Goal: Task Accomplishment & Management: Manage account settings

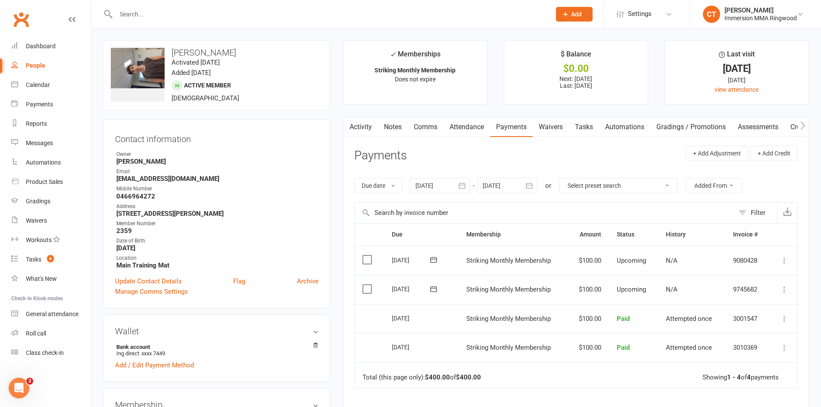
drag, startPoint x: 158, startPoint y: 18, endPoint x: 209, endPoint y: 17, distance: 51.3
click at [158, 18] on input "text" at bounding box center [328, 14] width 431 height 12
type input "zafer"
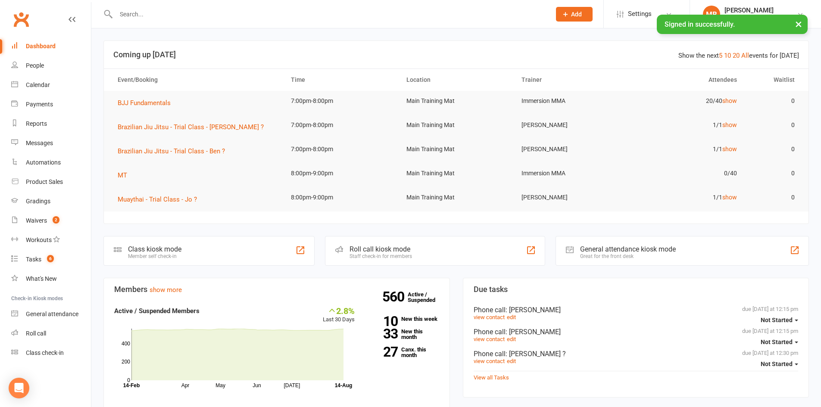
click at [121, 15] on input "text" at bounding box center [328, 14] width 431 height 12
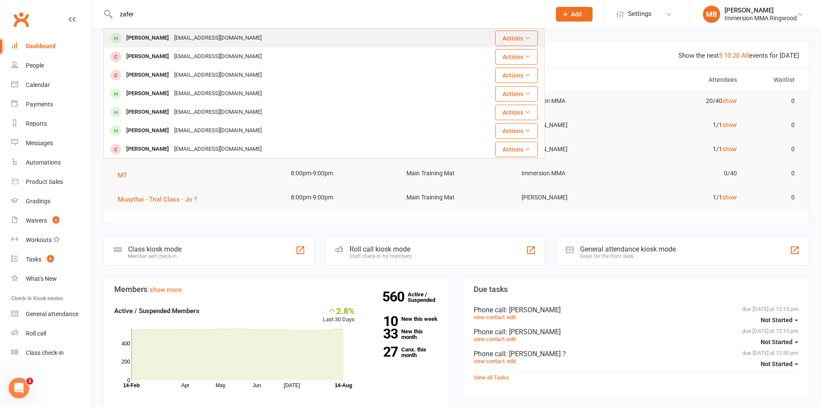
type input "zafer"
click at [272, 35] on div "Zafer Leylek zafer.leylek@gmail.com" at bounding box center [273, 38] width 339 height 18
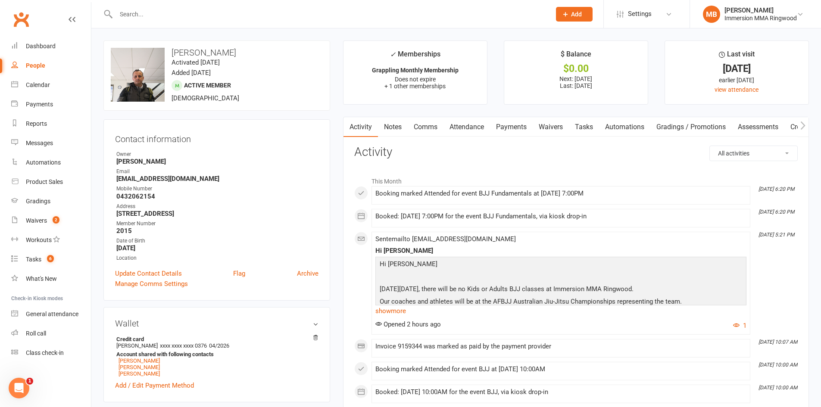
click at [548, 126] on link "Waivers" at bounding box center [551, 127] width 36 height 20
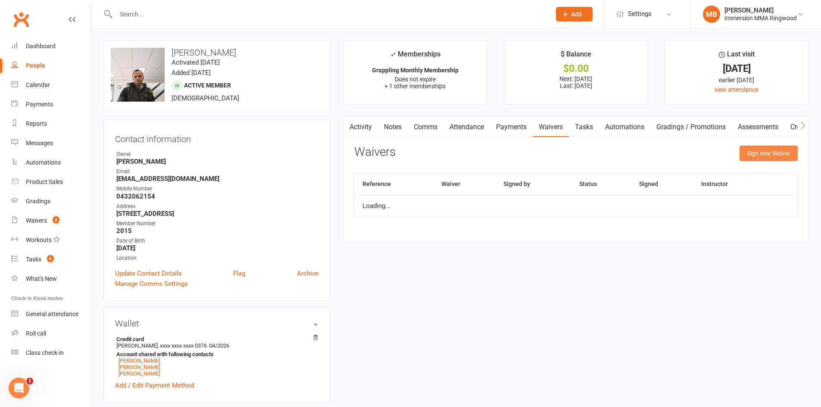
click at [745, 156] on button "Sign new Waiver" at bounding box center [768, 154] width 58 height 16
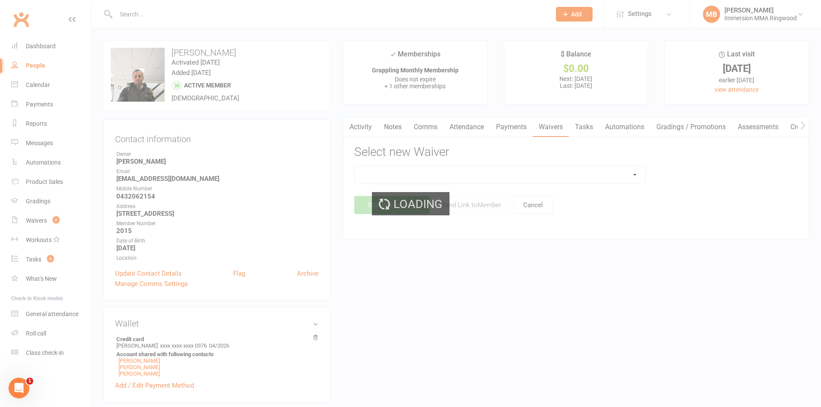
click at [520, 179] on div "Loading" at bounding box center [410, 203] width 821 height 407
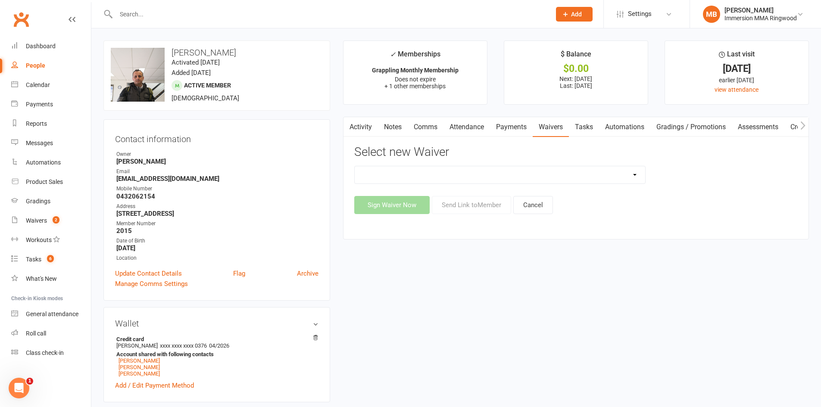
click at [520, 179] on select "Cancellation Waiver Lockdown Support Waiver Membership Waiver Direct Debit Memb…" at bounding box center [500, 174] width 290 height 17
select select "1168"
click at [355, 166] on select "Cancellation Waiver Lockdown Support Waiver Membership Waiver Direct Debit Memb…" at bounding box center [500, 174] width 290 height 17
click at [466, 211] on button "Send Link to Member" at bounding box center [471, 205] width 79 height 18
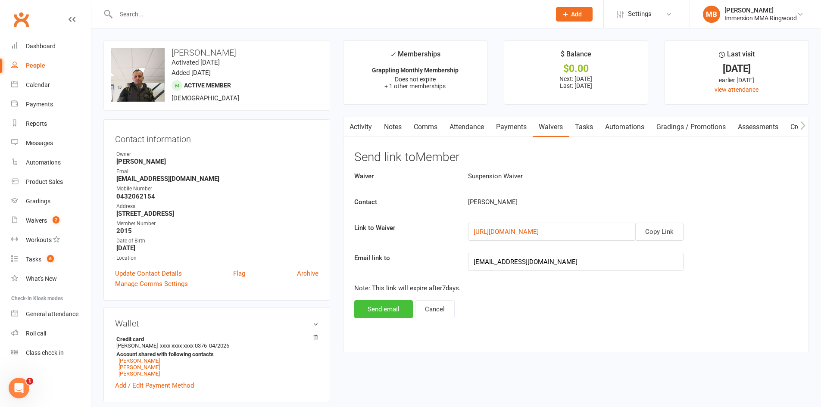
click at [374, 308] on button "Send email" at bounding box center [383, 309] width 59 height 18
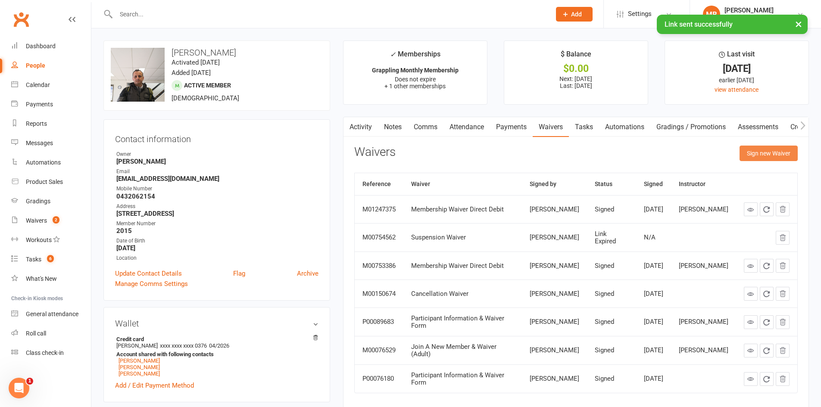
click at [764, 157] on button "Sign new Waiver" at bounding box center [768, 154] width 58 height 16
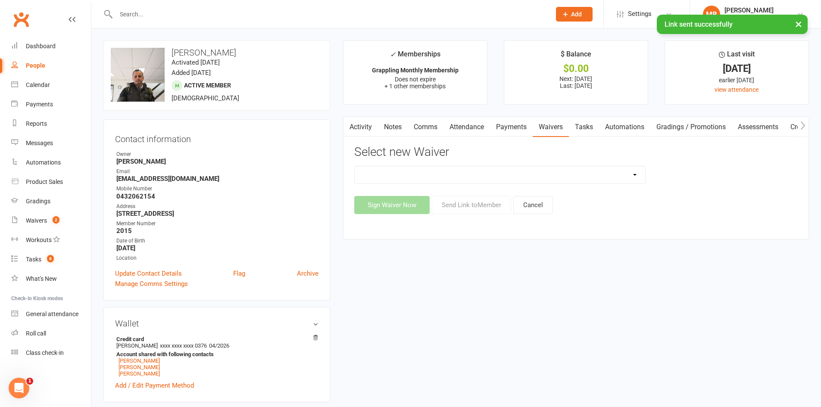
click at [500, 176] on select "Cancellation Waiver Lockdown Support Waiver Membership Waiver Direct Debit Memb…" at bounding box center [500, 174] width 290 height 17
select select "1168"
click at [355, 166] on select "Cancellation Waiver Lockdown Support Waiver Membership Waiver Direct Debit Memb…" at bounding box center [500, 174] width 290 height 17
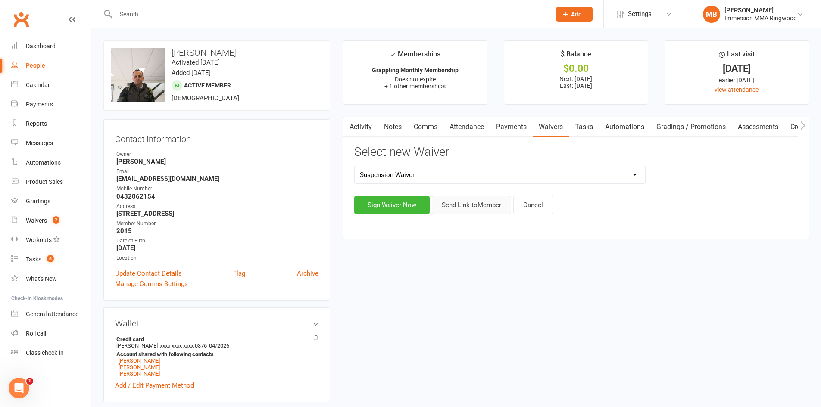
click at [480, 210] on button "Send Link to Member" at bounding box center [471, 205] width 79 height 18
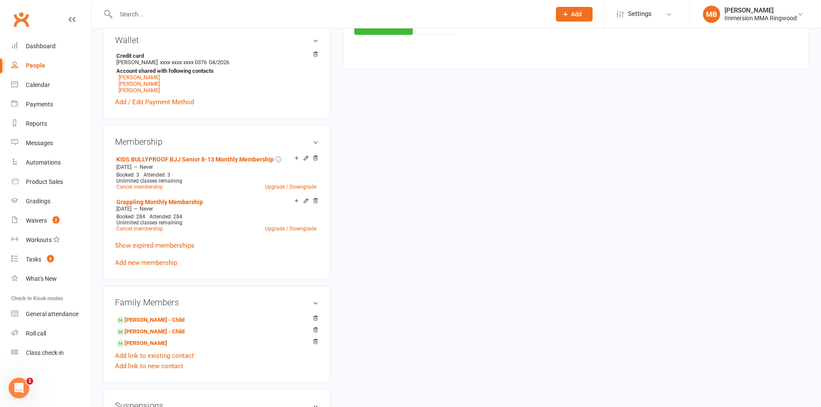
scroll to position [287, 0]
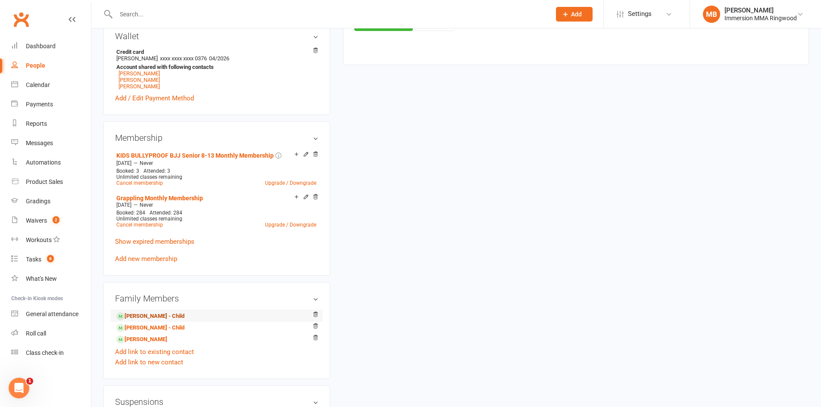
click at [141, 312] on link "Dila Leylek - Child" at bounding box center [150, 316] width 68 height 9
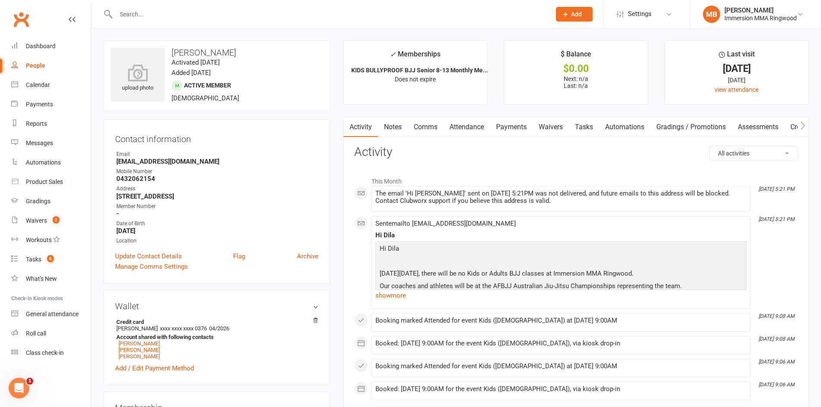
drag, startPoint x: 558, startPoint y: 122, endPoint x: 555, endPoint y: 128, distance: 7.1
click at [559, 122] on link "Waivers" at bounding box center [551, 127] width 36 height 20
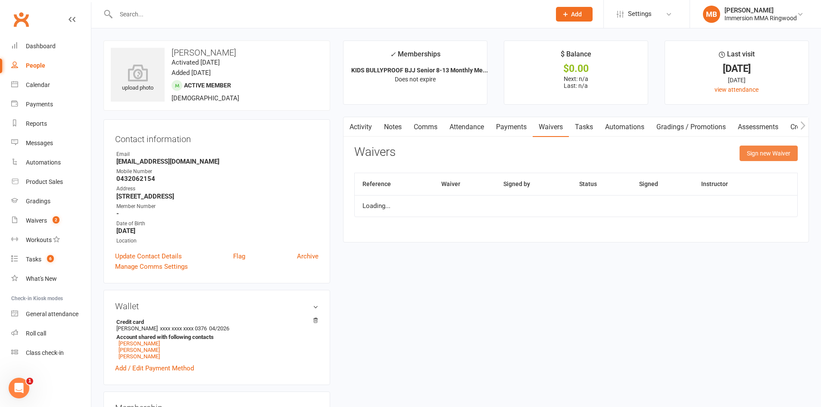
click at [759, 153] on button "Sign new Waiver" at bounding box center [768, 154] width 58 height 16
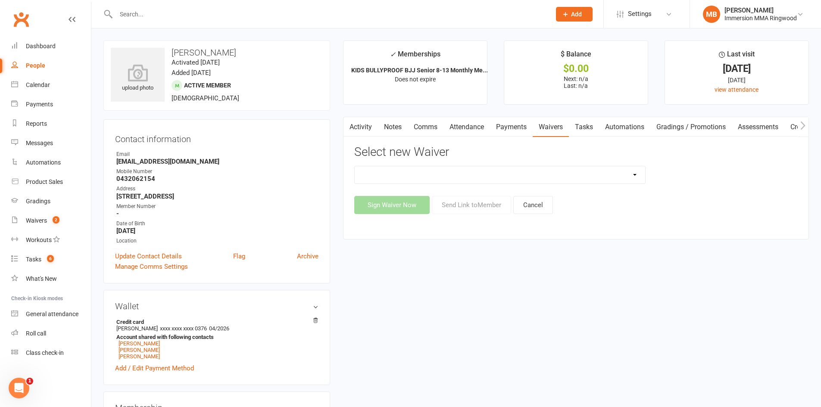
click at [371, 132] on link "Activity" at bounding box center [360, 127] width 34 height 20
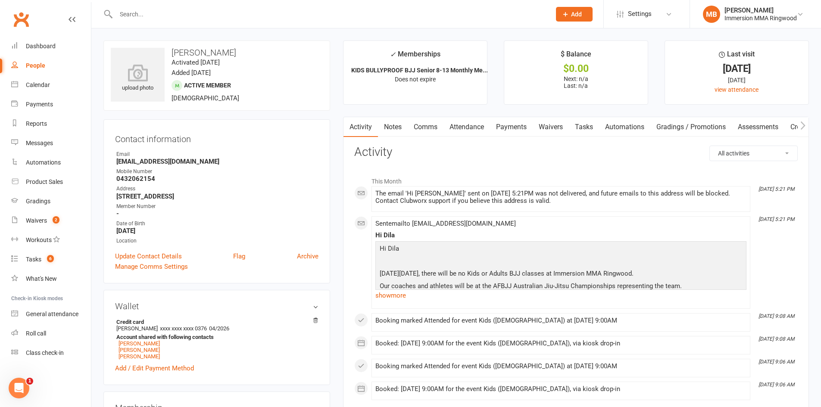
click at [548, 126] on link "Waivers" at bounding box center [551, 127] width 36 height 20
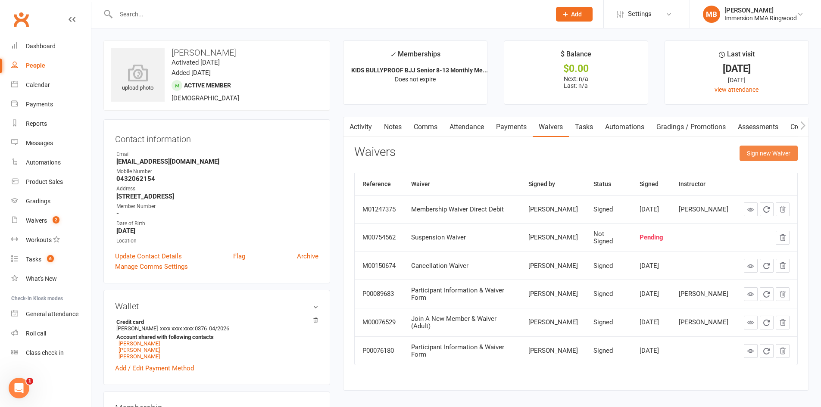
click at [760, 148] on button "Sign new Waiver" at bounding box center [768, 154] width 58 height 16
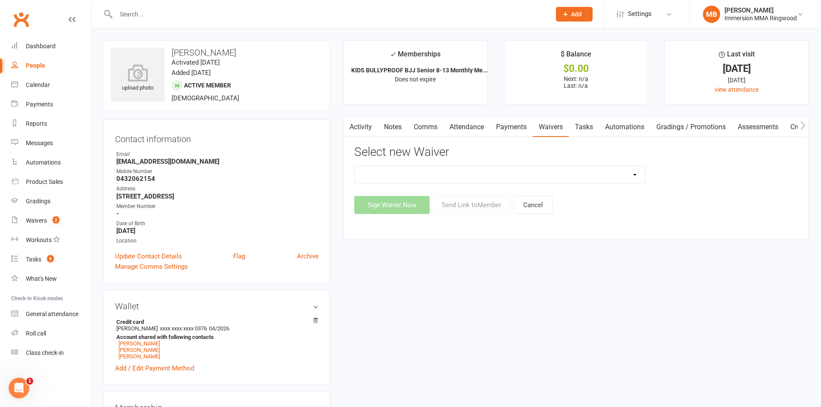
click at [530, 179] on select "Cancellation Waiver Lockdown Support Waiver Membership Waiver Direct Debit Memb…" at bounding box center [500, 174] width 290 height 17
select select "1168"
click at [355, 166] on select "Cancellation Waiver Lockdown Support Waiver Membership Waiver Direct Debit Memb…" at bounding box center [500, 174] width 290 height 17
click at [467, 205] on button "Send Link to Member" at bounding box center [471, 205] width 79 height 18
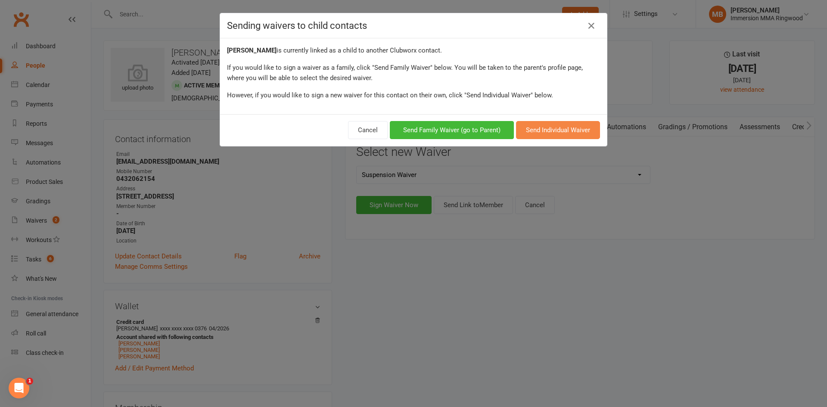
click at [560, 127] on button "Send Individual Waiver" at bounding box center [558, 130] width 84 height 18
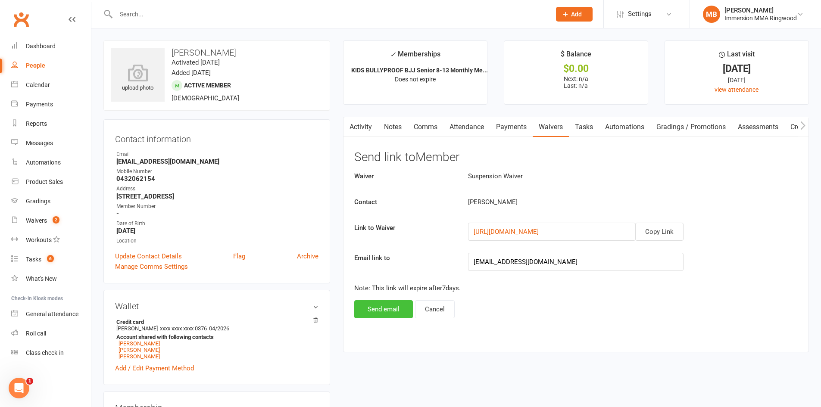
click at [383, 306] on button "Send email" at bounding box center [383, 309] width 59 height 18
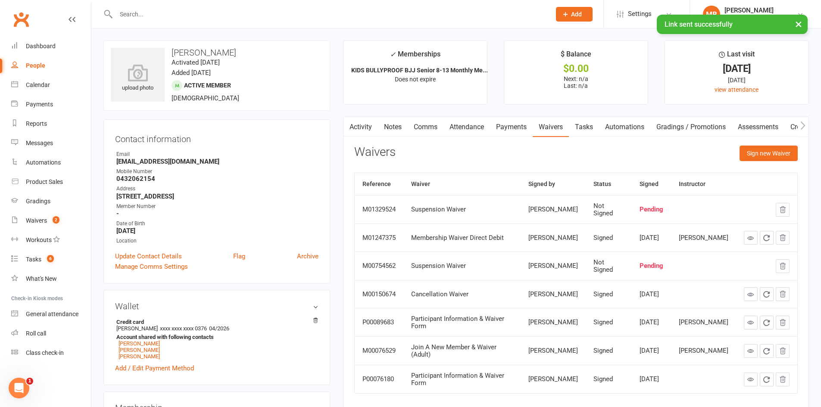
click at [371, 128] on link "Activity" at bounding box center [360, 127] width 34 height 20
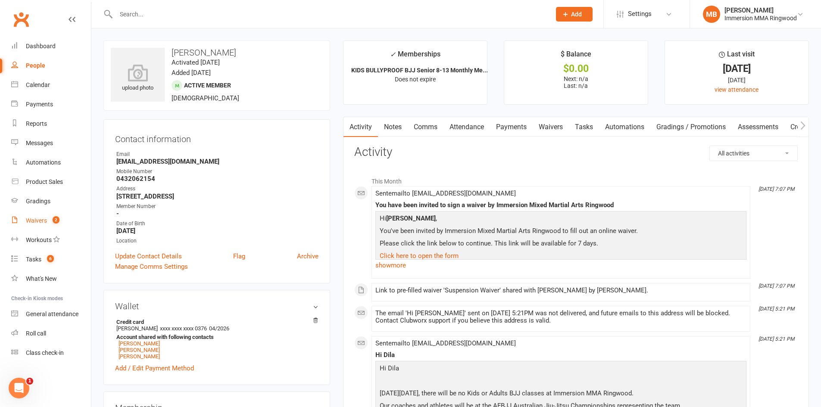
click at [49, 215] on link "Waivers 2" at bounding box center [51, 220] width 80 height 19
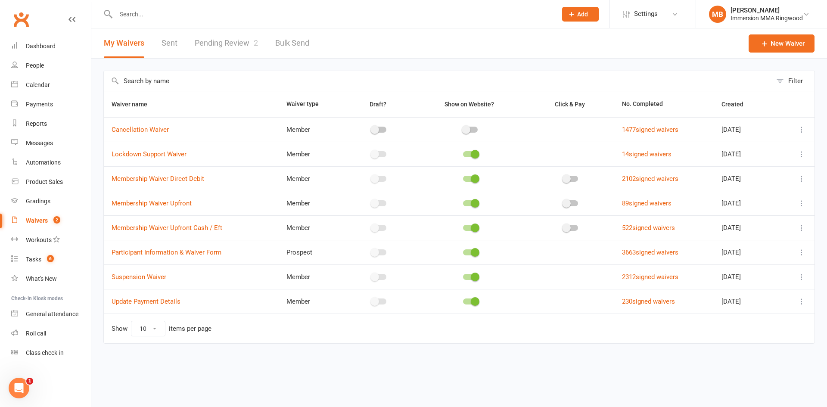
click at [250, 46] on link "Pending Review 2" at bounding box center [226, 43] width 63 height 30
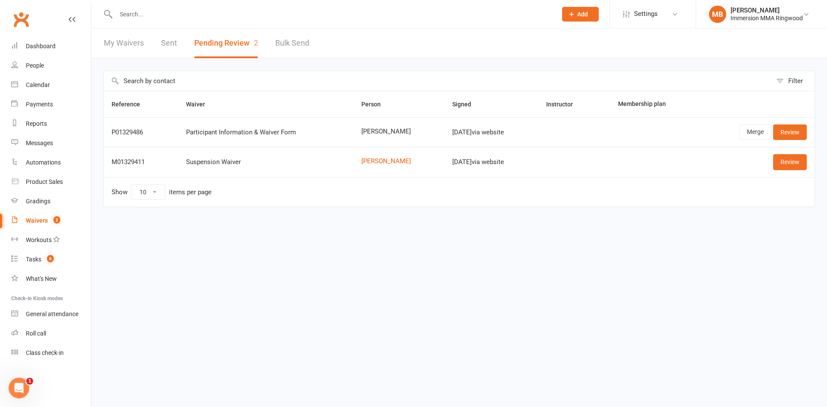
drag, startPoint x: 634, startPoint y: 129, endPoint x: 698, endPoint y: 125, distance: 63.9
click at [692, 125] on td at bounding box center [655, 132] width 88 height 30
click at [757, 134] on link "Merge" at bounding box center [755, 133] width 31 height 16
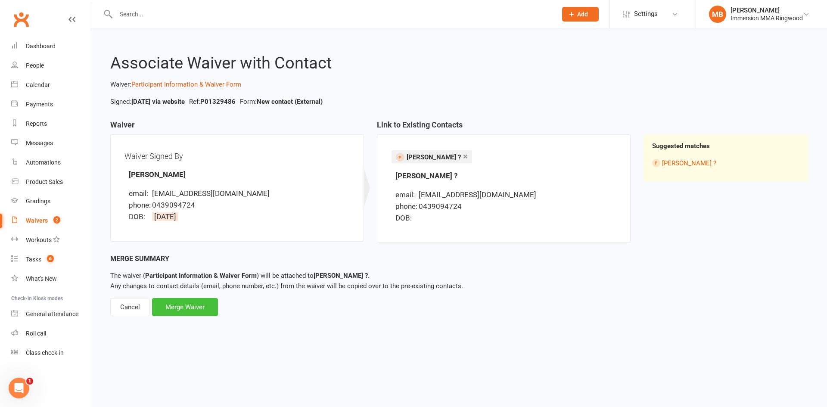
click at [184, 311] on div "Merge Waiver" at bounding box center [185, 307] width 66 height 18
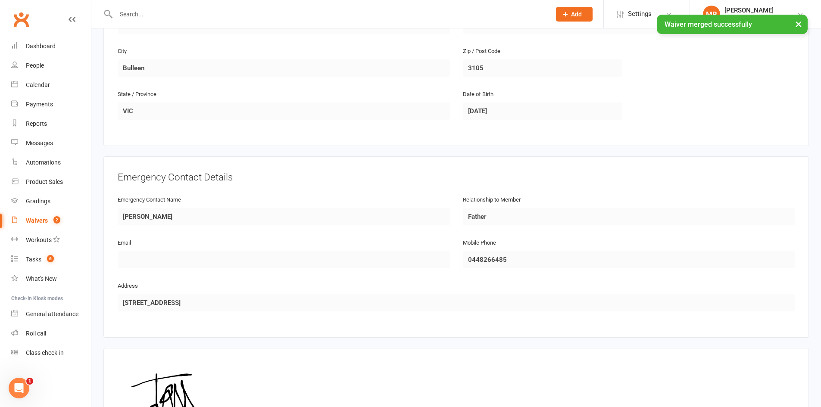
scroll to position [371, 0]
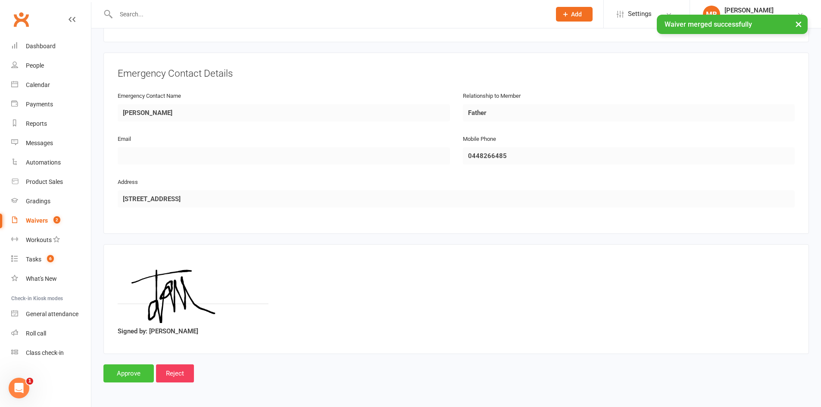
click at [127, 376] on input "Approve" at bounding box center [128, 374] width 50 height 18
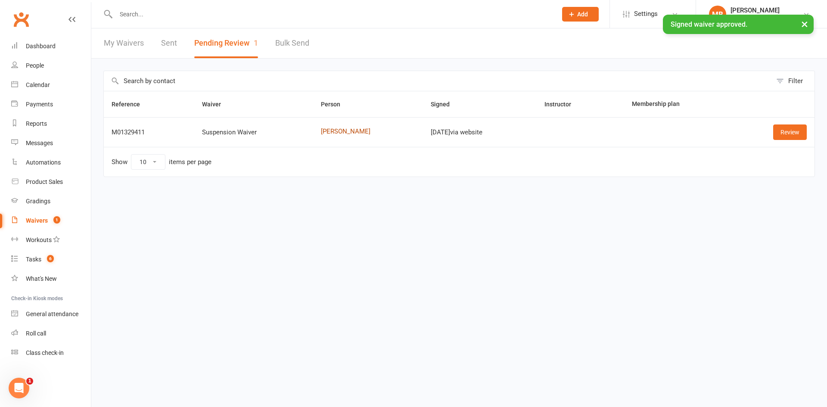
click at [340, 129] on link "Jack Prendergast" at bounding box center [368, 131] width 95 height 7
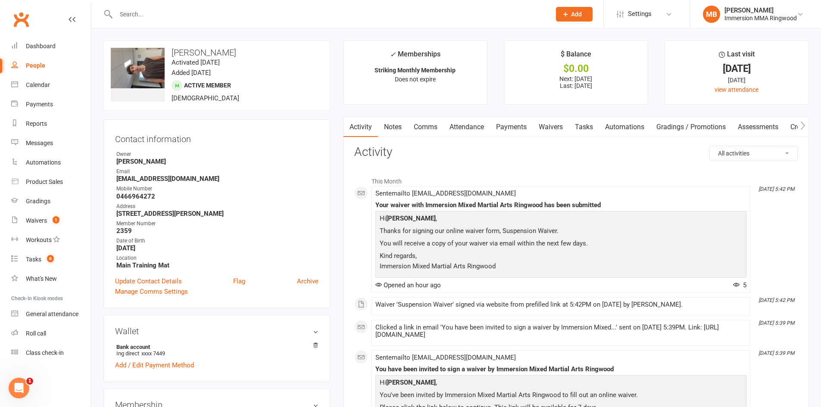
click at [385, 122] on link "Notes" at bounding box center [393, 127] width 30 height 20
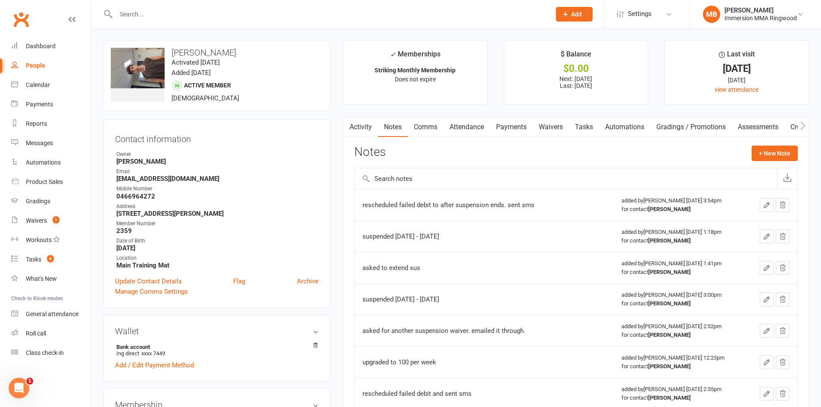
click at [510, 127] on link "Payments" at bounding box center [511, 127] width 43 height 20
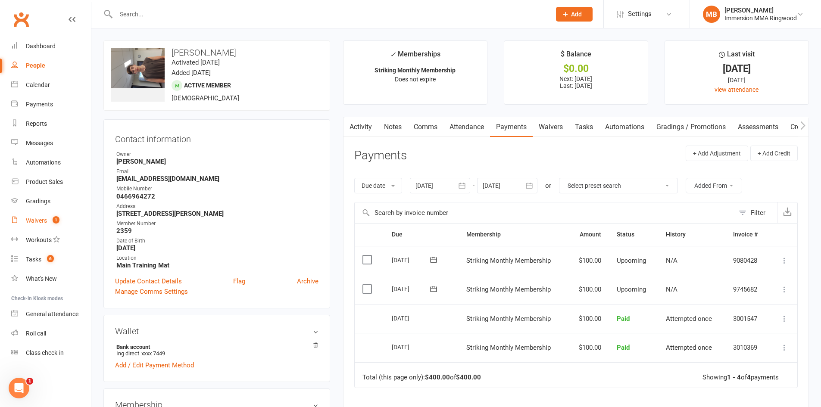
click at [24, 212] on link "Waivers 1" at bounding box center [51, 220] width 80 height 19
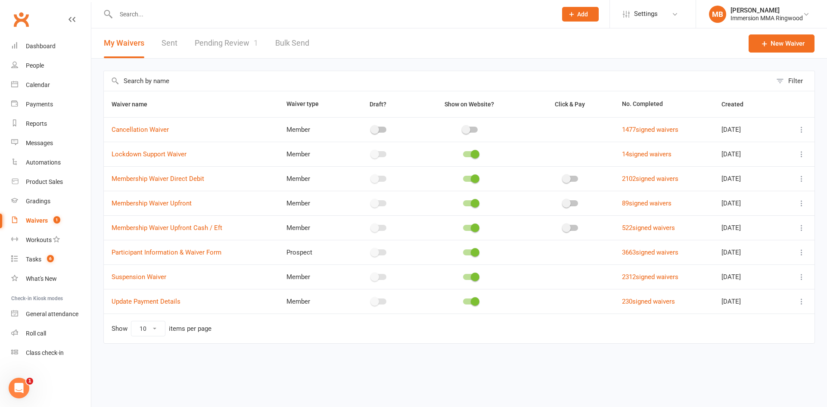
click at [222, 41] on link "Pending Review 1" at bounding box center [226, 43] width 63 height 30
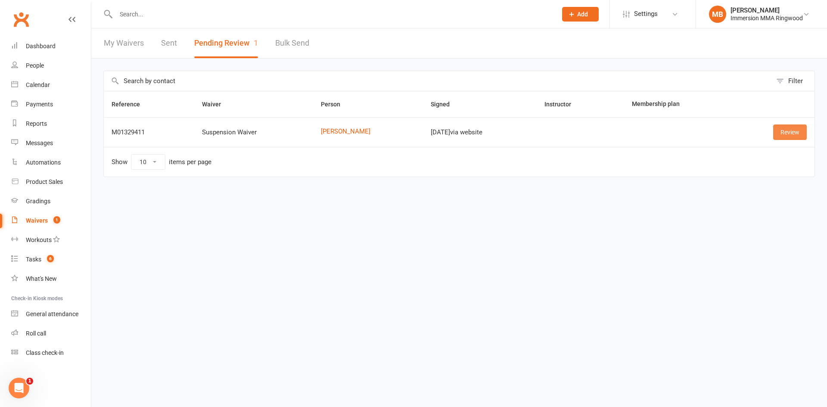
click at [778, 137] on link "Review" at bounding box center [790, 133] width 34 height 16
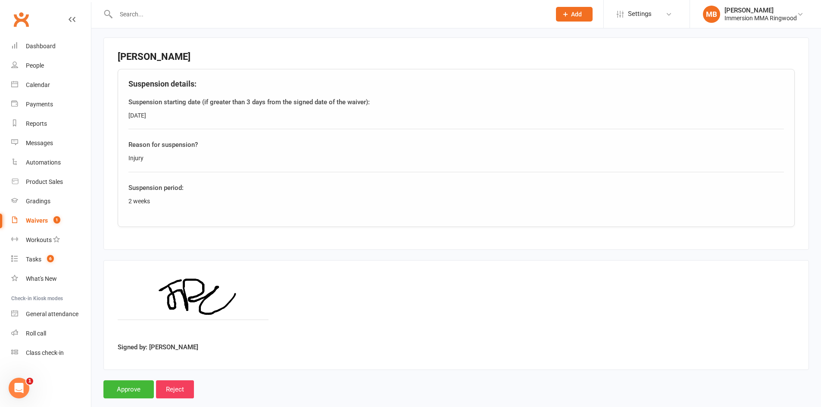
scroll to position [402, 0]
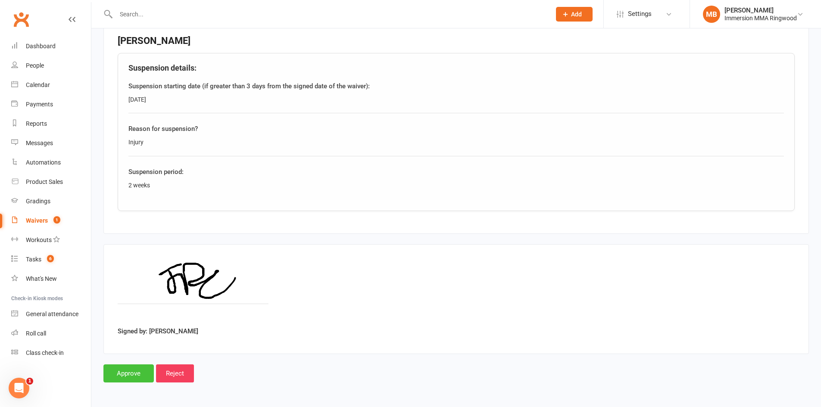
click at [122, 370] on input "Approve" at bounding box center [128, 374] width 50 height 18
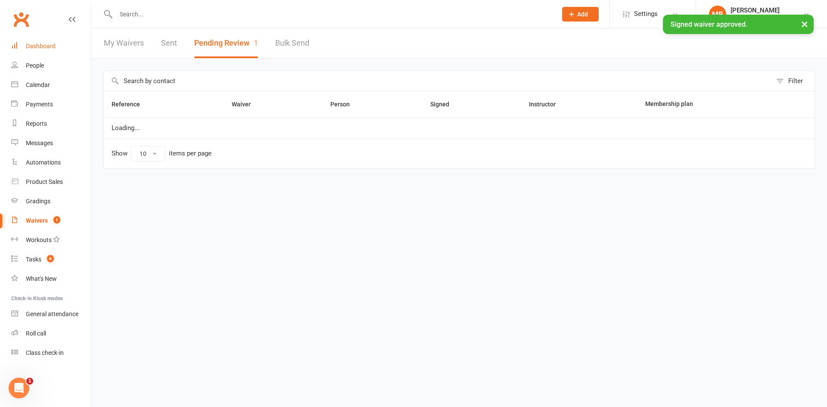
click at [52, 47] on div "Dashboard" at bounding box center [41, 46] width 30 height 7
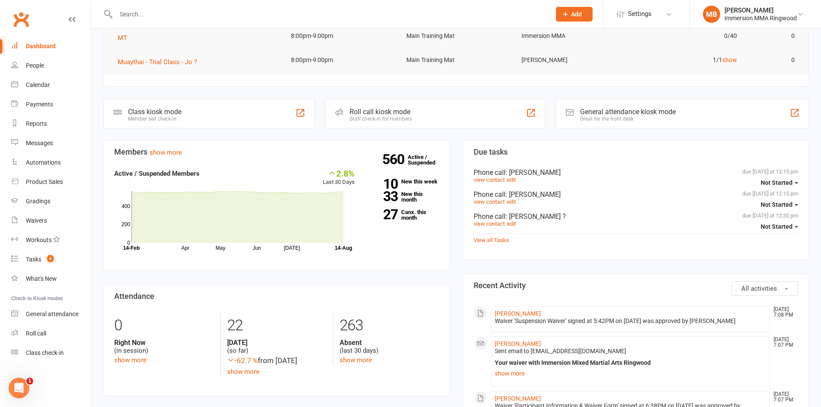
scroll to position [143, 0]
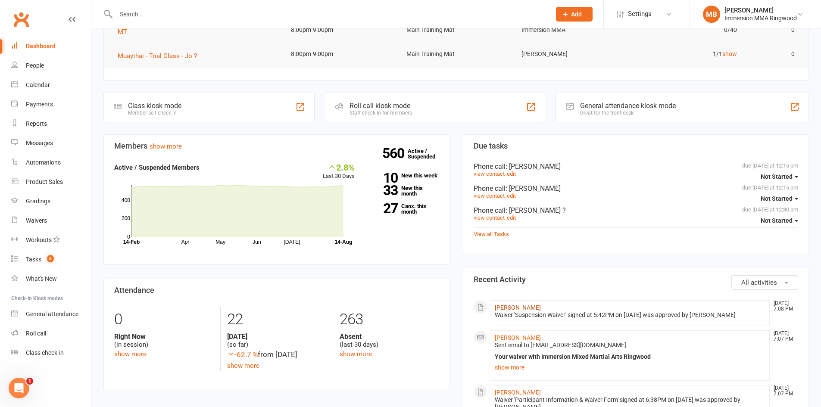
click at [509, 306] on link "Jack Prendergast" at bounding box center [518, 307] width 46 height 7
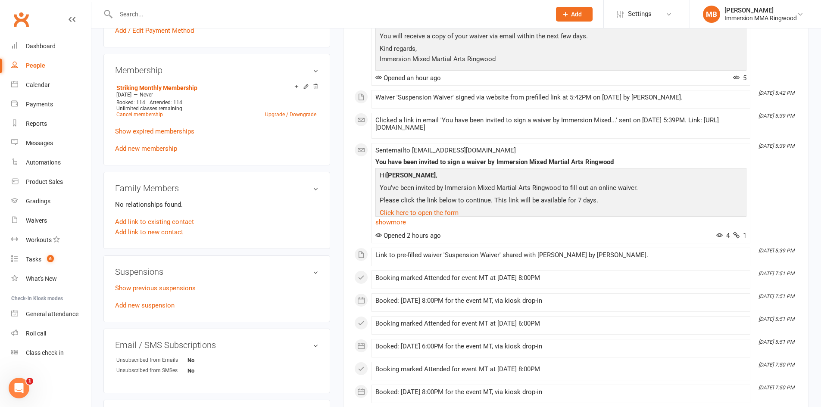
scroll to position [431, 0]
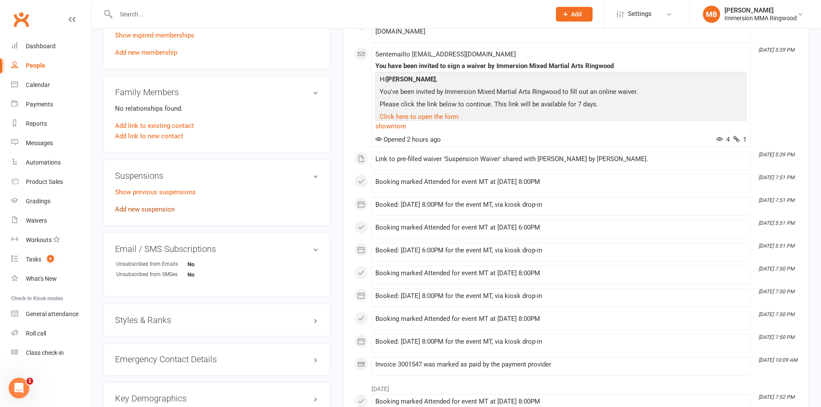
click at [165, 211] on link "Add new suspension" at bounding box center [144, 210] width 59 height 8
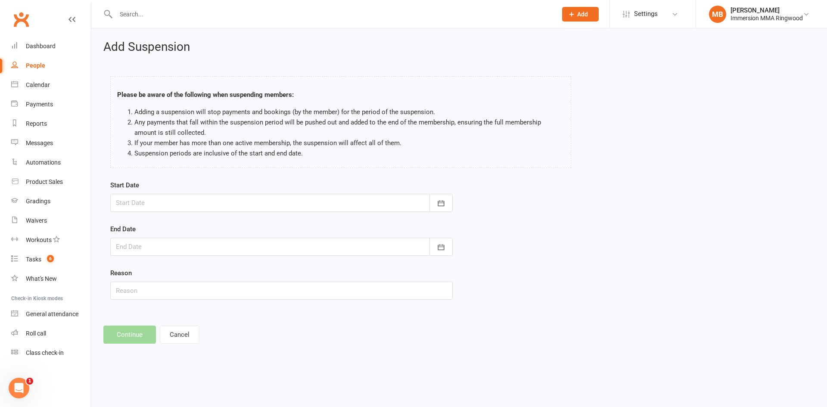
click at [302, 197] on div at bounding box center [281, 203] width 343 height 18
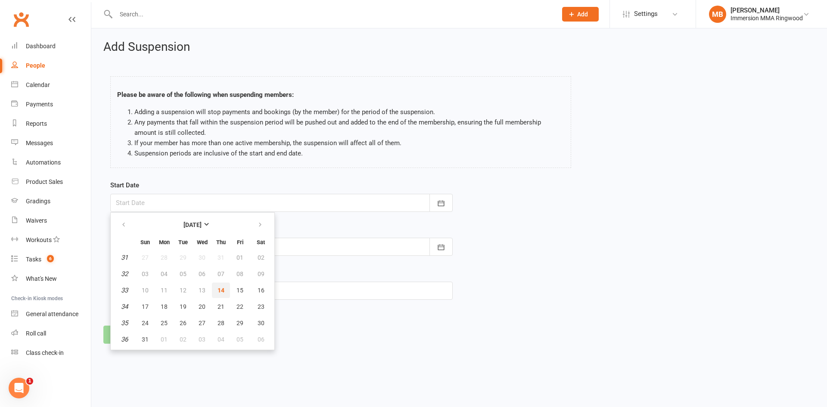
click at [226, 290] on button "14" at bounding box center [221, 291] width 18 height 16
type input "14 Aug 2025"
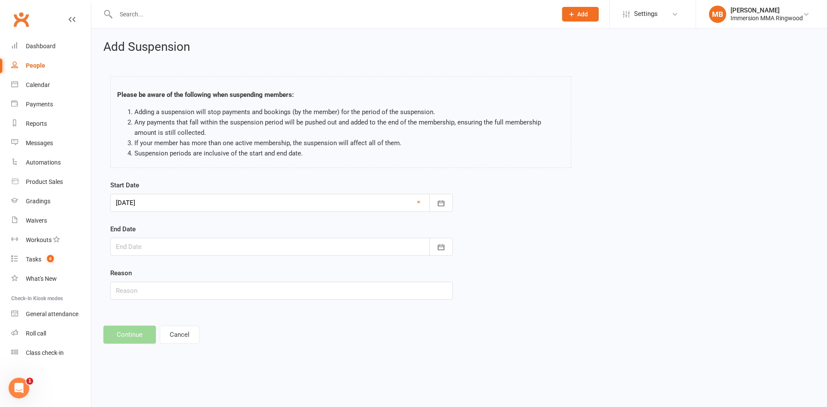
click at [217, 253] on div at bounding box center [281, 247] width 343 height 18
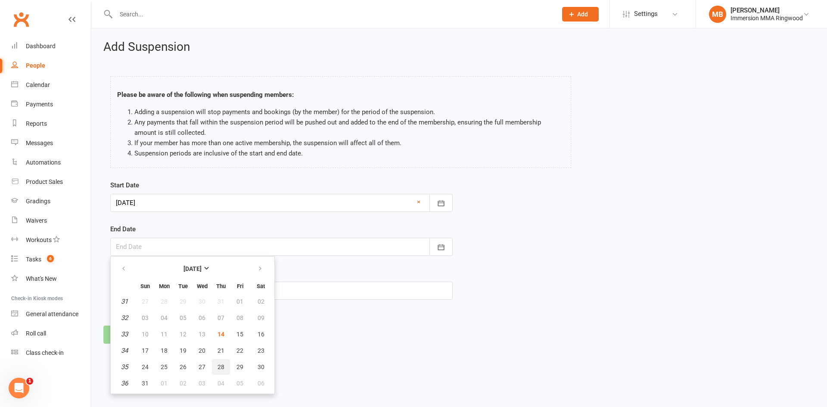
click at [224, 365] on span "28" at bounding box center [221, 367] width 7 height 7
type input "28 Aug 2025"
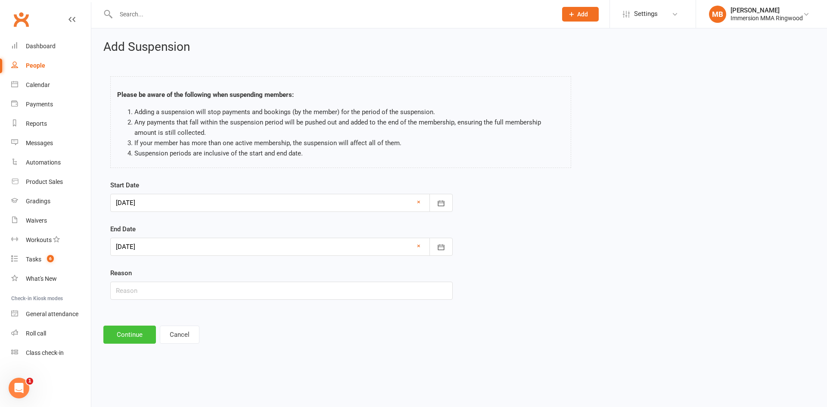
click at [126, 329] on button "Continue" at bounding box center [129, 335] width 53 height 18
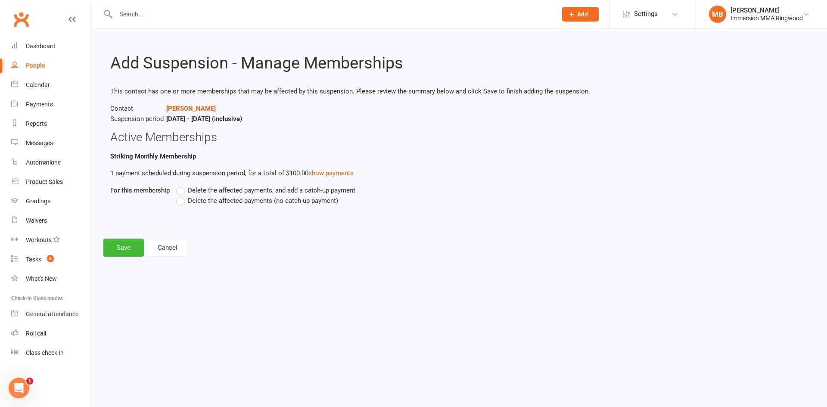
click at [181, 200] on label "Delete the affected payments (no catch-up payment)" at bounding box center [257, 201] width 162 height 10
click at [181, 196] on input "Delete the affected payments (no catch-up payment)" at bounding box center [179, 196] width 6 height 0
click at [113, 243] on button "Save" at bounding box center [123, 248] width 41 height 18
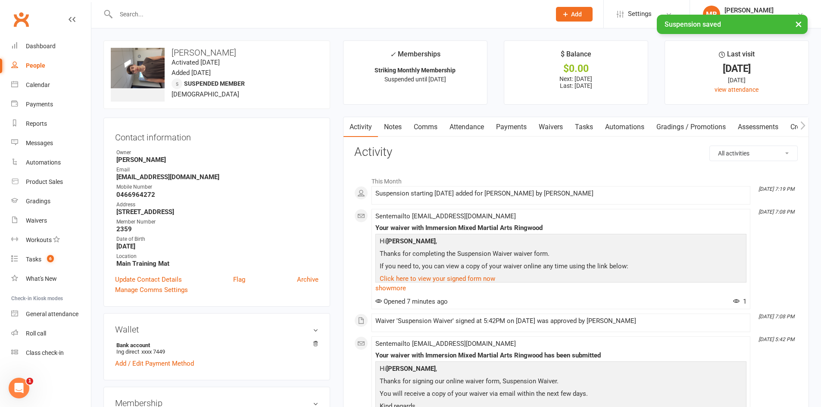
click at [510, 127] on link "Payments" at bounding box center [511, 127] width 43 height 20
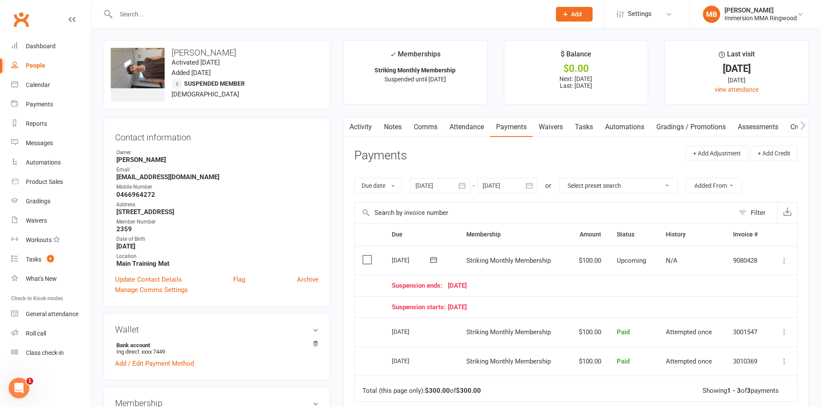
click at [538, 129] on link "Waivers" at bounding box center [551, 127] width 36 height 20
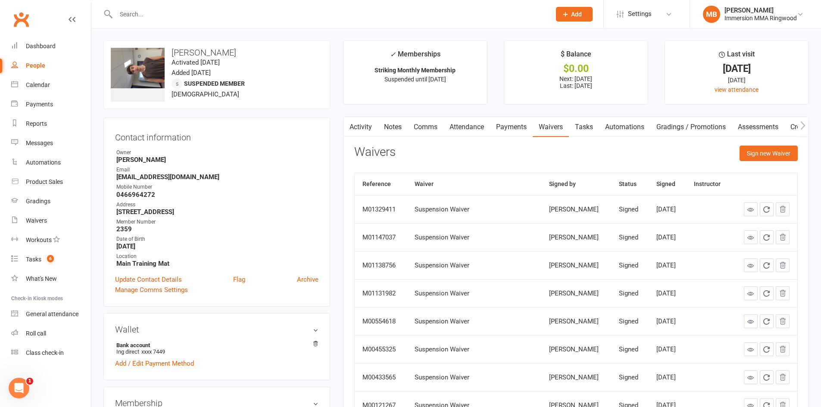
click at [420, 126] on link "Comms" at bounding box center [426, 127] width 36 height 20
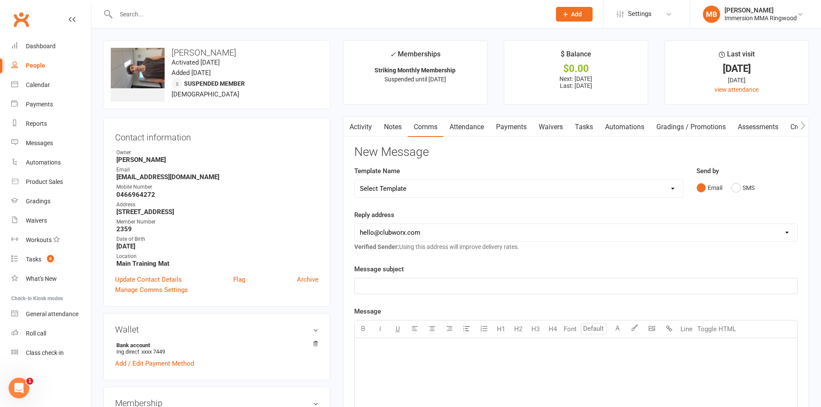
click at [416, 185] on select "Select Template [SMS] Chris - Call back message [SMS] Mark- Call back message […" at bounding box center [519, 188] width 328 height 17
select select "19"
click at [355, 180] on select "Select Template [SMS] Chris - Call back message [SMS] Mark- Call back message […" at bounding box center [519, 188] width 328 height 17
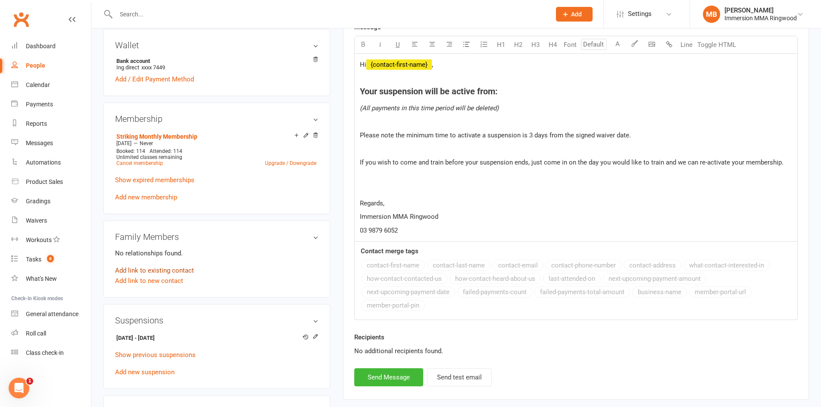
scroll to position [287, 0]
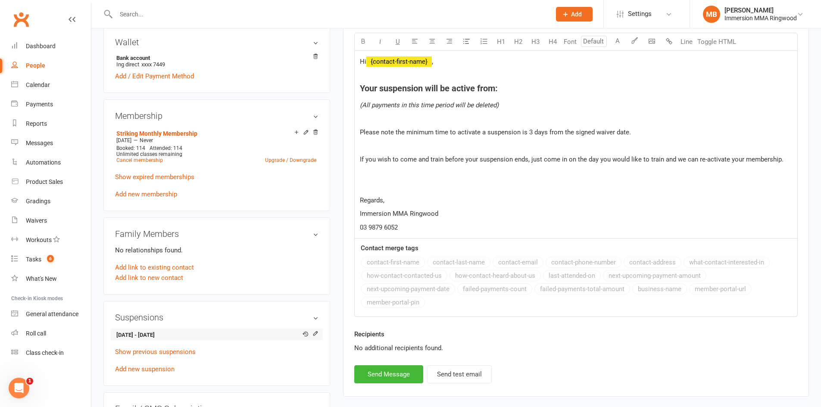
drag, startPoint x: 186, startPoint y: 331, endPoint x: 116, endPoint y: 332, distance: 69.8
click at [116, 332] on strong "14 Aug 2025 - 28 Aug 2025" at bounding box center [215, 335] width 198 height 9
copy strong "14 Aug 2025 - 28 Aug 2025"
click at [498, 91] on span "Your suspension will be active from:" at bounding box center [429, 88] width 138 height 10
click at [395, 375] on button "Send Message" at bounding box center [388, 374] width 69 height 18
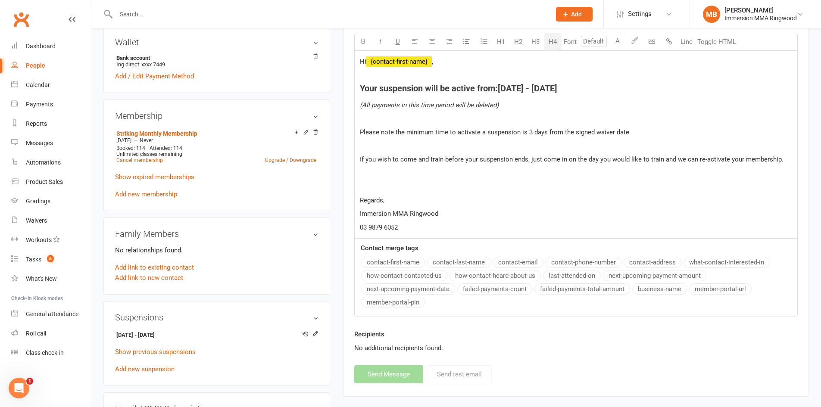
select select
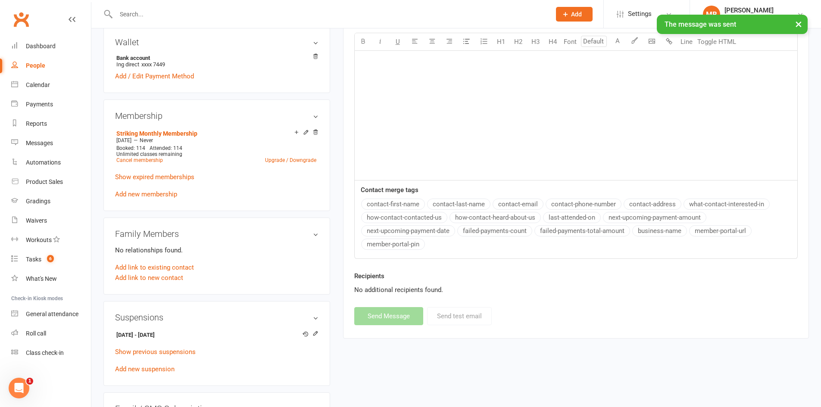
scroll to position [0, 0]
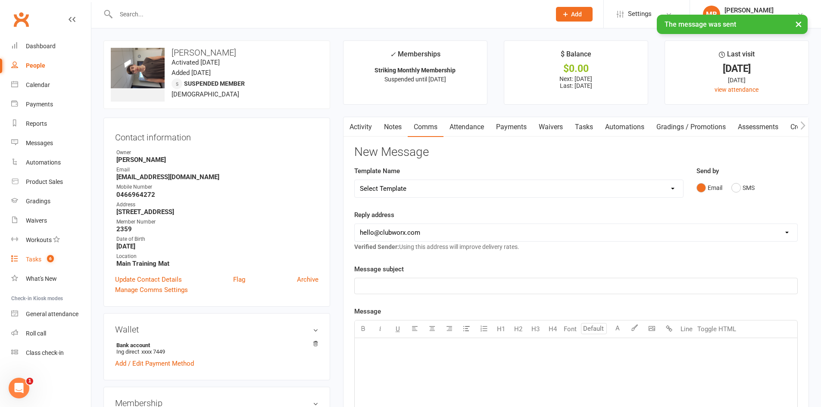
click at [58, 260] on link "Tasks 6" at bounding box center [51, 259] width 80 height 19
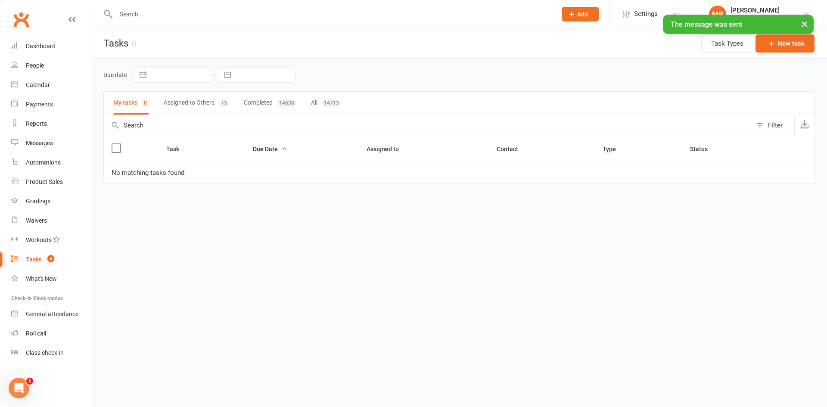
click at [218, 108] on button "Assigned to Others 75" at bounding box center [196, 103] width 65 height 23
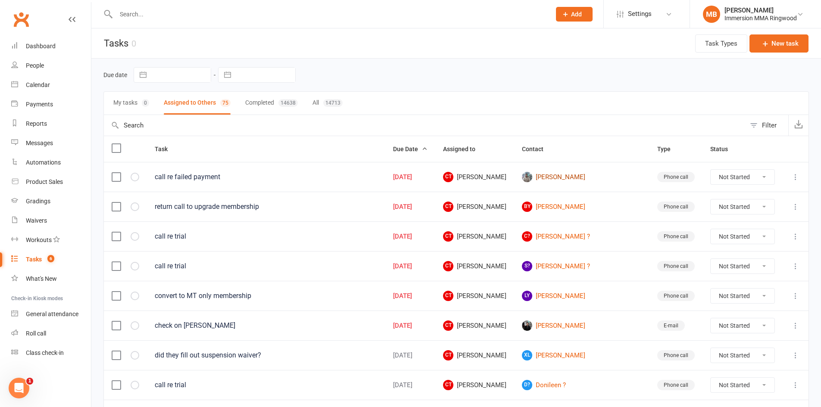
click at [568, 179] on link "Michael Gardiner" at bounding box center [582, 177] width 120 height 10
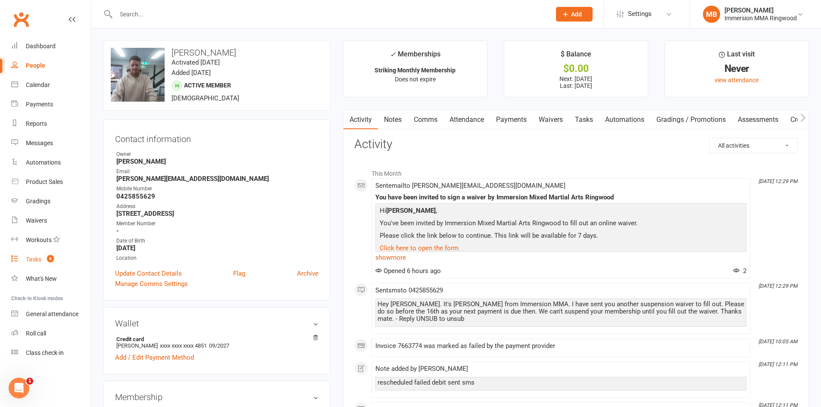
click at [50, 254] on link "Tasks 6" at bounding box center [51, 259] width 80 height 19
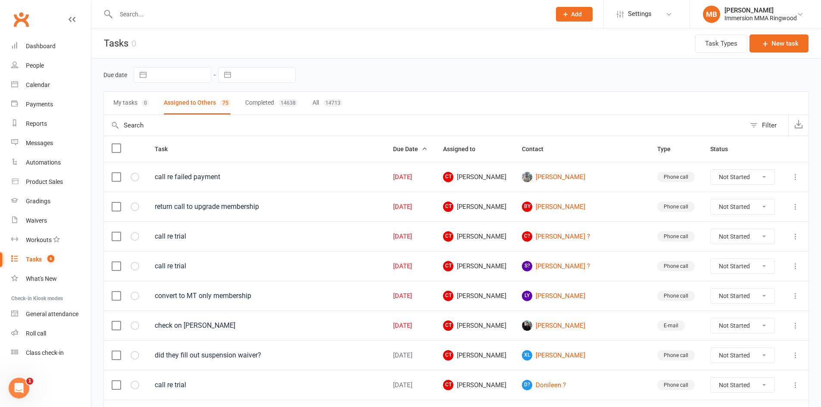
click at [795, 178] on icon at bounding box center [795, 177] width 9 height 9
click at [764, 207] on link "Edit" at bounding box center [750, 210] width 85 height 17
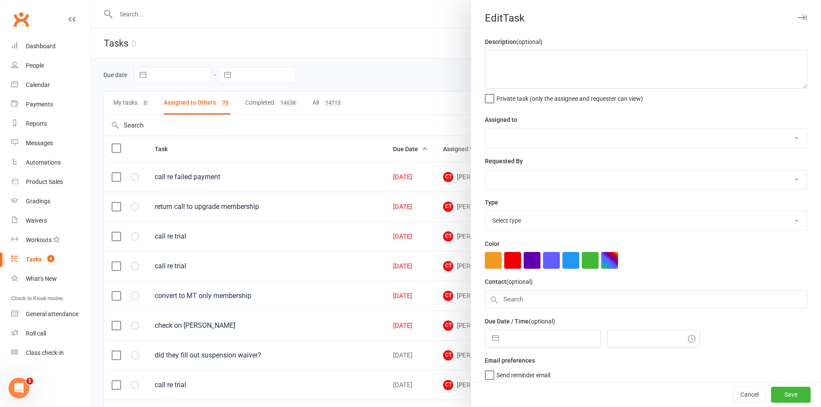
type textarea "call re failed payment"
select select "11984"
type input "14 Aug 2025"
type input "12:15pm"
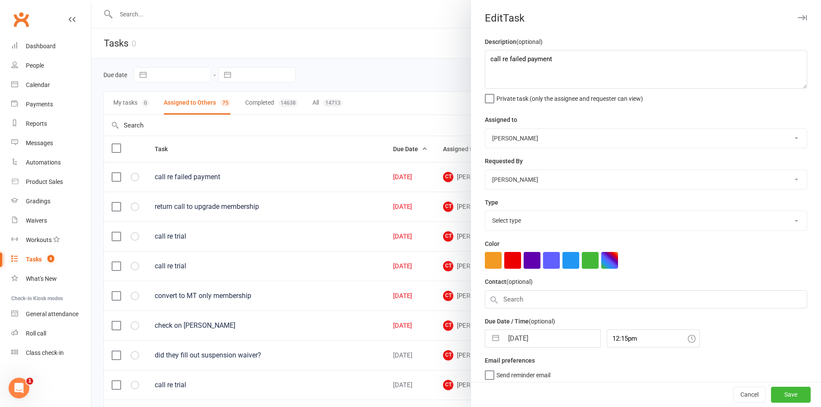
select select "6641"
click at [798, 19] on icon "button" at bounding box center [802, 17] width 9 height 5
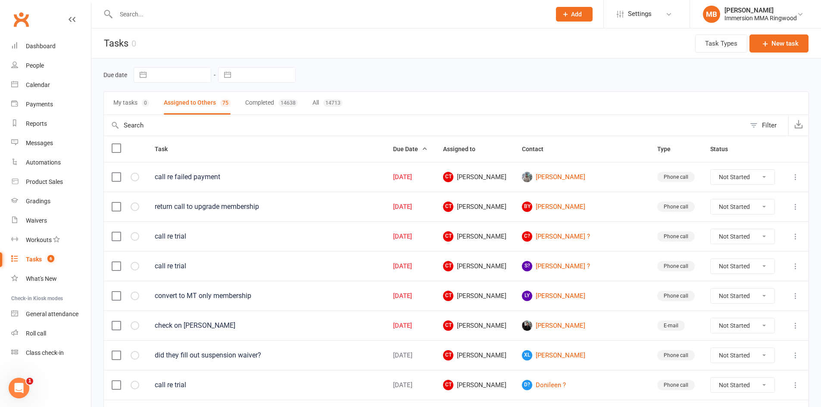
click at [792, 19] on div at bounding box center [455, 203] width 729 height 407
click at [575, 174] on link "Michael Gardiner" at bounding box center [582, 177] width 120 height 10
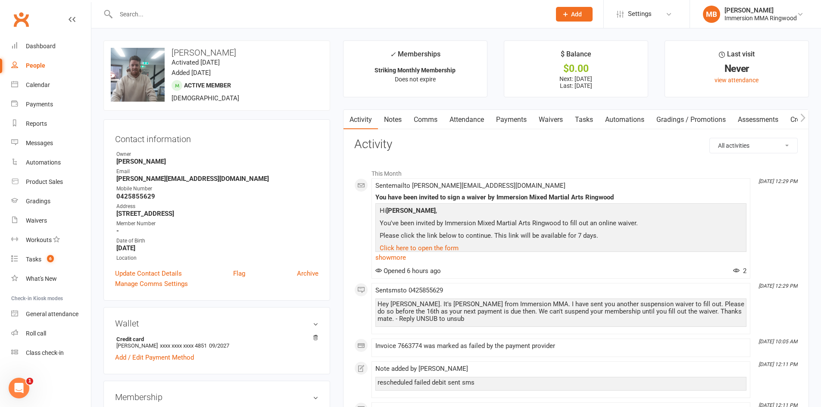
click at [436, 120] on link "Comms" at bounding box center [426, 120] width 36 height 20
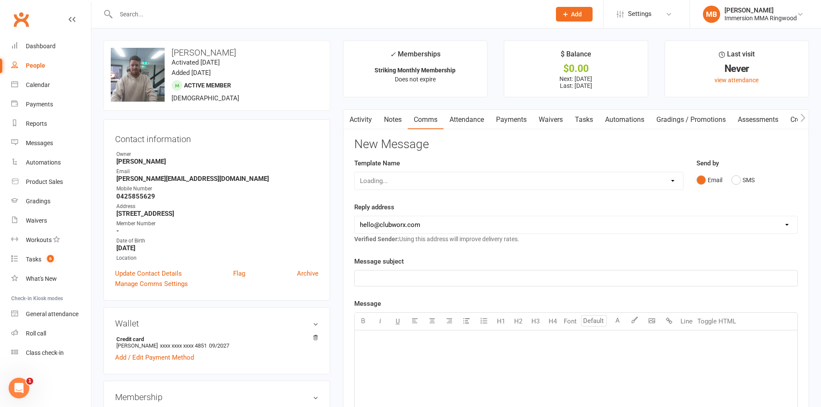
click at [448, 177] on select "Loading..." at bounding box center [519, 180] width 328 height 17
select select "17"
click at [355, 172] on select "Select Template [SMS] Chris - Call back message [SMS] Mark- Call back message […" at bounding box center [519, 180] width 328 height 17
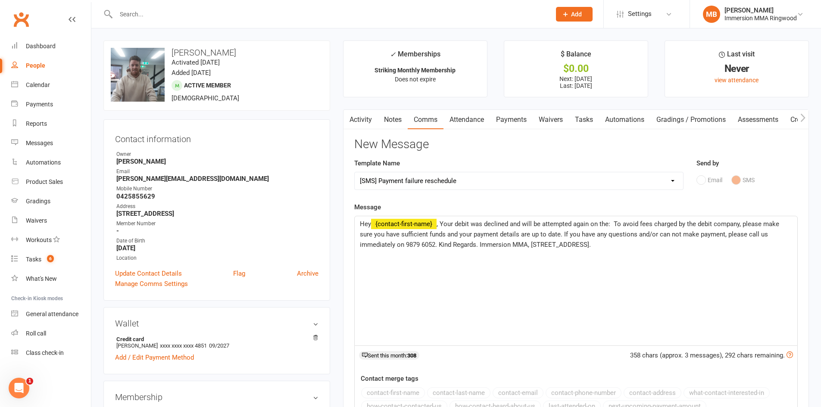
click at [508, 118] on link "Payments" at bounding box center [511, 120] width 43 height 20
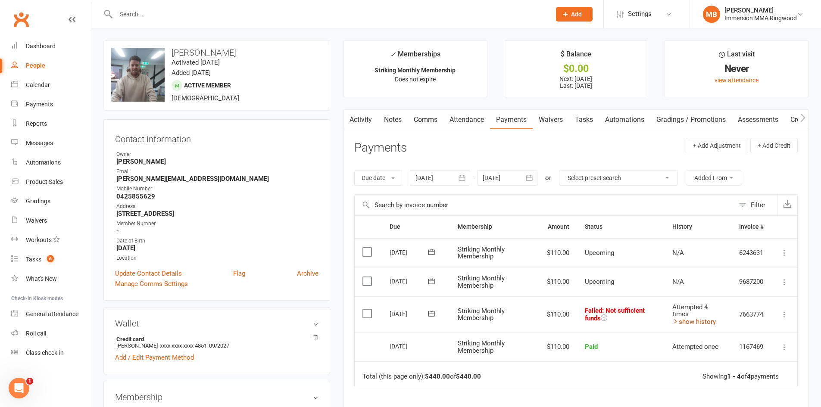
click at [707, 324] on link "show history" at bounding box center [694, 322] width 44 height 8
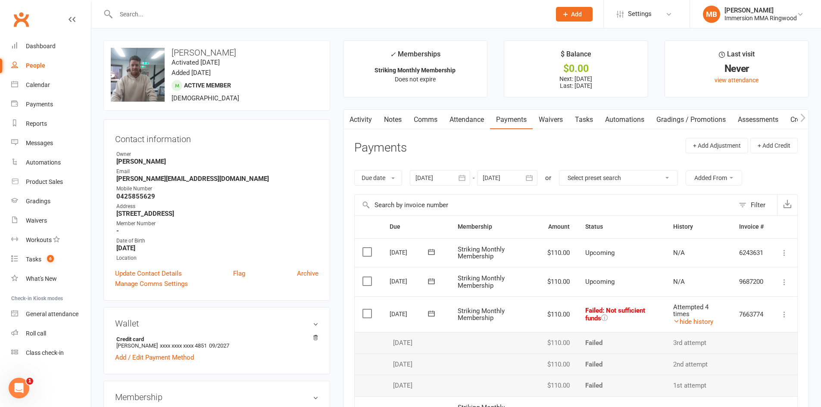
click at [783, 310] on icon at bounding box center [784, 314] width 9 height 9
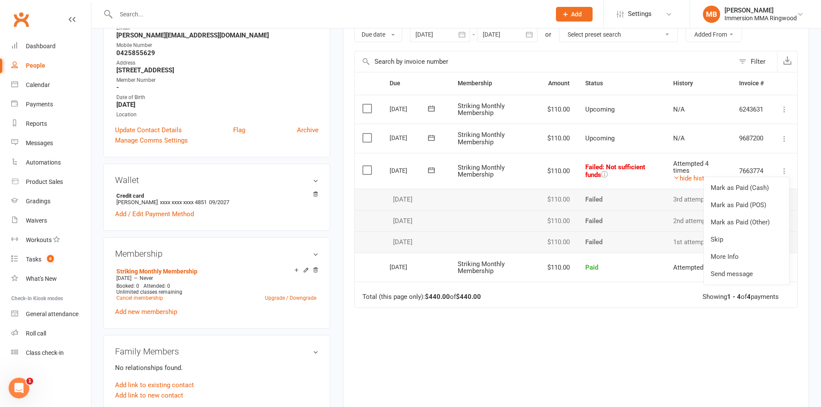
click at [686, 172] on span "Attempted 4 times" at bounding box center [690, 167] width 35 height 15
click at [685, 178] on link "hide history" at bounding box center [693, 179] width 40 height 8
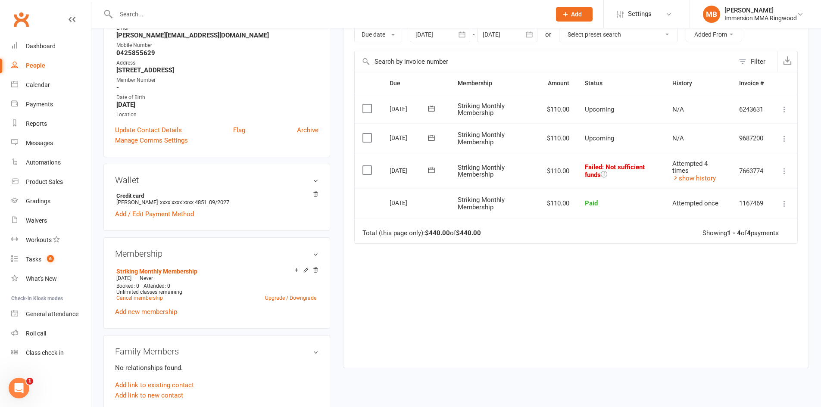
click at [787, 139] on icon at bounding box center [784, 138] width 9 height 9
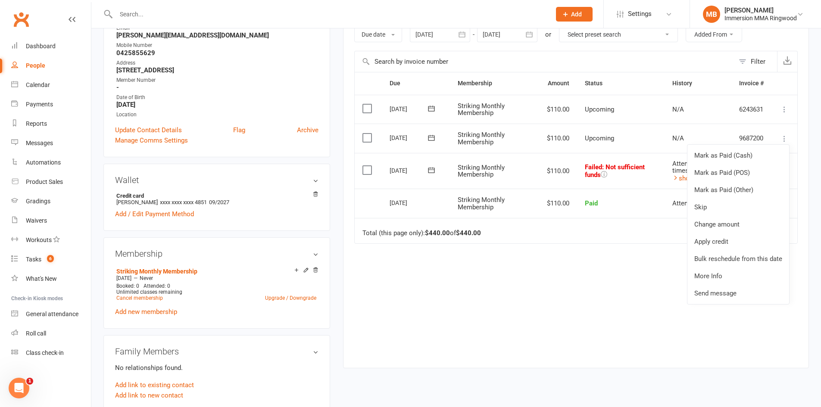
click at [789, 294] on div "Due Contact Membership Amount Status History Invoice # Select this 30 Aug 2025 …" at bounding box center [575, 213] width 443 height 283
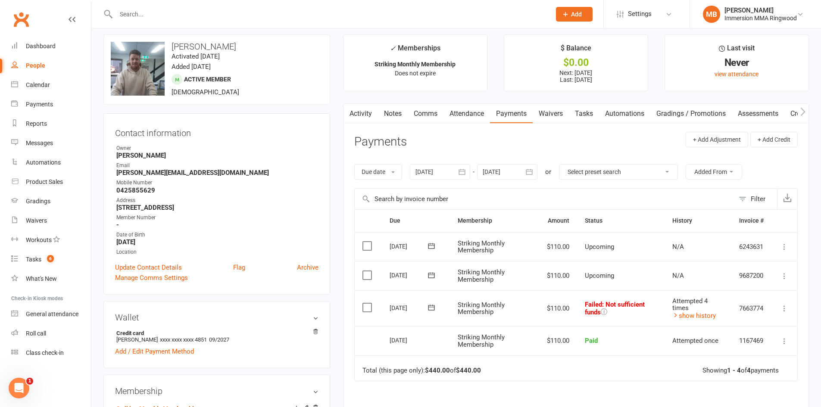
scroll to position [0, 0]
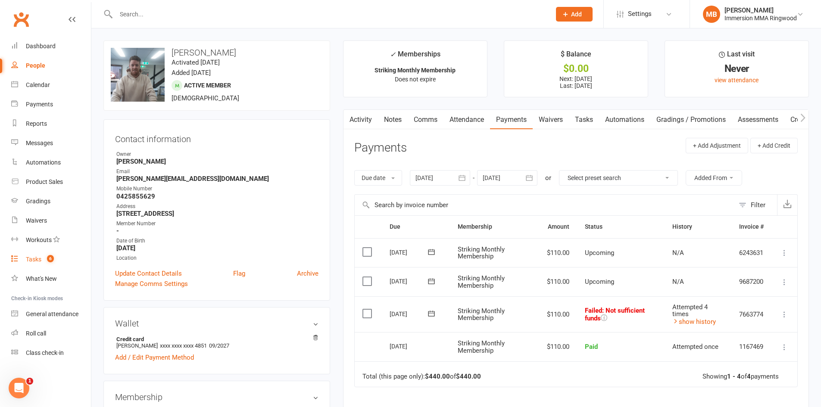
click at [46, 257] on count-badge "6" at bounding box center [48, 259] width 11 height 7
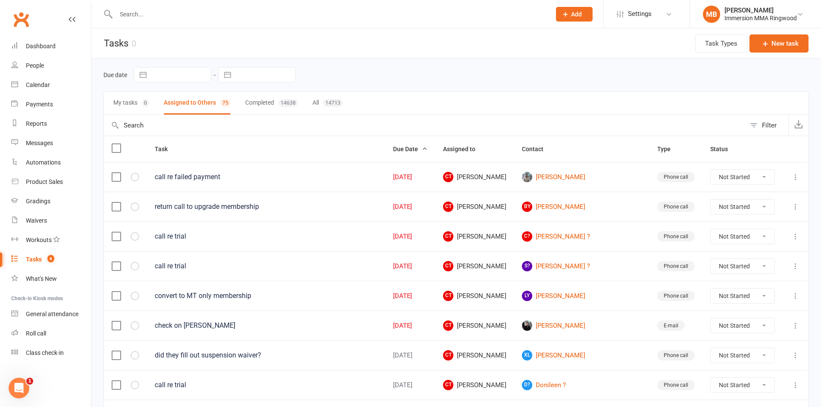
click at [794, 179] on icon at bounding box center [795, 177] width 9 height 9
click at [771, 210] on link "Edit" at bounding box center [750, 210] width 85 height 17
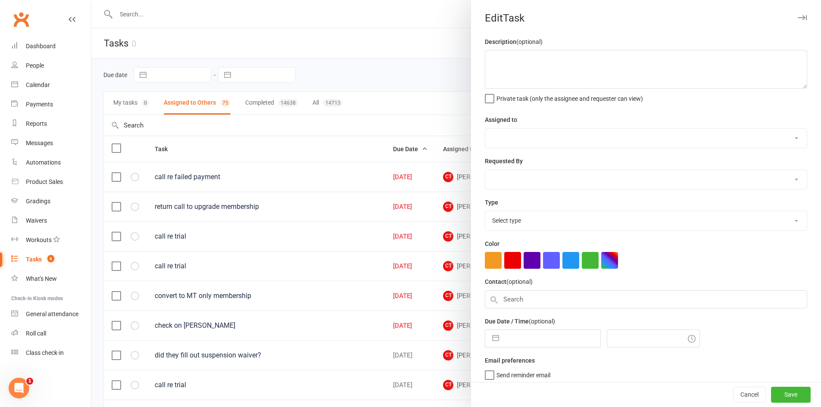
type textarea "call re failed payment"
select select "11984"
type input "14 Aug 2025"
type input "12:15pm"
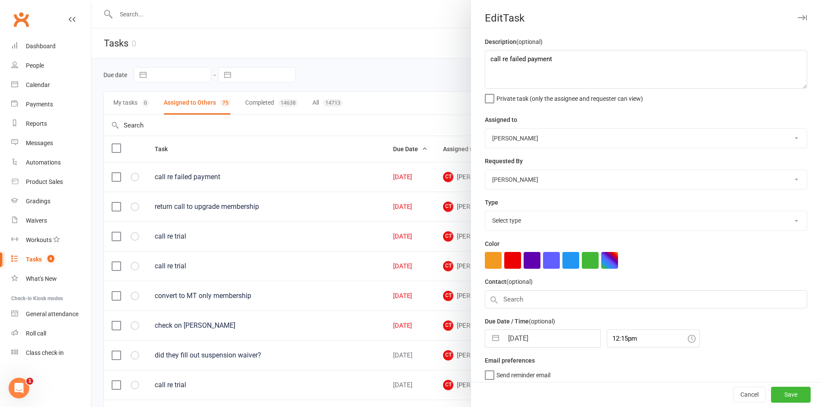
select select "6641"
click at [563, 337] on input "14 Aug 2025" at bounding box center [551, 336] width 97 height 17
select select "6"
select select "2025"
select select "7"
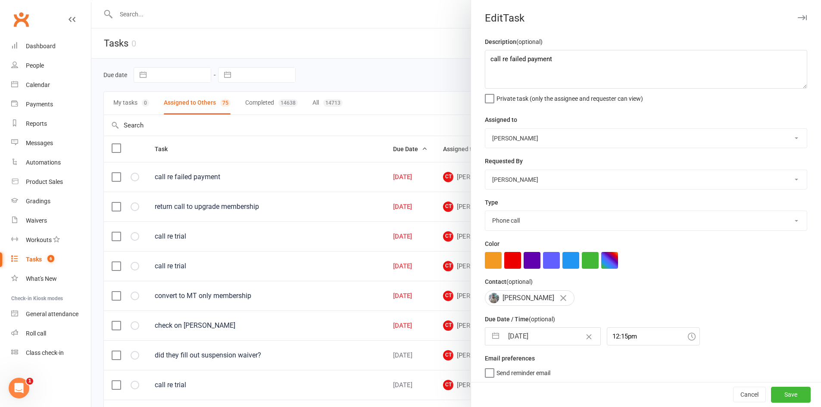
select select "2025"
select select "8"
select select "2025"
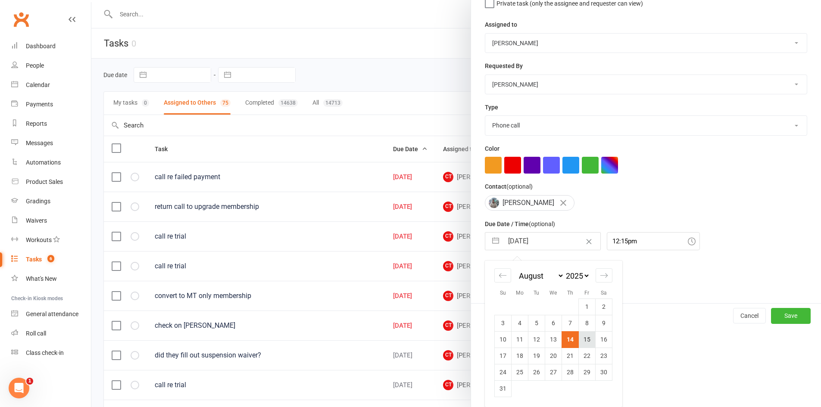
drag, startPoint x: 582, startPoint y: 340, endPoint x: 599, endPoint y: 341, distance: 17.2
click at [583, 340] on td "15" at bounding box center [587, 339] width 17 height 16
type input "15 Aug 2025"
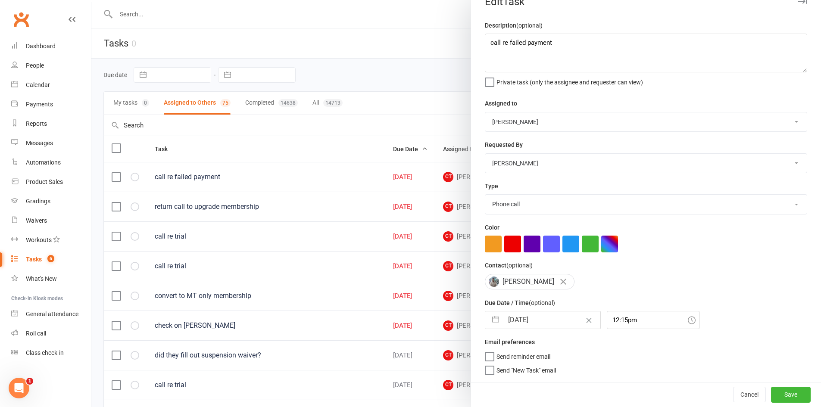
scroll to position [20, 0]
click at [775, 386] on div "Cancel Save" at bounding box center [646, 394] width 350 height 25
click at [775, 389] on button "Save" at bounding box center [791, 395] width 40 height 16
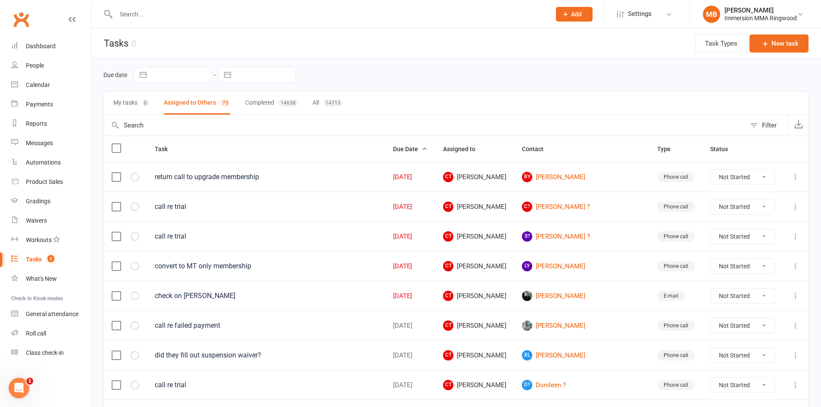
click at [797, 175] on icon at bounding box center [795, 177] width 9 height 9
click at [773, 212] on link "Edit" at bounding box center [750, 210] width 85 height 17
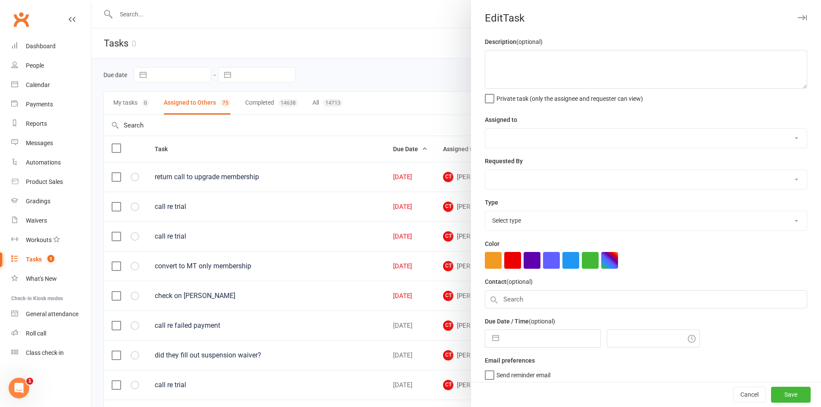
type textarea "return call to upgrade membership"
select select "11984"
type input "14 Aug 2025"
type input "12:15pm"
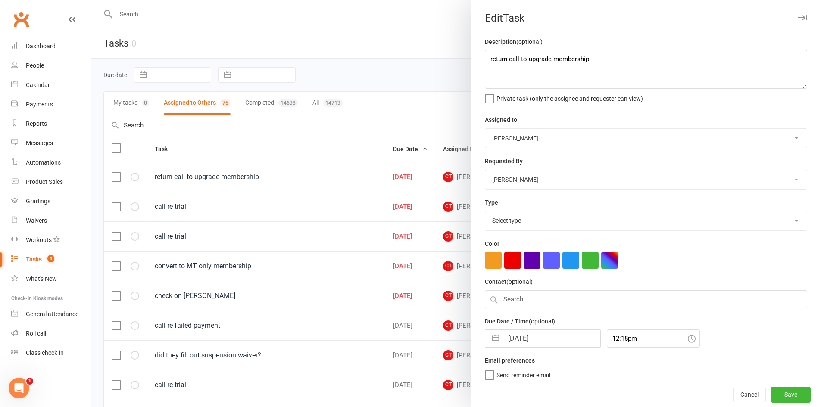
select select "6641"
select select "6"
select select "2025"
select select "7"
select select "2025"
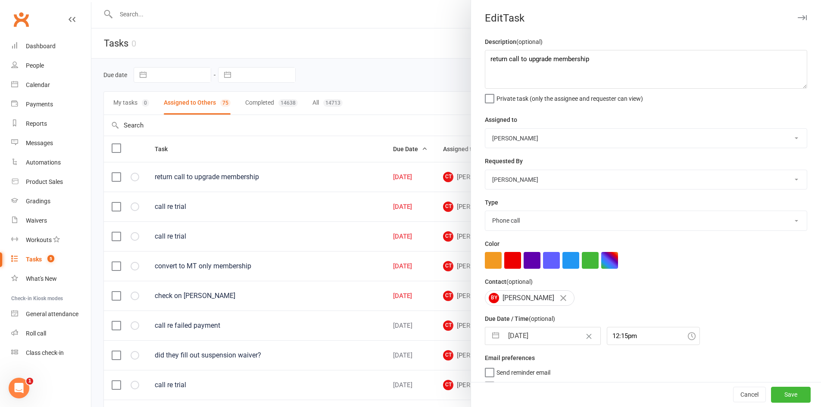
select select "8"
select select "2025"
click at [546, 337] on input "14 Aug 2025" at bounding box center [551, 335] width 97 height 17
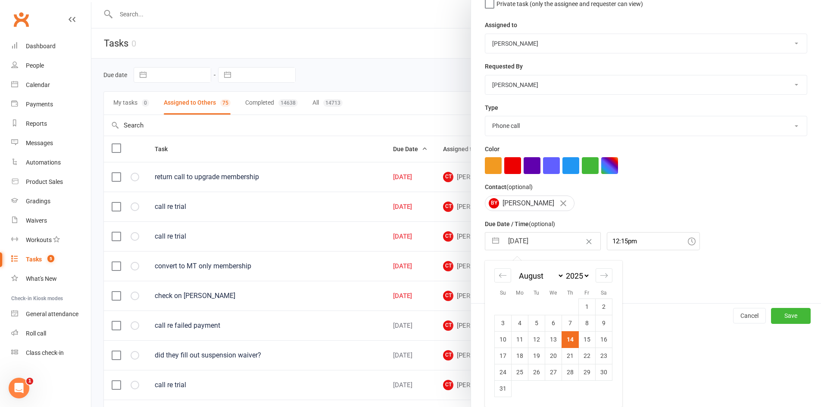
drag, startPoint x: 584, startPoint y: 339, endPoint x: 592, endPoint y: 340, distance: 7.8
click at [586, 340] on td "15" at bounding box center [587, 339] width 17 height 16
type input "15 Aug 2025"
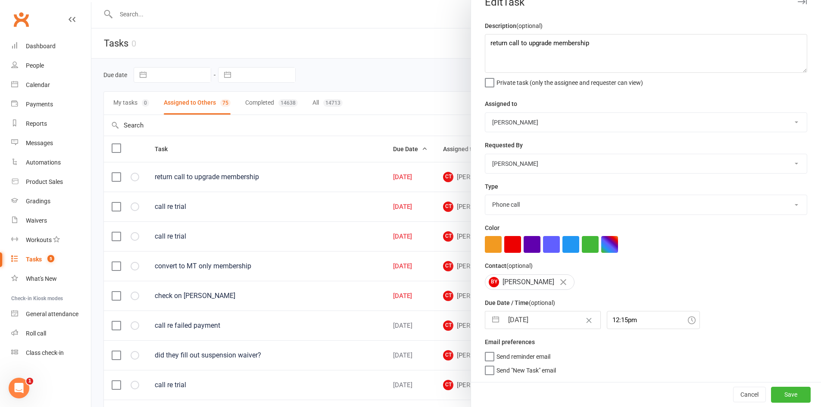
scroll to position [19, 0]
click at [778, 388] on button "Save" at bounding box center [791, 395] width 40 height 16
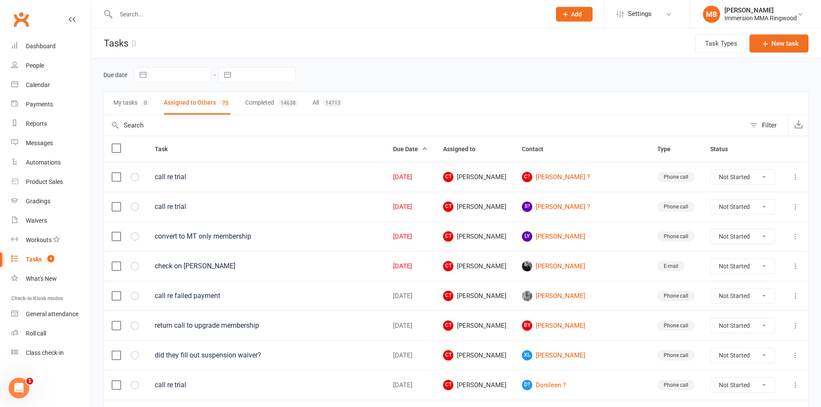
click at [795, 178] on icon at bounding box center [795, 177] width 9 height 9
click at [755, 213] on link "Edit" at bounding box center [750, 210] width 85 height 17
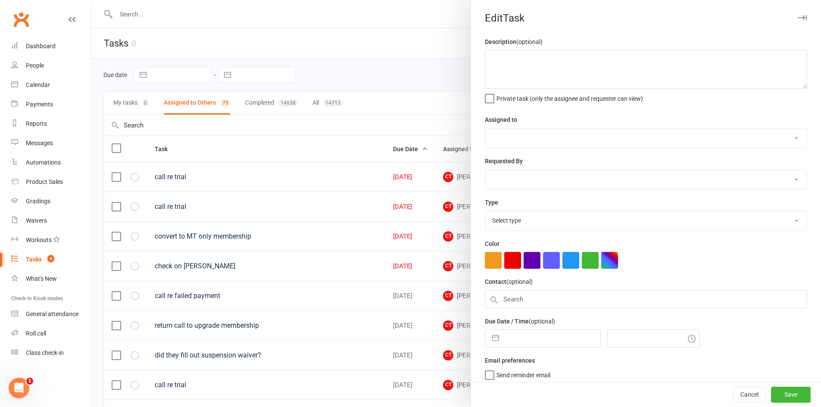
type textarea "call re trial"
select select "11984"
type input "14 Aug 2025"
type input "12:30pm"
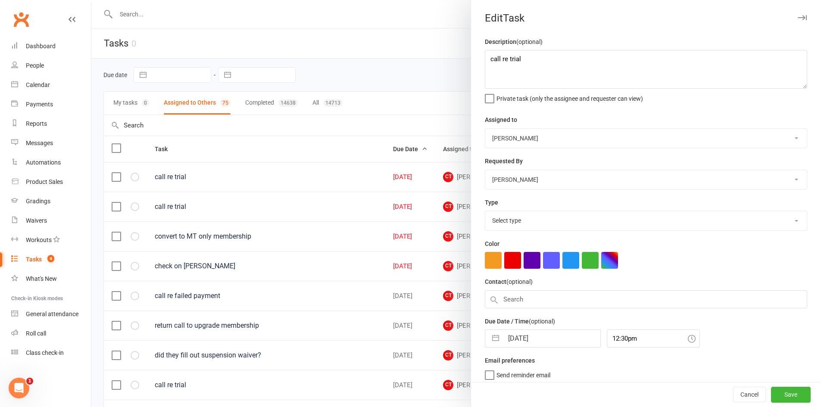
select select "6641"
click at [560, 345] on input "14 Aug 2025" at bounding box center [551, 335] width 97 height 17
select select "6"
select select "2025"
select select "7"
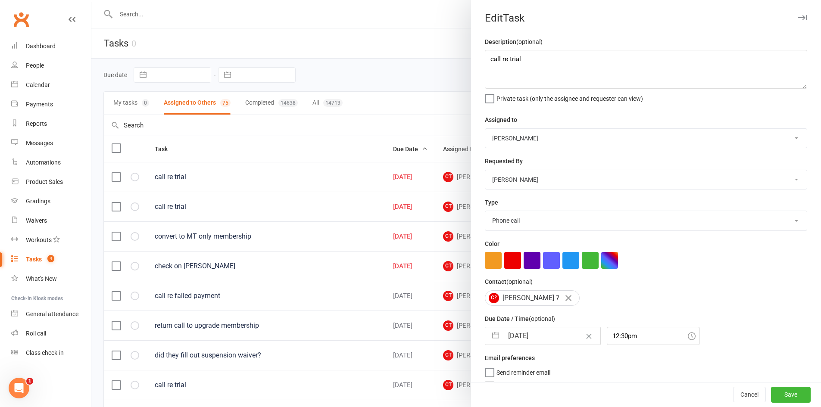
select select "2025"
select select "8"
select select "2025"
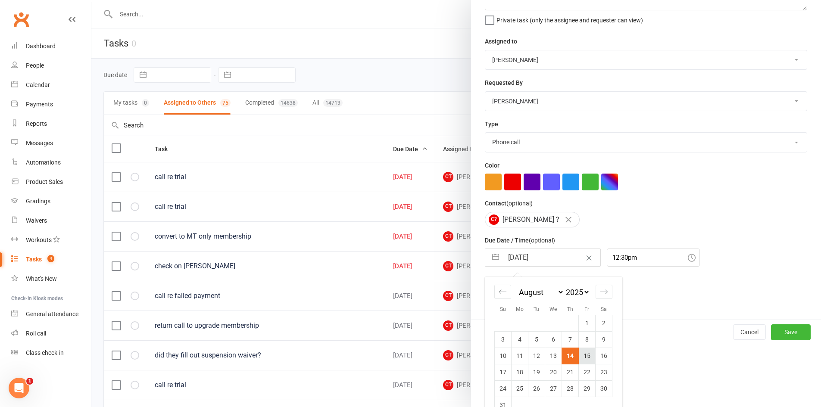
scroll to position [98, 0]
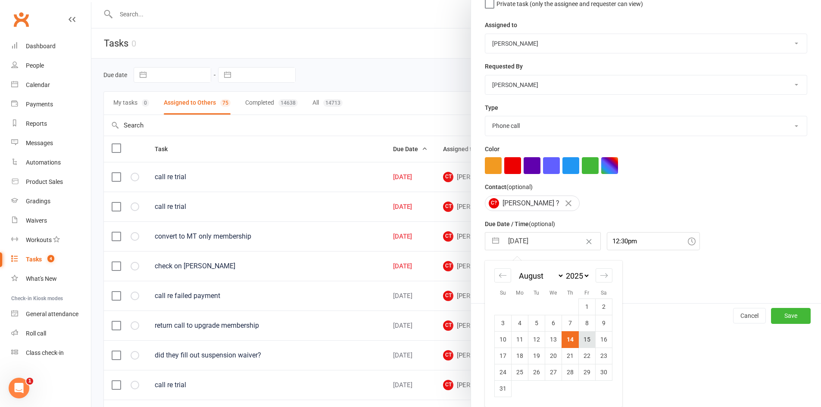
click at [584, 343] on td "15" at bounding box center [587, 339] width 17 height 16
type input "15 Aug 2025"
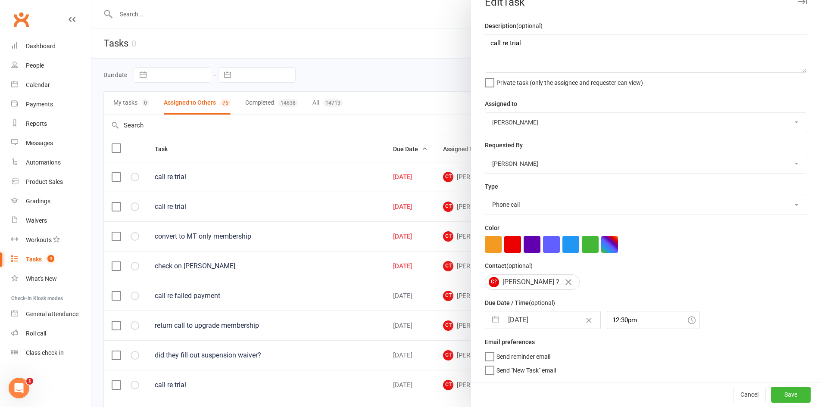
scroll to position [19, 0]
click at [780, 397] on button "Save" at bounding box center [791, 395] width 40 height 16
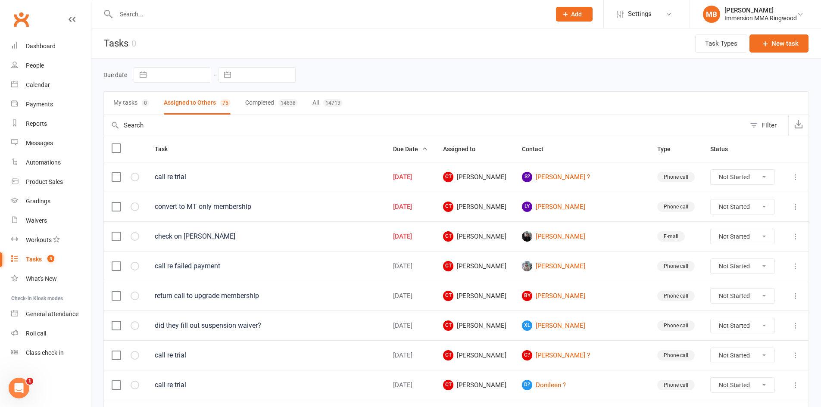
click at [794, 175] on icon at bounding box center [795, 177] width 9 height 9
click at [730, 214] on link "Edit" at bounding box center [750, 210] width 85 height 17
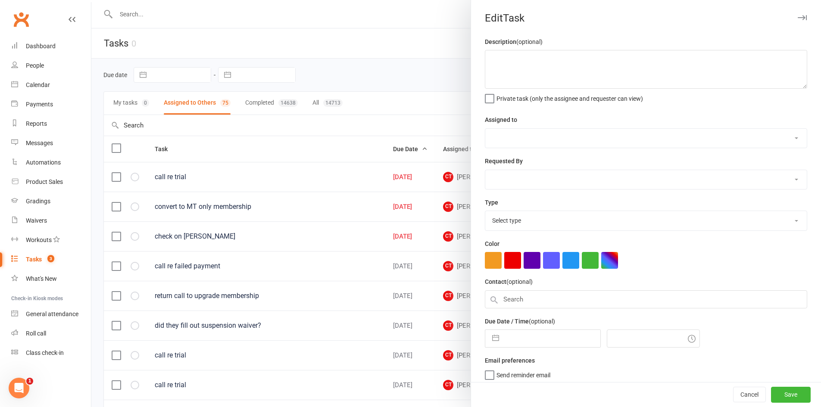
type textarea "call re trial"
select select "11984"
type input "14 Aug 2025"
type input "12:30pm"
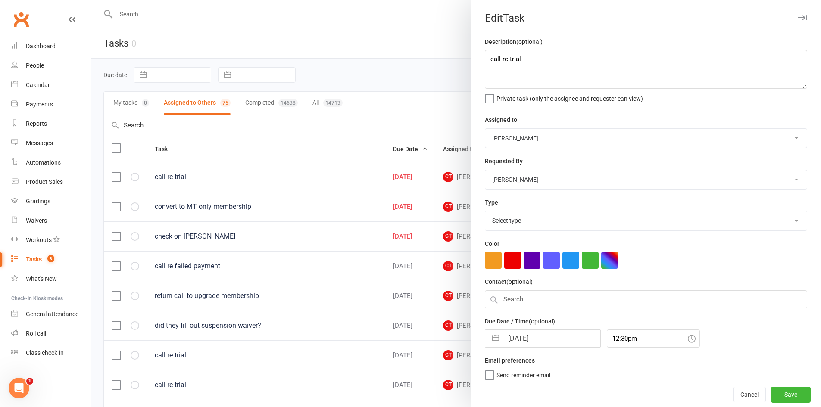
select select "6641"
click at [562, 339] on input "14 Aug 2025" at bounding box center [551, 335] width 97 height 17
select select "6"
select select "2025"
select select "7"
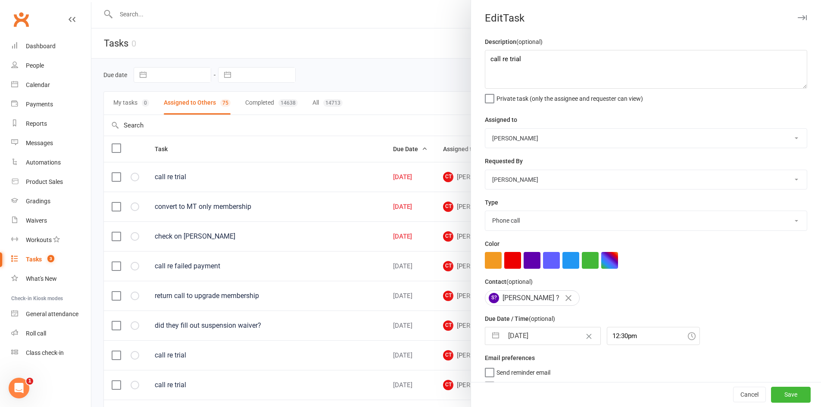
select select "2025"
select select "8"
select select "2025"
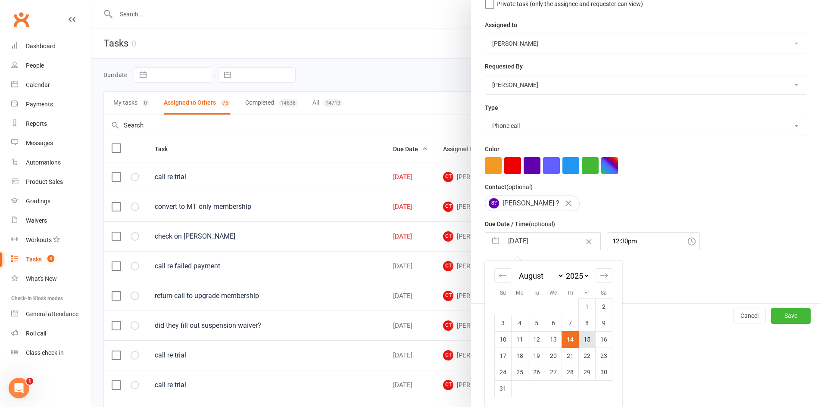
click at [589, 344] on td "15" at bounding box center [587, 339] width 17 height 16
type input "15 Aug 2025"
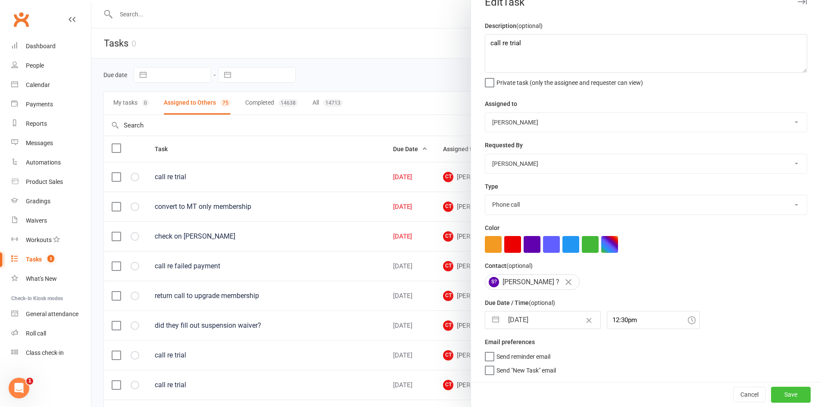
click at [771, 393] on button "Save" at bounding box center [791, 395] width 40 height 16
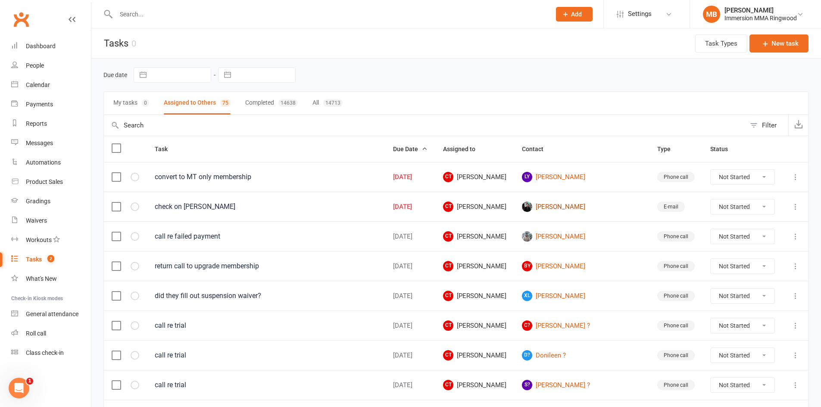
click at [555, 205] on link "Aaron Yang" at bounding box center [582, 207] width 120 height 10
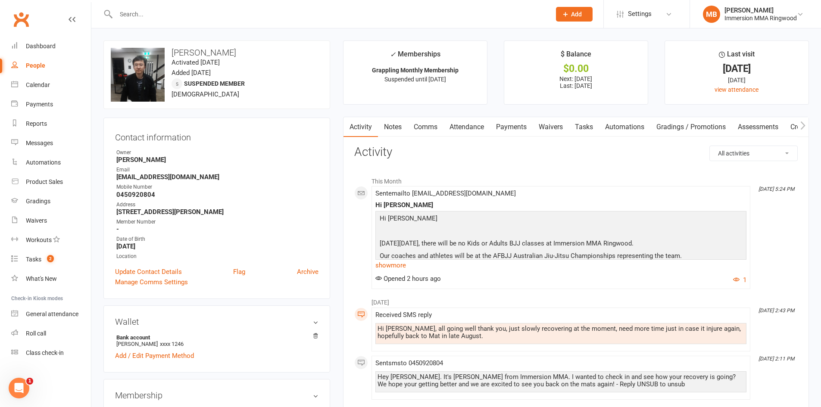
click at [431, 127] on link "Comms" at bounding box center [426, 127] width 36 height 20
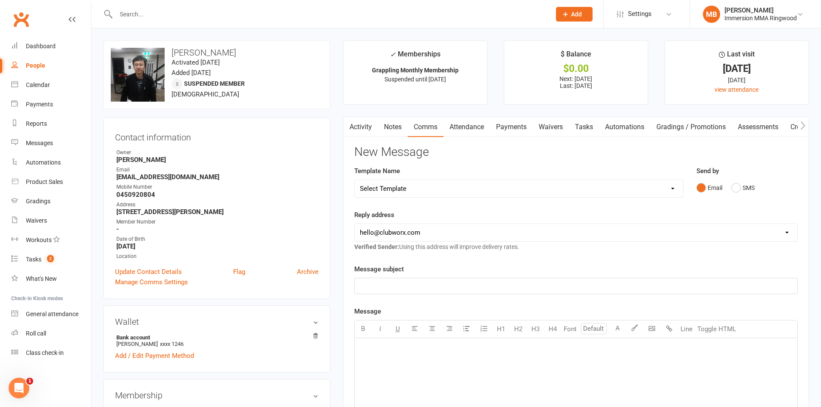
click at [389, 129] on link "Notes" at bounding box center [393, 127] width 30 height 20
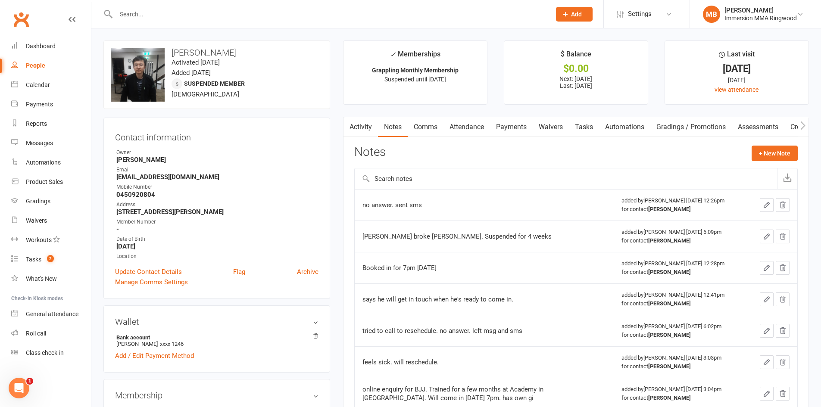
click at [372, 131] on link "Activity" at bounding box center [360, 127] width 34 height 20
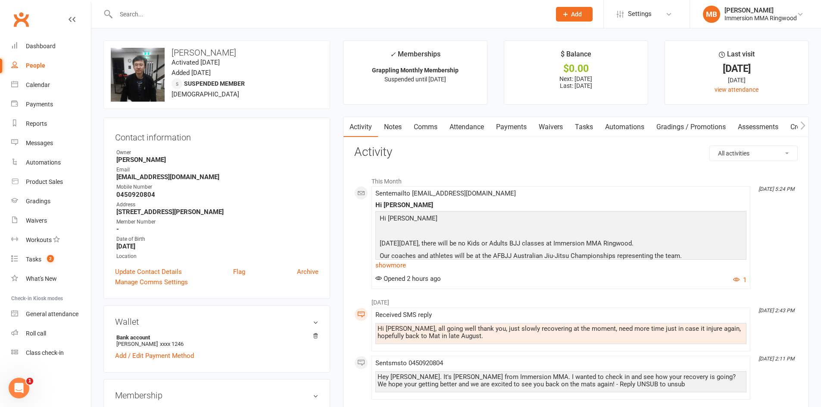
click at [425, 130] on link "Comms" at bounding box center [426, 127] width 36 height 20
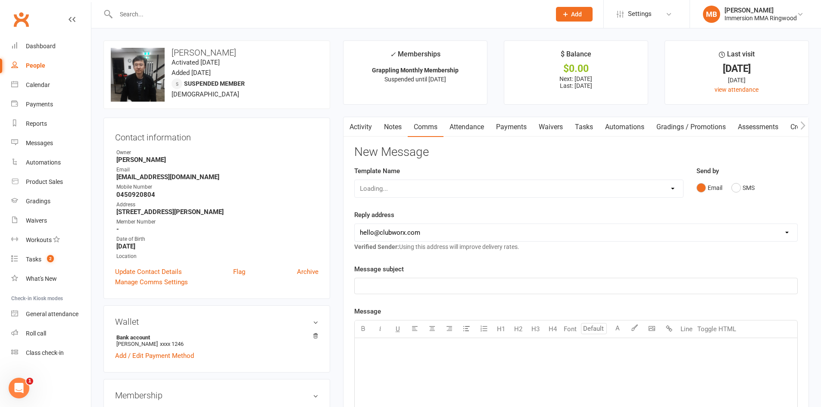
click at [424, 172] on div "New Message Template Name Loading... Send by Email SMS Reply address hello@club…" at bounding box center [575, 379] width 443 height 467
click at [421, 184] on select "Select Template [SMS] Chris - Call back message [SMS] Mark- Call back message […" at bounding box center [519, 188] width 328 height 17
select select "5"
click at [355, 180] on select "Select Template [SMS] Chris - Call back message [SMS] Mark- Call back message […" at bounding box center [519, 188] width 328 height 17
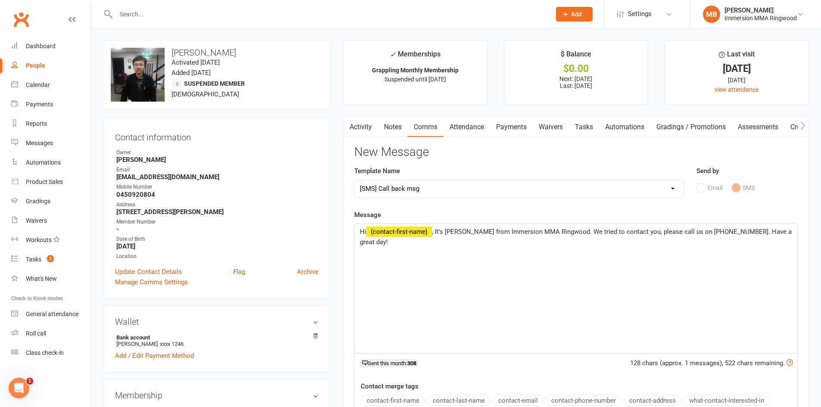
click at [458, 231] on span ", It's Lee from Immersion MMA Ringwood. We tried to contact you, please call us…" at bounding box center [576, 237] width 433 height 18
drag, startPoint x: 623, startPoint y: 231, endPoint x: 563, endPoint y: 231, distance: 60.8
click at [560, 233] on span ", It's Max from Immersion MMA Ringwood. We tried to contact you, please call us…" at bounding box center [608, 232] width 352 height 8
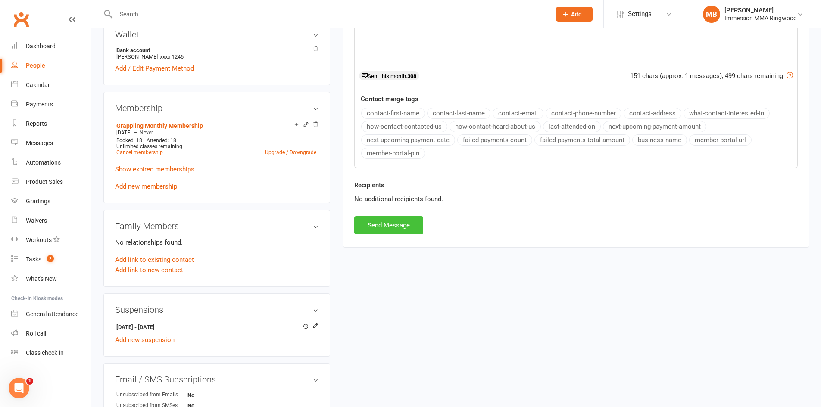
click at [397, 218] on button "Send Message" at bounding box center [388, 225] width 69 height 18
select select
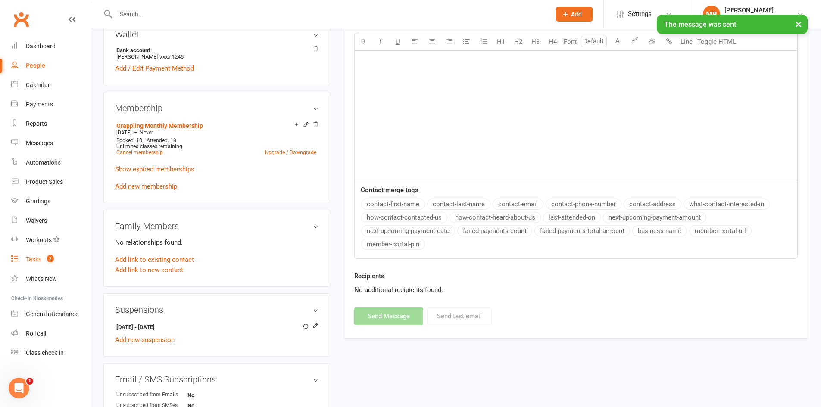
click at [48, 259] on span "2" at bounding box center [50, 258] width 7 height 7
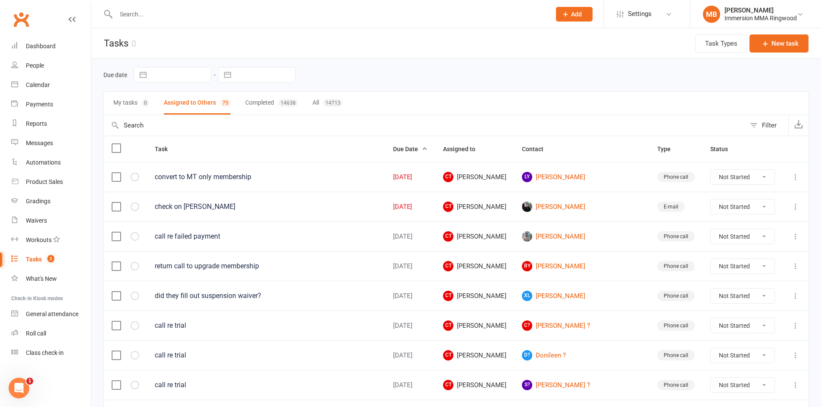
click at [798, 206] on icon at bounding box center [795, 207] width 9 height 9
click at [753, 206] on select "Not Started In Progress Waiting Complete" at bounding box center [743, 206] width 64 height 15
click at [711, 199] on select "Not Started In Progress Waiting Complete" at bounding box center [743, 206] width 64 height 15
select select "unstarted"
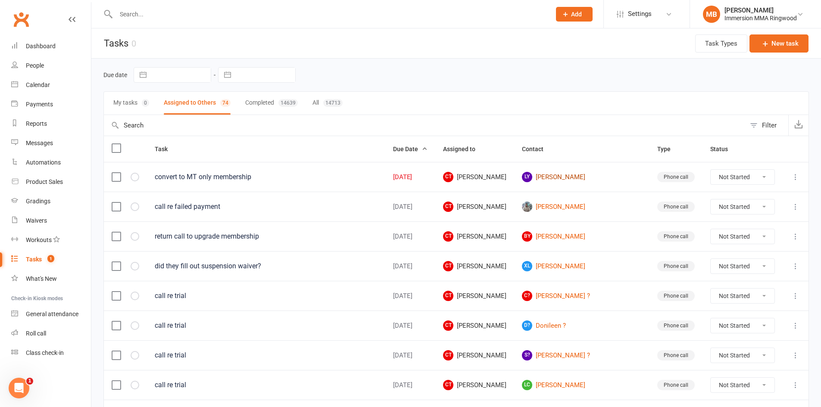
click at [556, 177] on link "LY Leo Yang" at bounding box center [582, 177] width 120 height 10
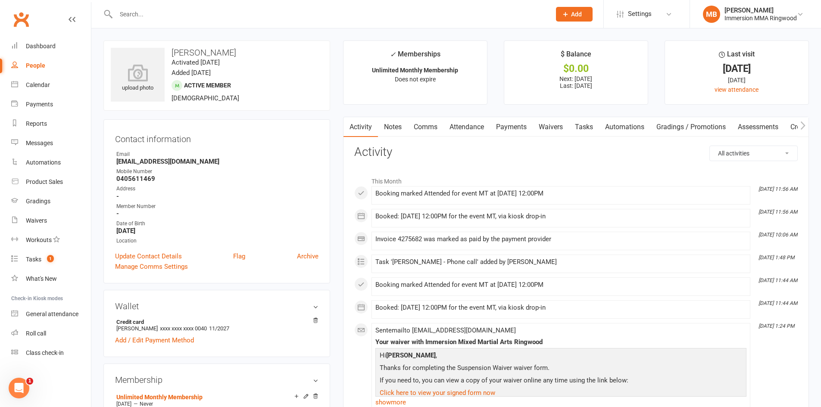
click at [390, 129] on link "Notes" at bounding box center [393, 127] width 30 height 20
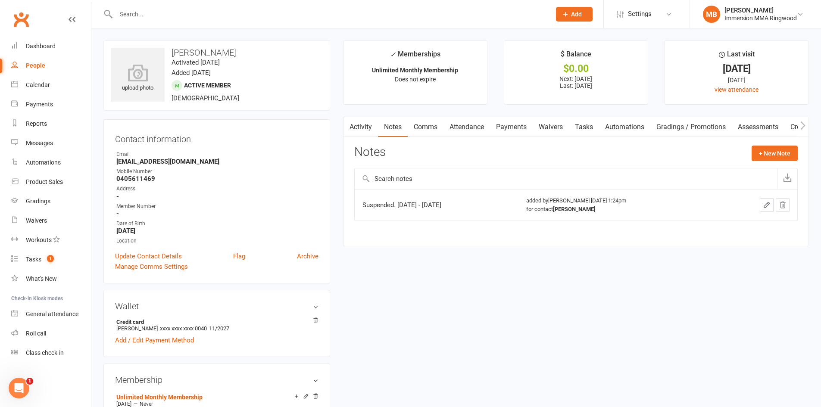
click at [358, 126] on link "Activity" at bounding box center [360, 127] width 34 height 20
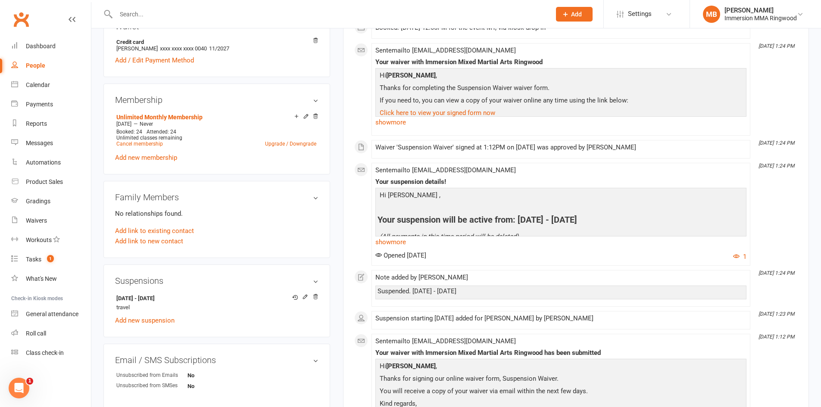
scroll to position [287, 0]
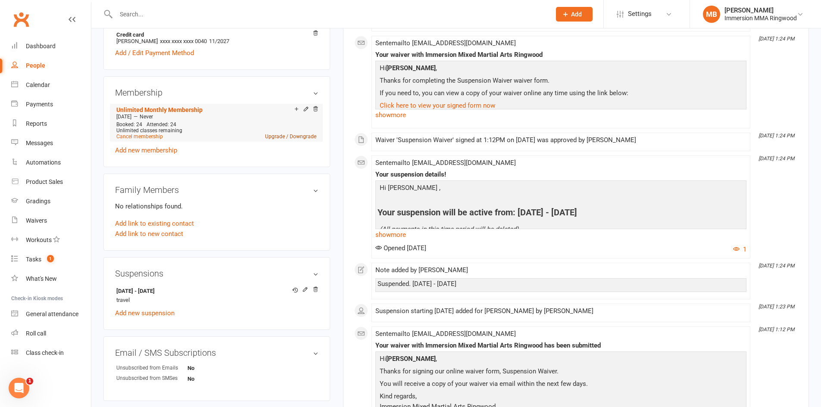
click at [294, 134] on link "Upgrade / Downgrade" at bounding box center [290, 137] width 51 height 6
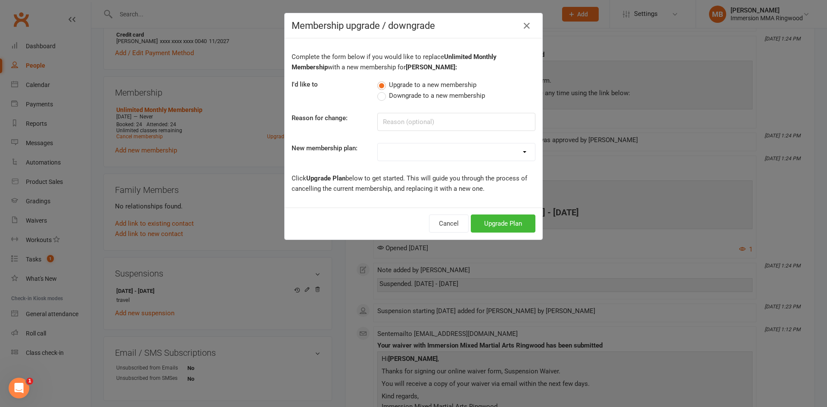
click at [377, 97] on label "Downgrade to a new membership" at bounding box center [431, 95] width 108 height 10
click at [377, 90] on input "Downgrade to a new membership" at bounding box center [380, 90] width 6 height 0
click at [384, 115] on input at bounding box center [456, 122] width 158 height 18
click at [389, 153] on select "Grappling Monthly Membership Striking Monthly Membership Unlimited Monthly Memb…" at bounding box center [456, 151] width 157 height 17
select select "1"
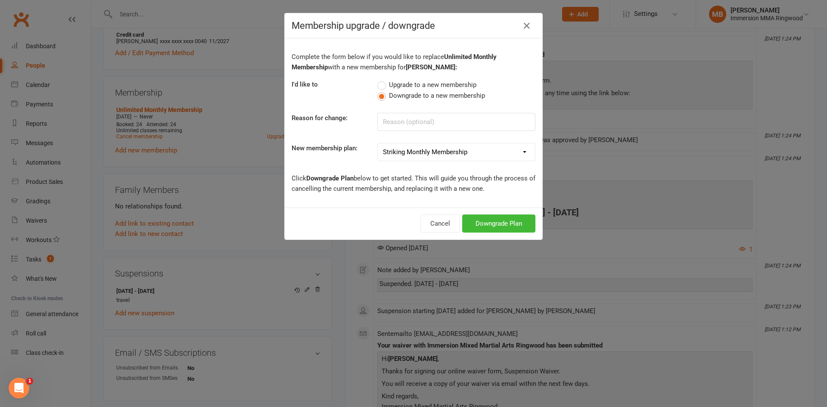
click at [378, 143] on select "Grappling Monthly Membership Striking Monthly Membership Unlimited Monthly Memb…" at bounding box center [456, 151] width 157 height 17
click at [473, 220] on button "Downgrade Plan" at bounding box center [498, 224] width 73 height 18
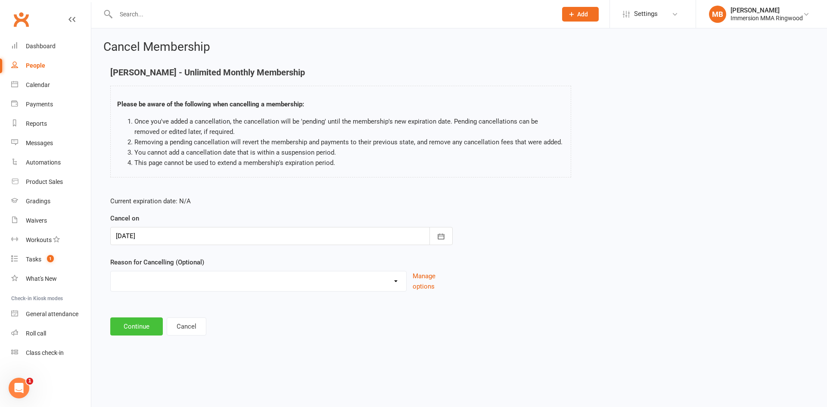
click at [141, 325] on button "Continue" at bounding box center [136, 327] width 53 height 18
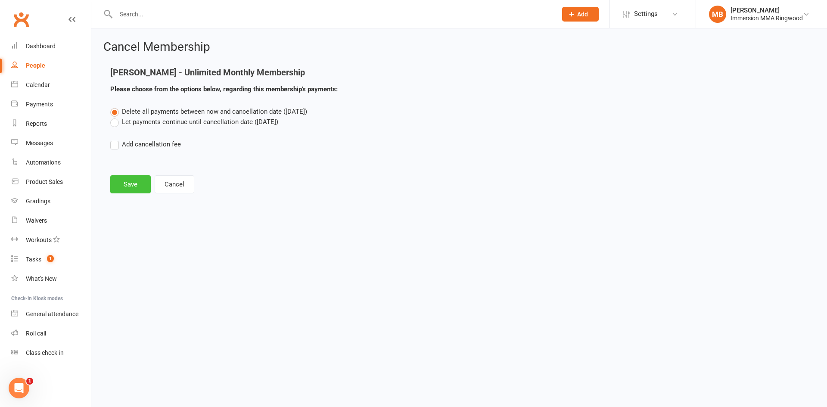
click at [119, 183] on button "Save" at bounding box center [130, 184] width 41 height 18
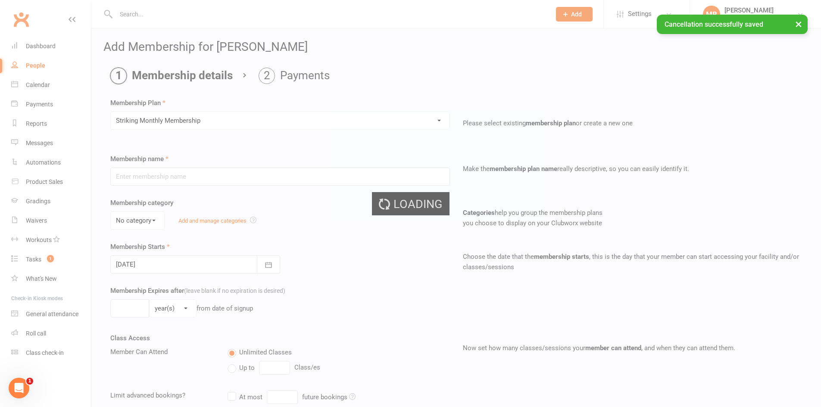
type input "Striking Monthly Membership"
select select "0"
type input "0"
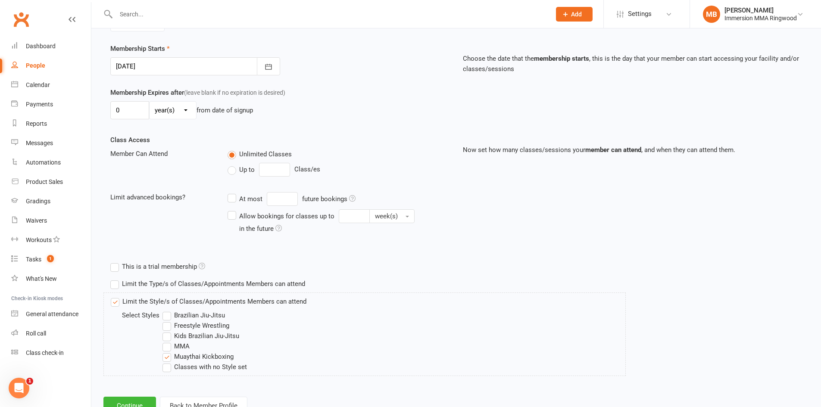
scroll to position [231, 0]
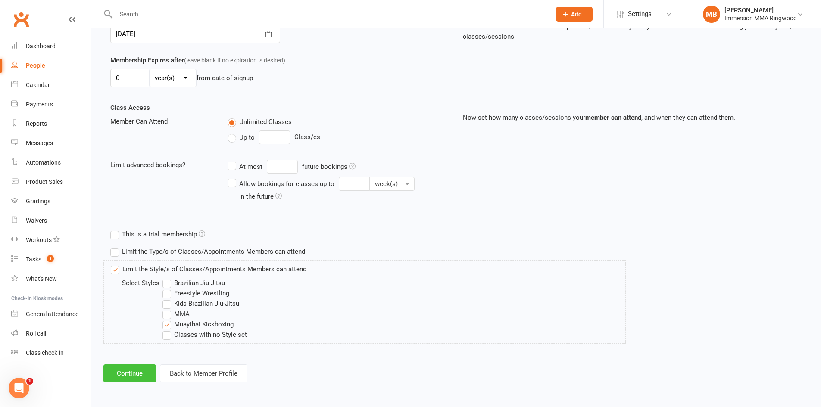
click at [136, 372] on button "Continue" at bounding box center [129, 374] width 53 height 18
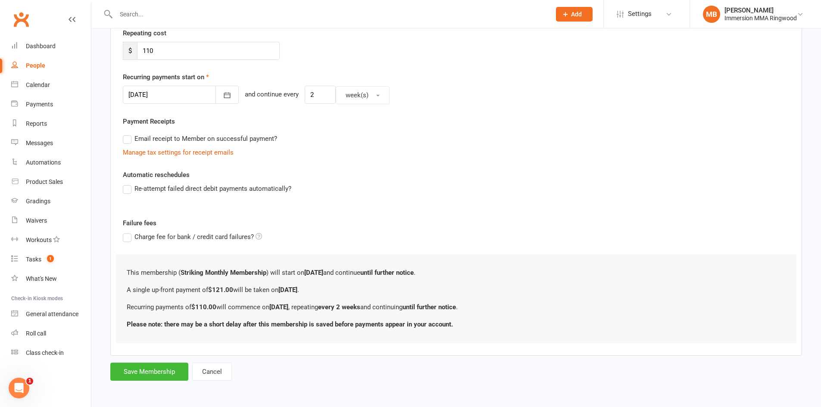
scroll to position [0, 0]
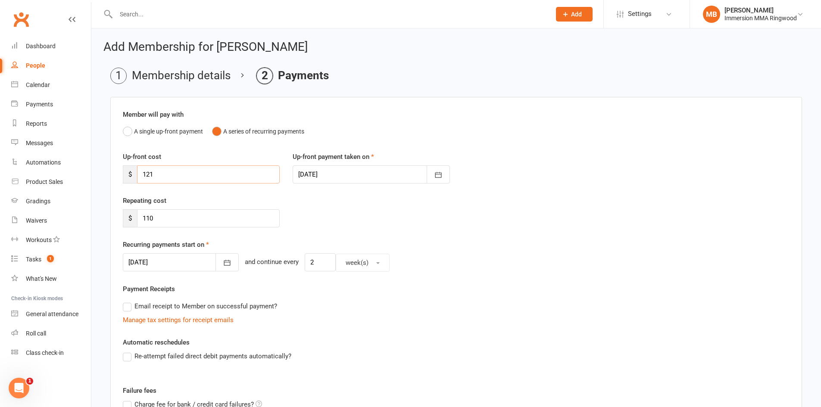
click at [156, 174] on input "121" at bounding box center [208, 174] width 143 height 18
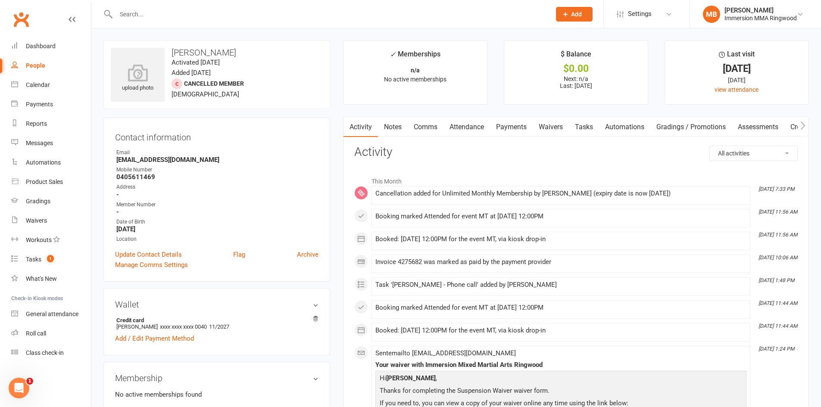
click at [422, 125] on link "Comms" at bounding box center [426, 127] width 36 height 20
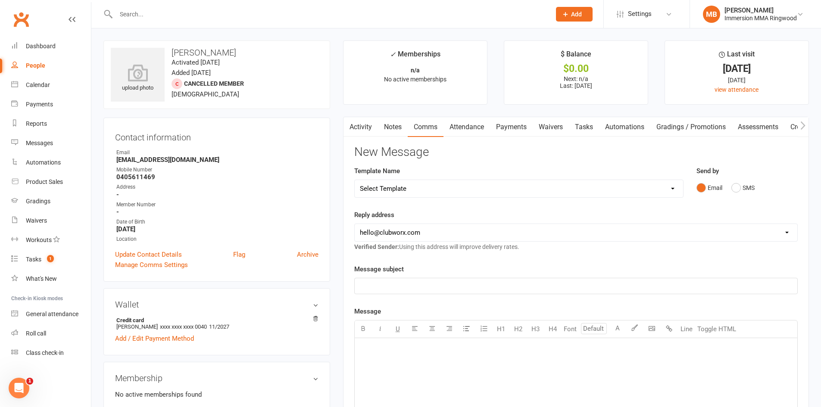
click at [402, 126] on link "Notes" at bounding box center [393, 127] width 30 height 20
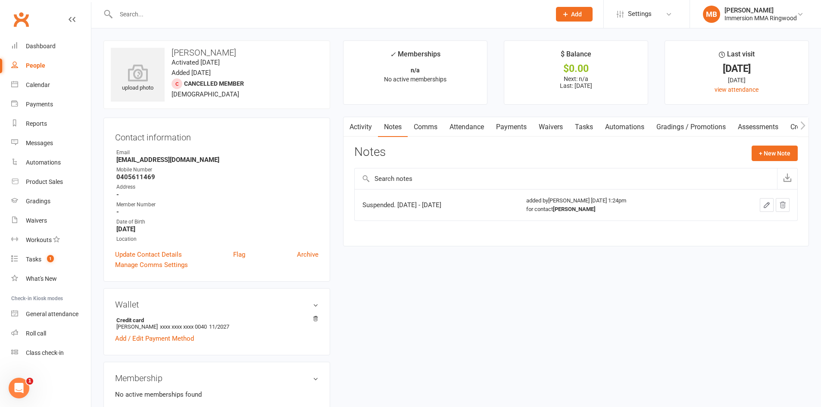
click at [508, 127] on link "Payments" at bounding box center [511, 127] width 43 height 20
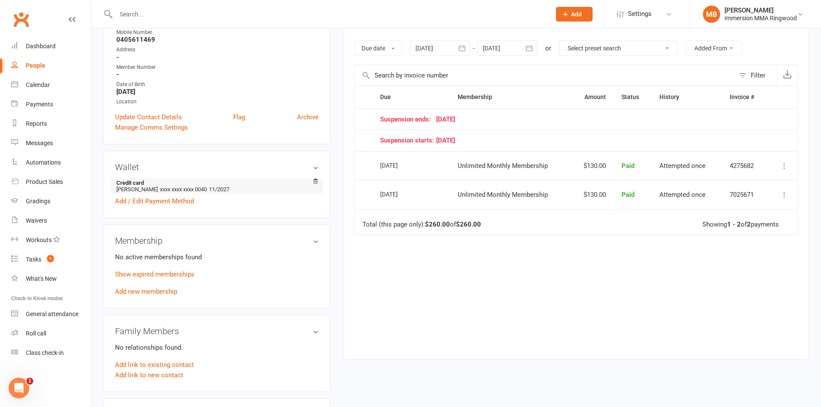
scroll to position [143, 0]
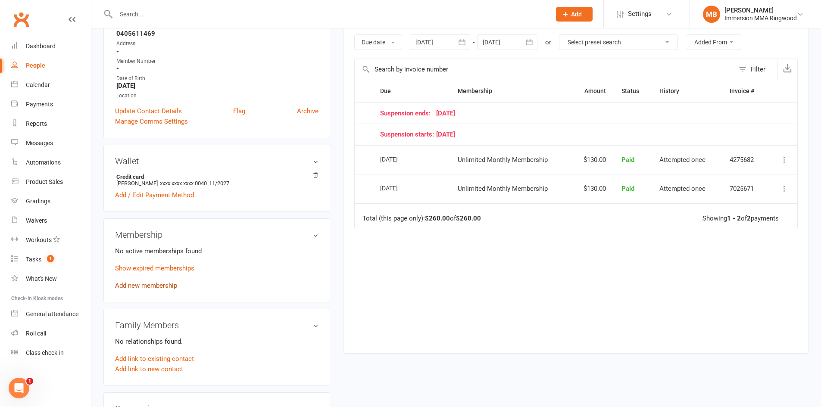
click at [159, 285] on link "Add new membership" at bounding box center [146, 286] width 62 height 8
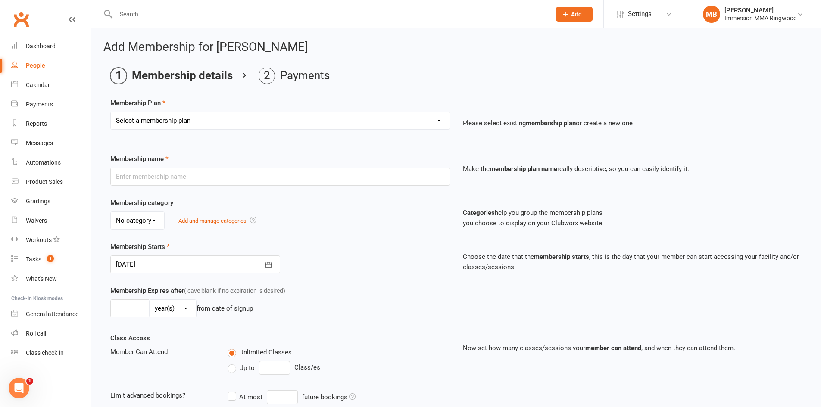
click at [203, 126] on select "Select a membership plan Grappling Monthly Membership Striking Monthly Membersh…" at bounding box center [280, 120] width 339 height 17
select select "1"
click at [111, 112] on select "Select a membership plan Grappling Monthly Membership Striking Monthly Membersh…" at bounding box center [280, 120] width 339 height 17
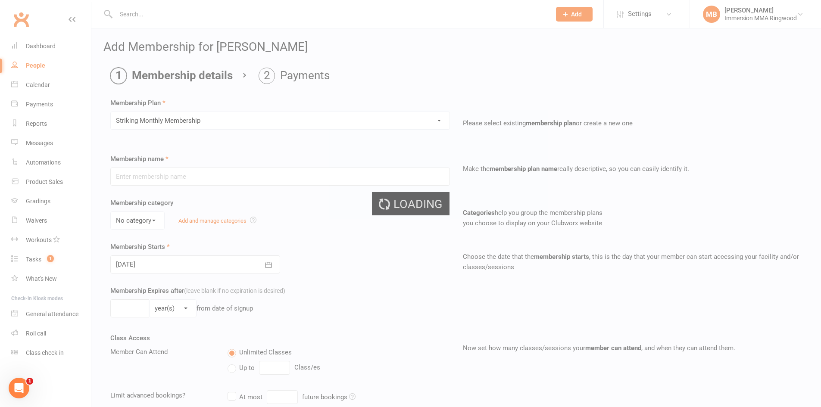
type input "Striking Monthly Membership"
select select "0"
type input "0"
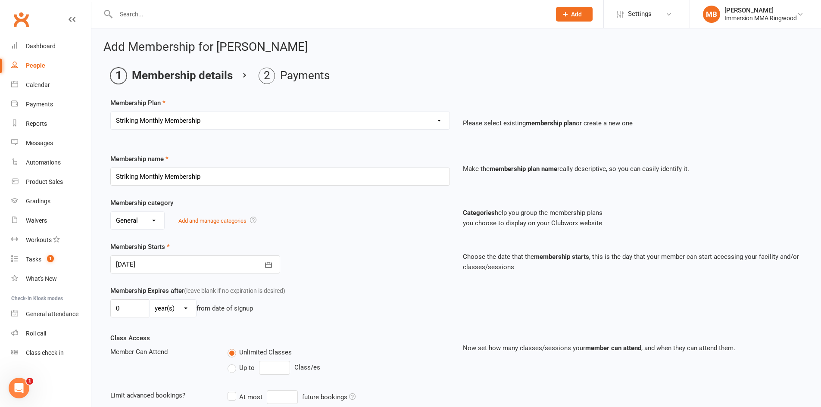
click at [159, 265] on div at bounding box center [195, 265] width 170 height 18
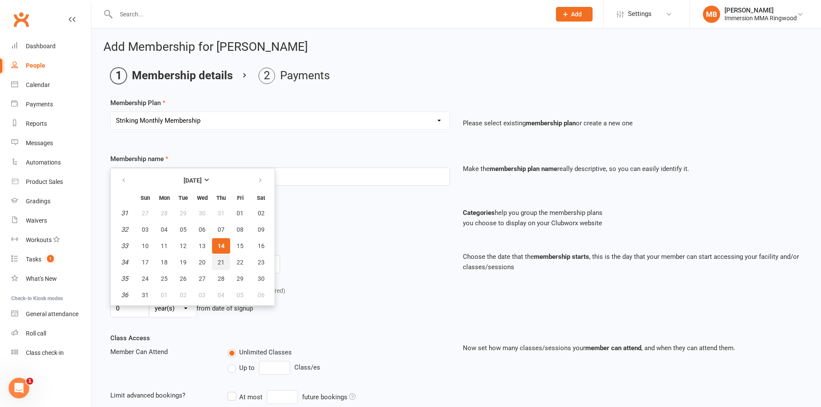
click at [221, 257] on button "21" at bounding box center [221, 263] width 18 height 16
type input "21 Aug 2025"
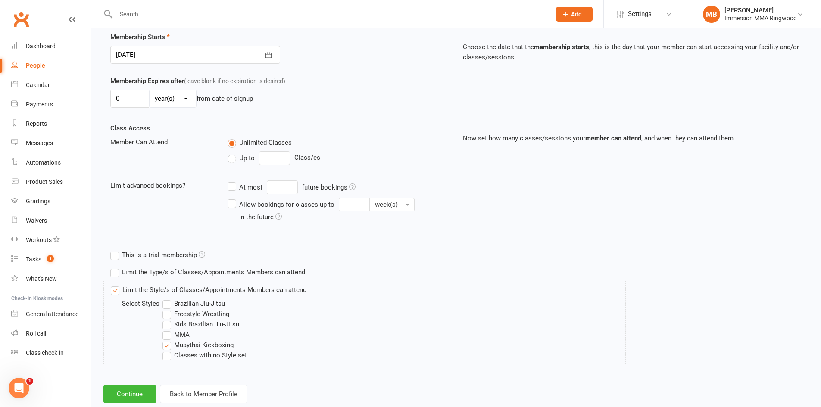
scroll to position [231, 0]
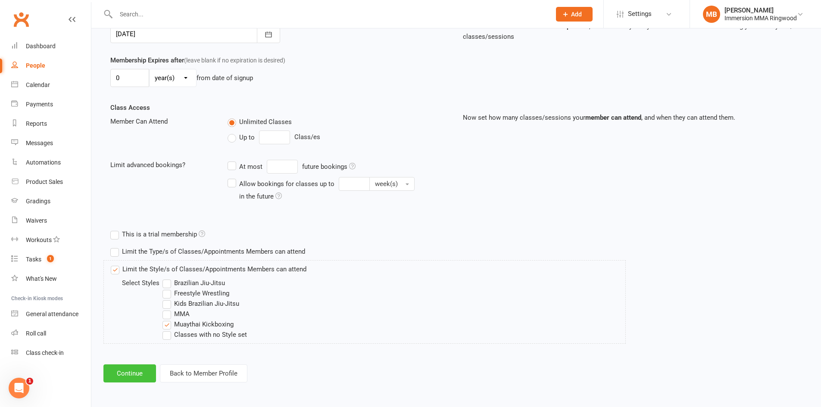
click at [122, 371] on button "Continue" at bounding box center [129, 374] width 53 height 18
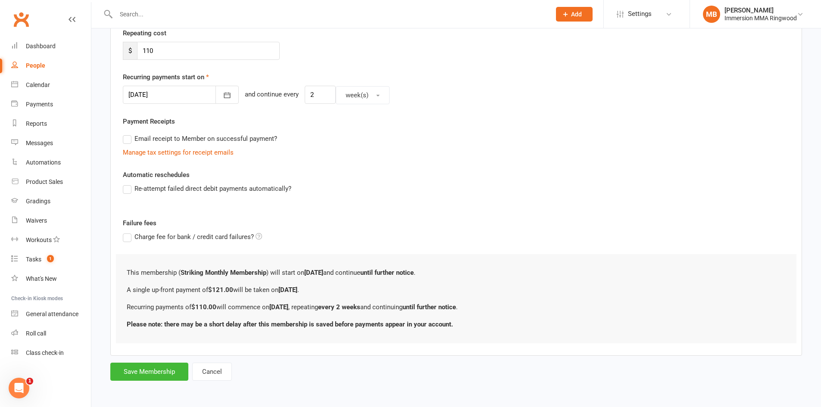
scroll to position [0, 0]
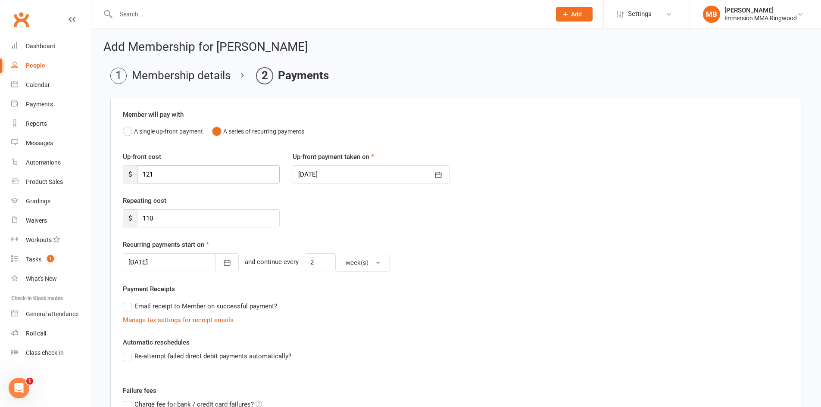
click at [160, 167] on input "121" at bounding box center [208, 174] width 143 height 18
type input "110"
click at [313, 170] on div at bounding box center [371, 174] width 157 height 18
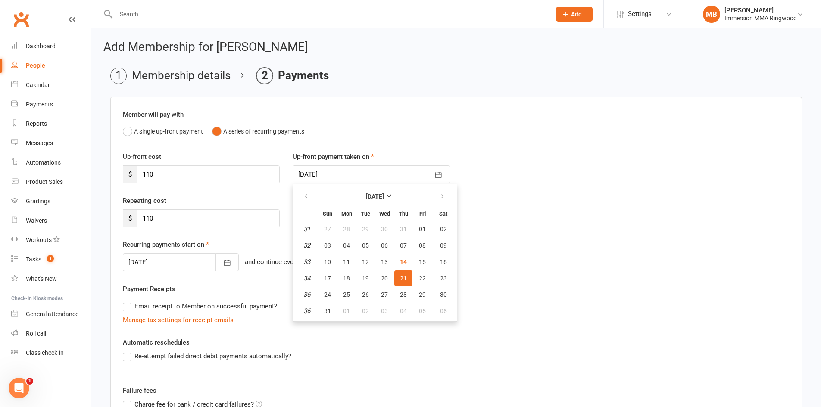
click at [489, 199] on div "Repeating cost $ 110" at bounding box center [455, 218] width 679 height 44
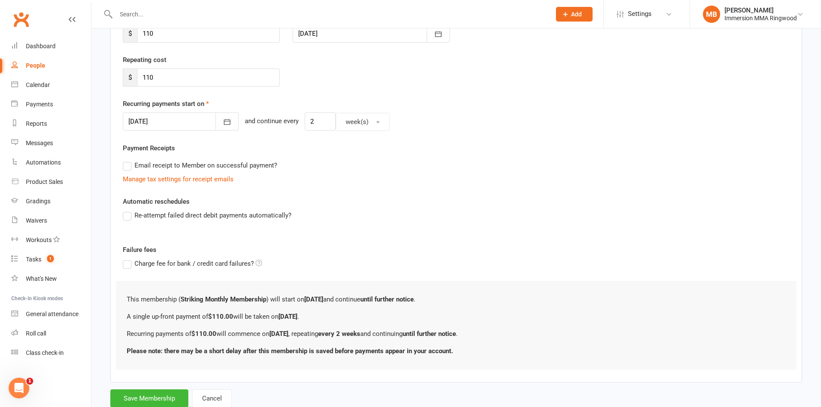
scroll to position [143, 0]
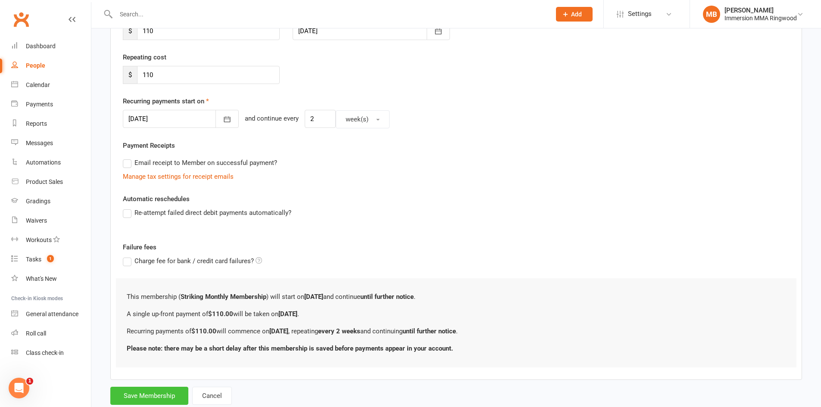
click at [156, 396] on button "Save Membership" at bounding box center [149, 396] width 78 height 18
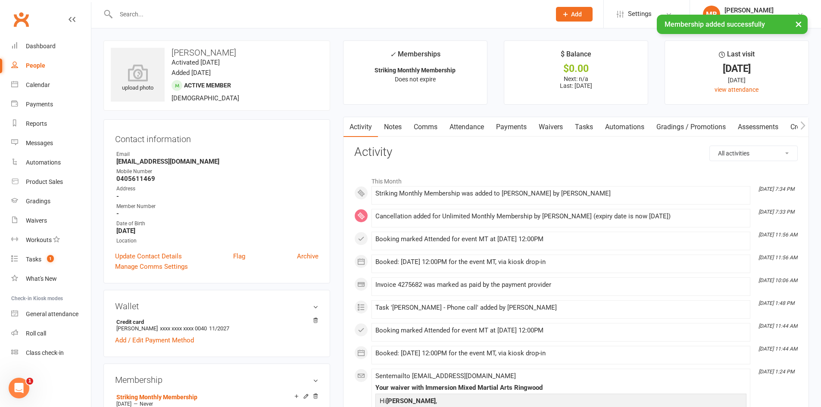
drag, startPoint x: 498, startPoint y: 120, endPoint x: 504, endPoint y: 120, distance: 6.0
click at [503, 120] on div "Activity Notes Comms Attendance Payments Waivers Tasks Automations Gradings / P…" at bounding box center [591, 127] width 496 height 20
click at [505, 120] on link "Payments" at bounding box center [511, 127] width 43 height 20
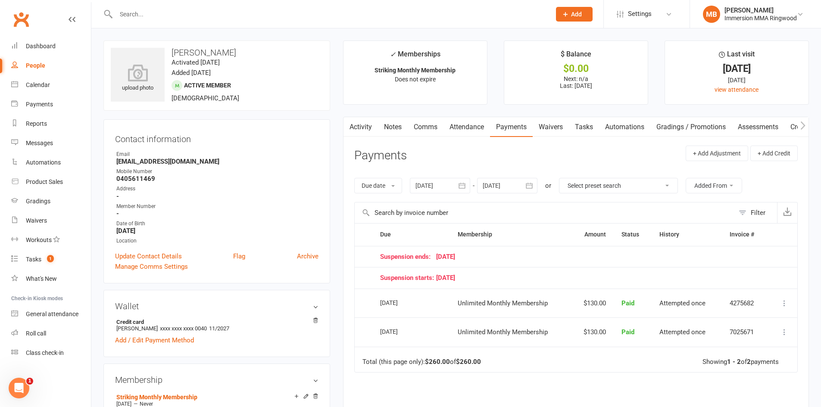
click at [374, 156] on h3 "Payments" at bounding box center [380, 155] width 53 height 13
click at [16, 255] on link "Tasks 1" at bounding box center [51, 259] width 80 height 19
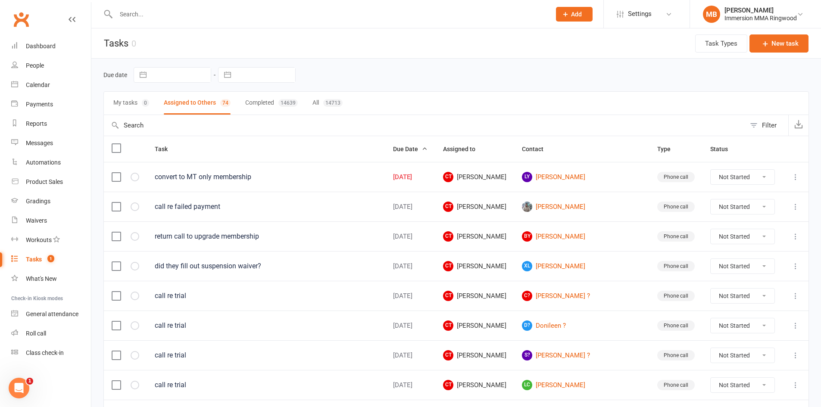
click at [747, 180] on select "Not Started In Progress Waiting Complete" at bounding box center [743, 177] width 64 height 15
click at [711, 170] on select "Not Started In Progress Waiting Complete" at bounding box center [743, 177] width 64 height 15
select select "unstarted"
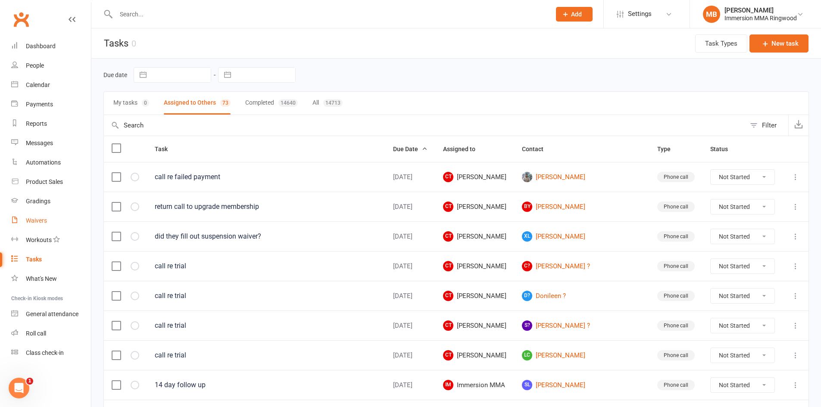
click at [47, 217] on link "Waivers" at bounding box center [51, 220] width 80 height 19
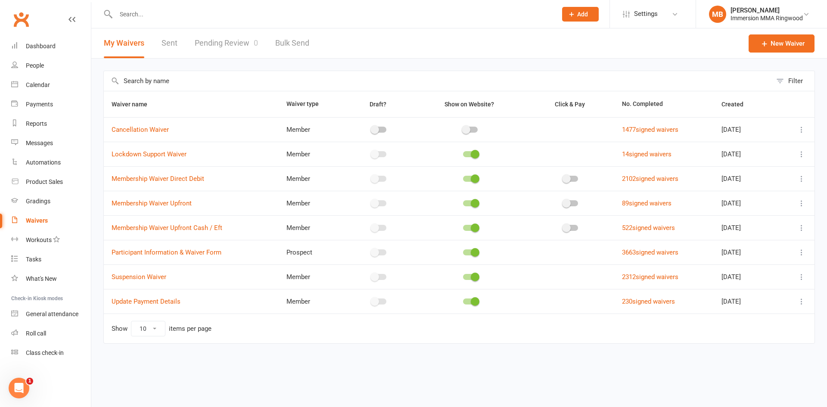
click at [212, 49] on link "Pending Review 0" at bounding box center [226, 43] width 63 height 30
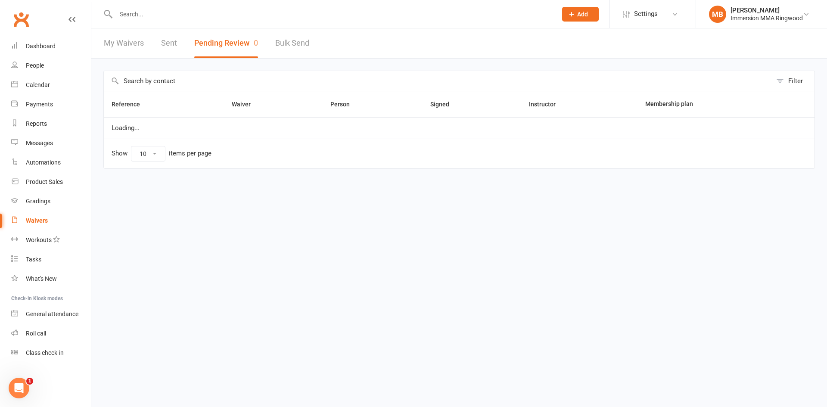
click at [231, 14] on input "text" at bounding box center [332, 14] width 438 height 12
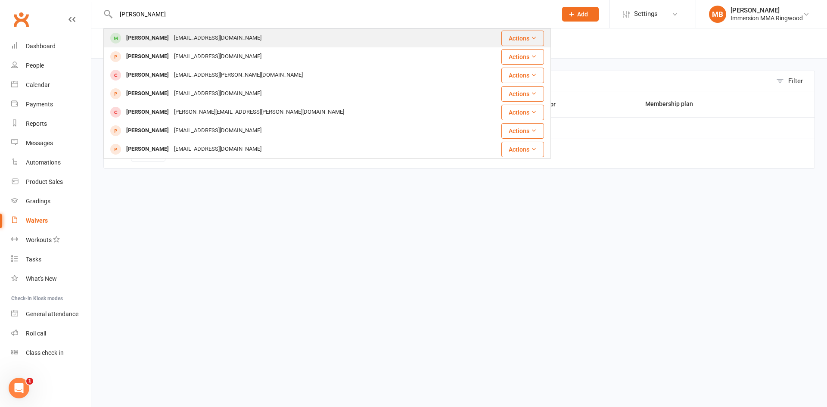
type input "simon lam"
click at [175, 36] on div "simon.lam96@hotmail.com" at bounding box center [217, 38] width 93 height 12
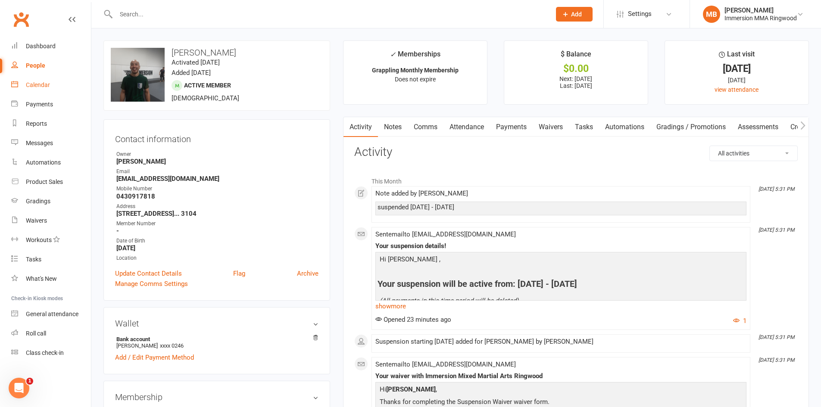
click at [28, 78] on link "Calendar" at bounding box center [51, 84] width 80 height 19
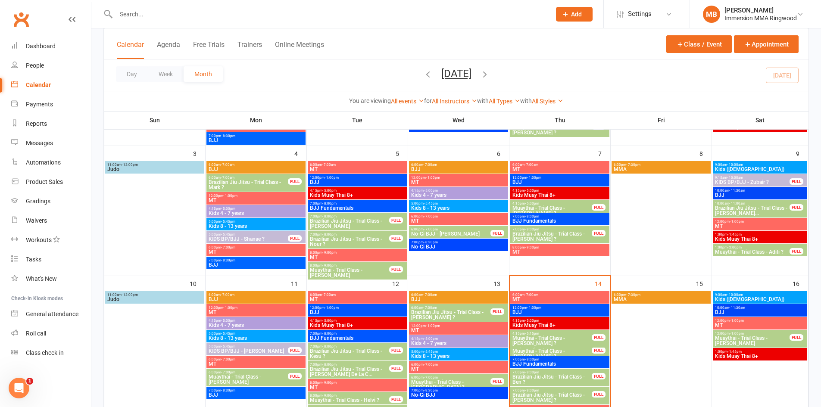
scroll to position [287, 0]
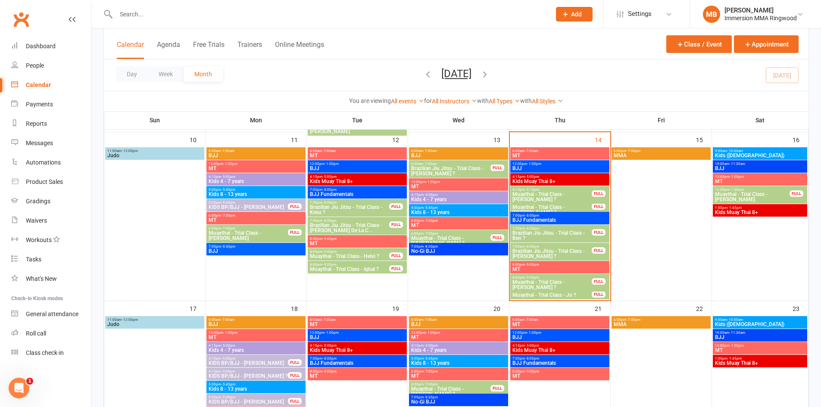
click at [571, 229] on span "7:00pm - 8:00pm" at bounding box center [552, 229] width 80 height 4
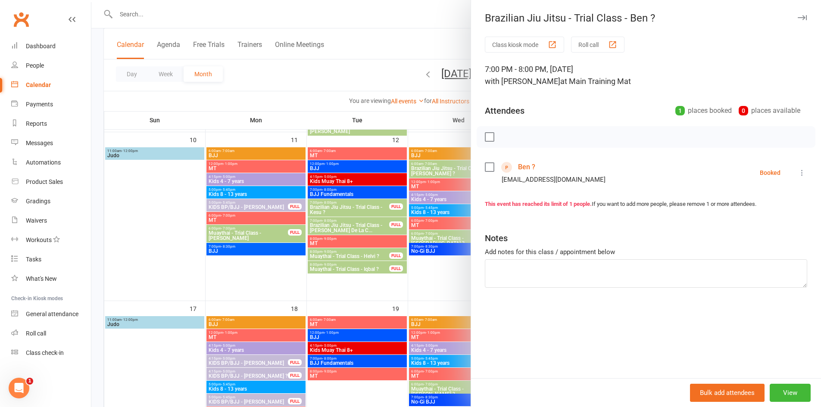
click at [428, 167] on div at bounding box center [455, 203] width 729 height 407
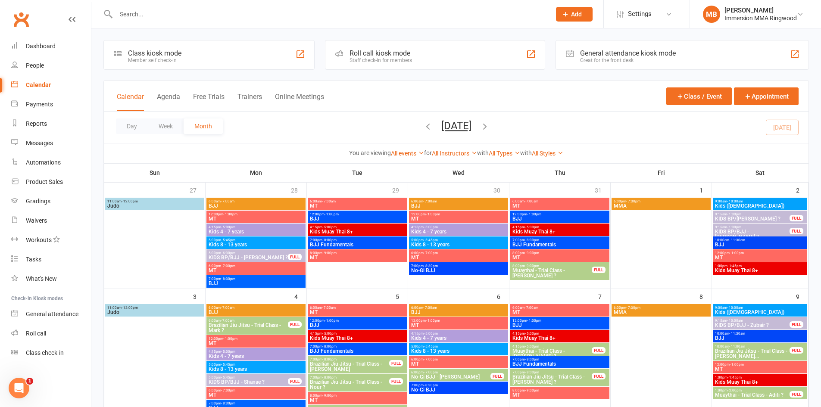
scroll to position [0, 0]
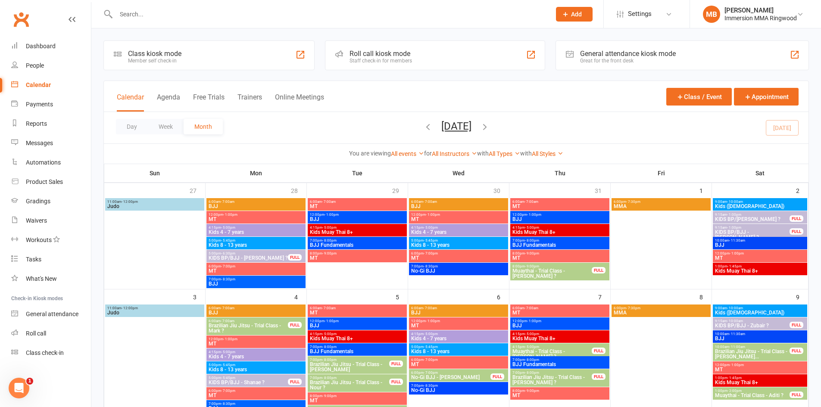
click at [289, 21] on div at bounding box center [323, 14] width 441 height 28
click at [289, 19] on input "text" at bounding box center [328, 14] width 431 height 12
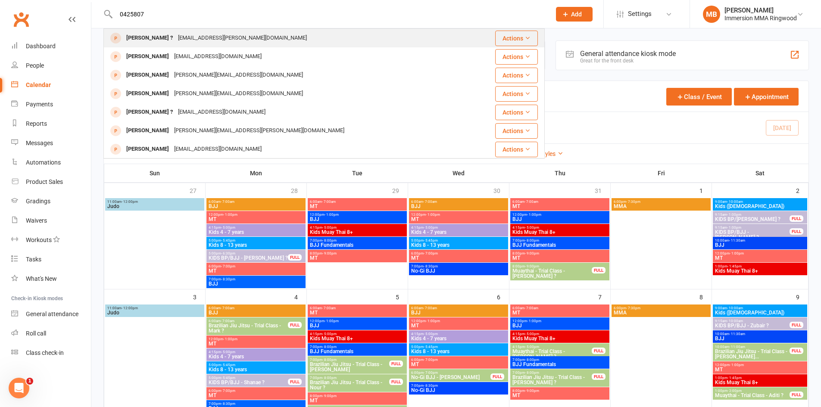
type input "0425807"
click at [279, 31] on div "Clare ? clare.thomas.95@gmail.com" at bounding box center [287, 38] width 366 height 18
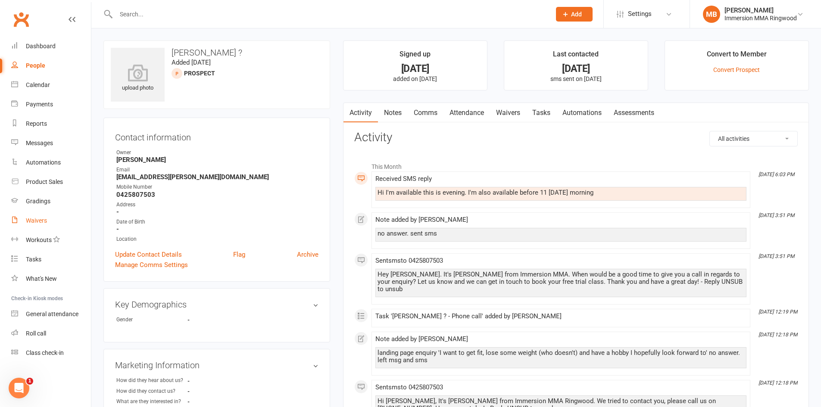
click at [31, 222] on div "Waivers" at bounding box center [36, 220] width 21 height 7
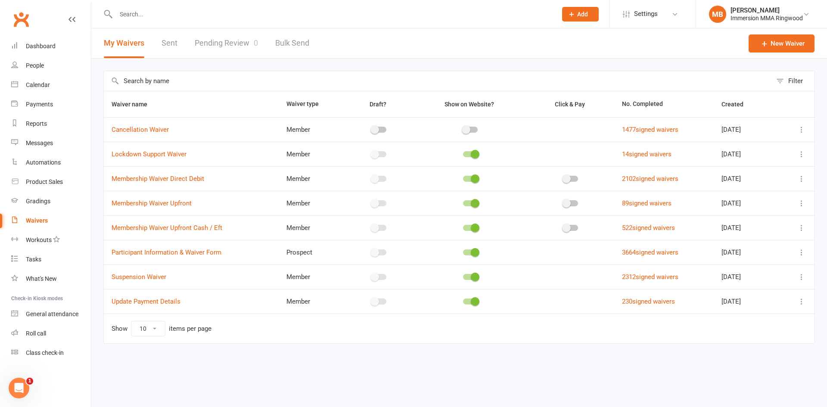
click at [214, 42] on link "Pending Review 0" at bounding box center [226, 43] width 63 height 30
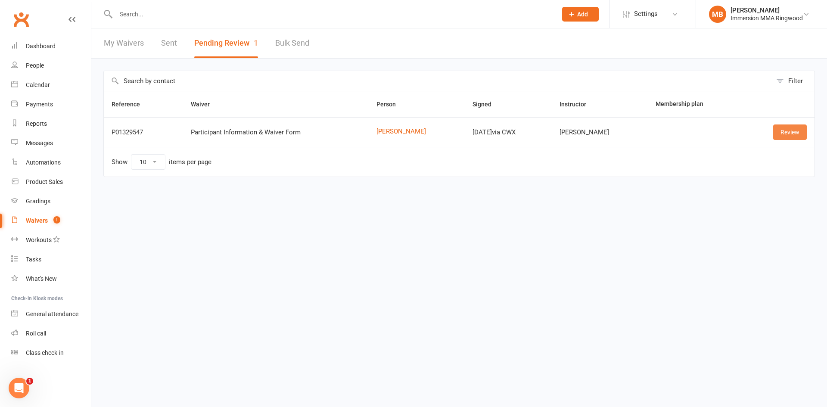
click at [795, 138] on link "Review" at bounding box center [790, 133] width 34 height 16
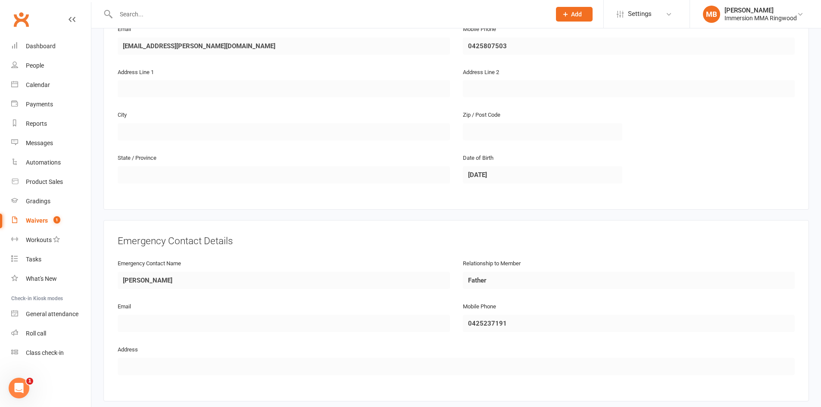
scroll to position [371, 0]
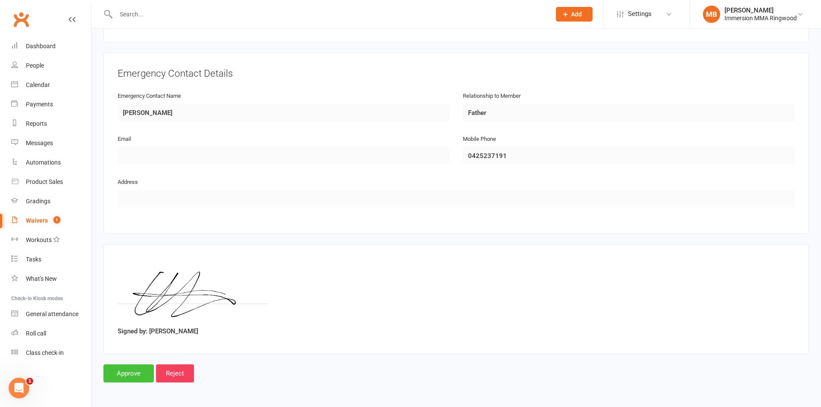
click at [125, 371] on input "Approve" at bounding box center [128, 374] width 50 height 18
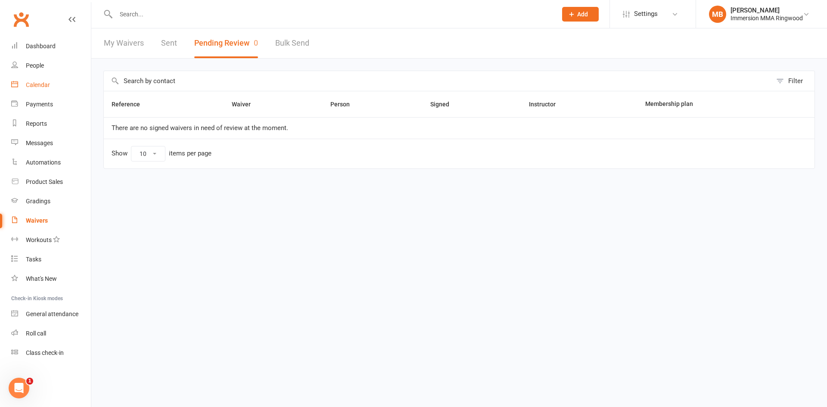
click at [32, 90] on link "Calendar" at bounding box center [51, 84] width 80 height 19
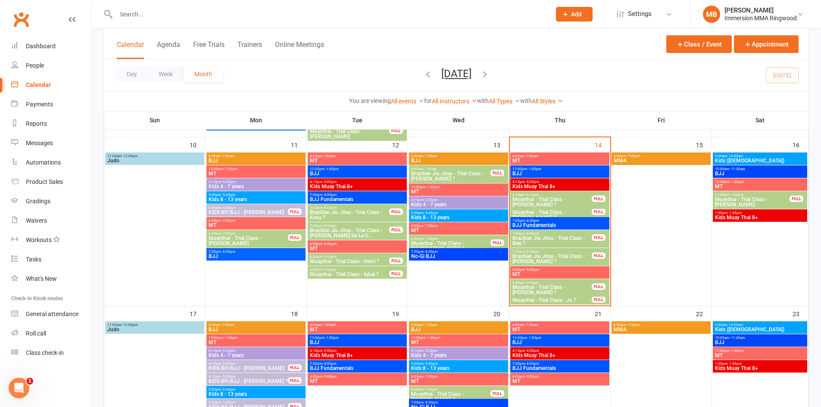
scroll to position [287, 0]
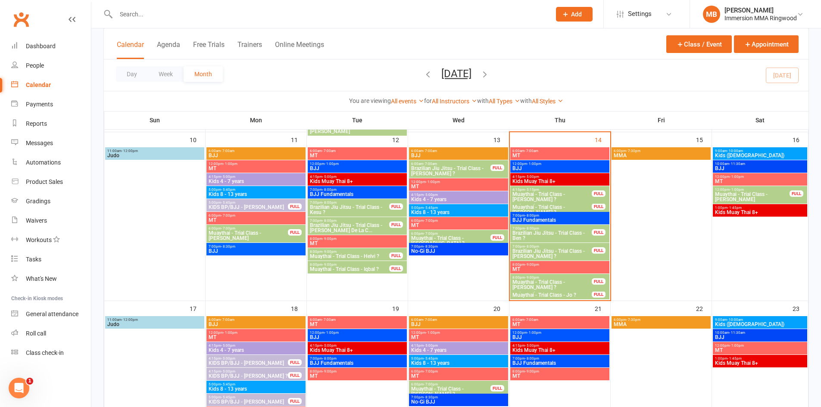
click at [573, 278] on span "8:00pm - 9:00pm" at bounding box center [552, 278] width 80 height 4
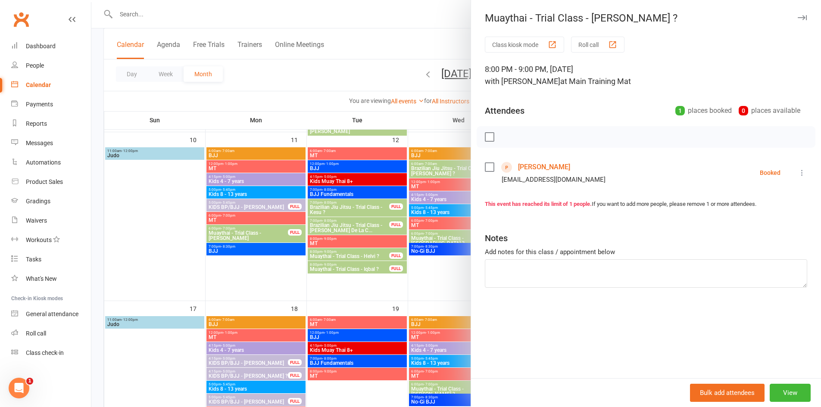
click at [538, 166] on link "Jack McLean" at bounding box center [544, 167] width 52 height 14
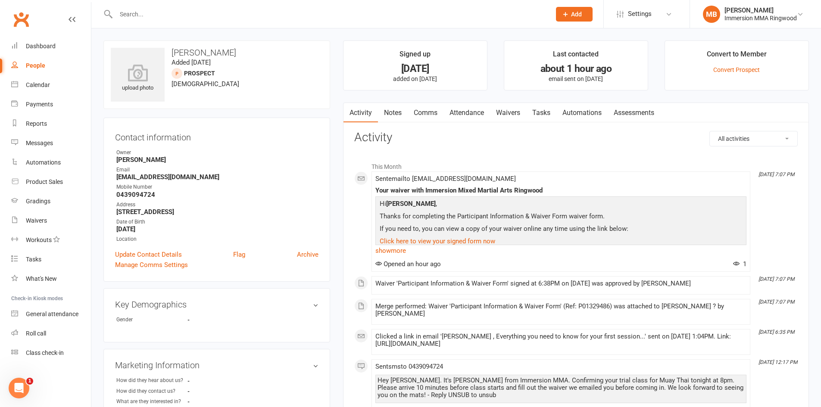
click at [502, 115] on link "Waivers" at bounding box center [508, 113] width 36 height 20
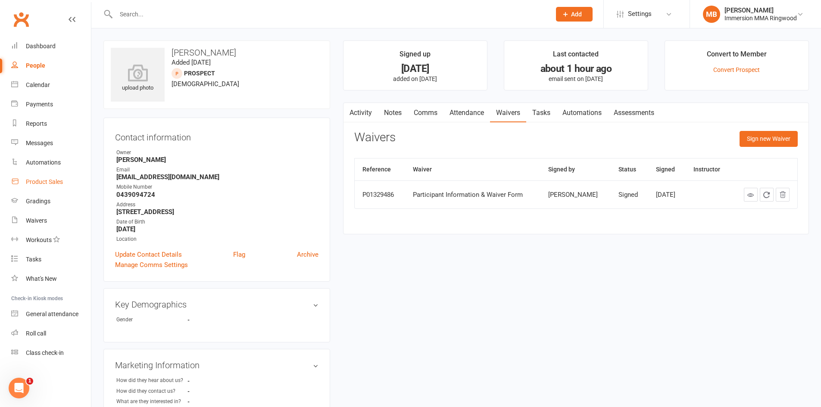
click at [44, 177] on link "Product Sales" at bounding box center [51, 181] width 80 height 19
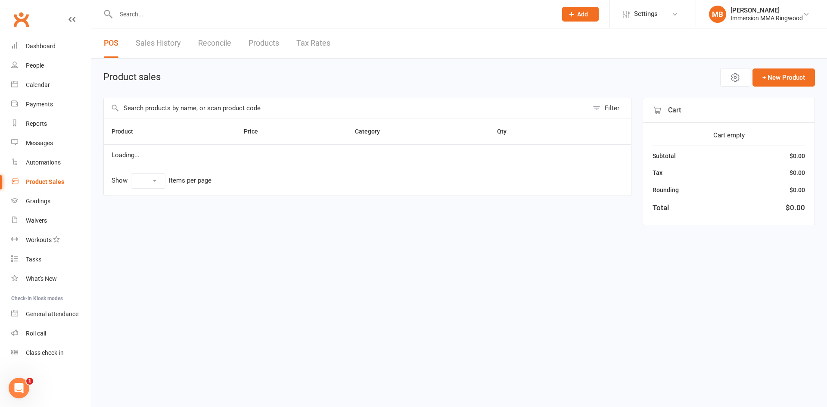
select select "10"
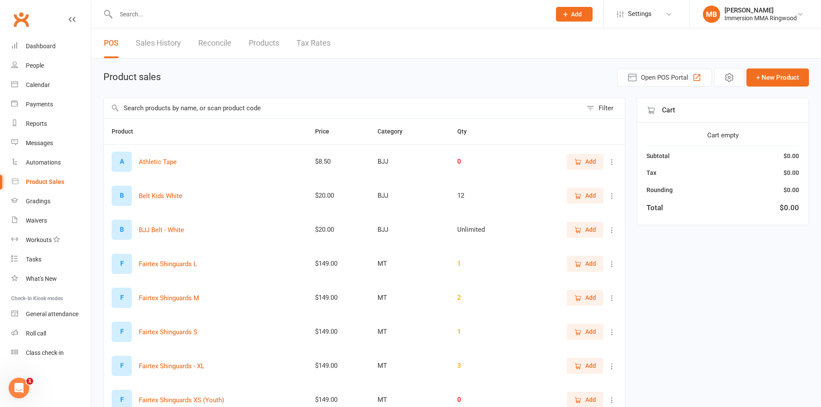
click at [178, 110] on input "text" at bounding box center [343, 108] width 478 height 20
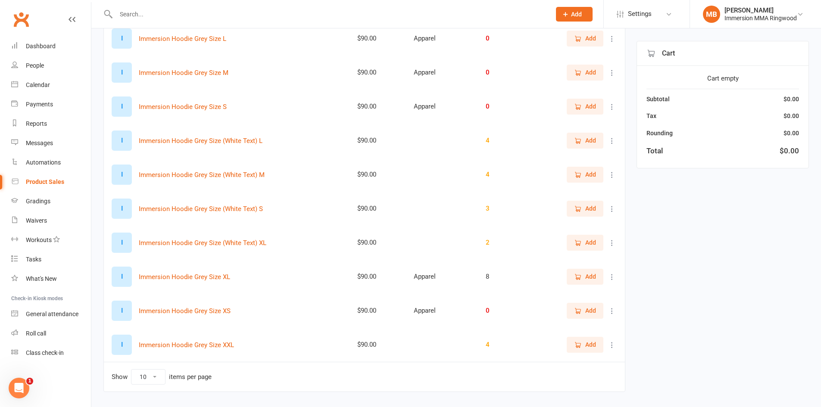
scroll to position [143, 0]
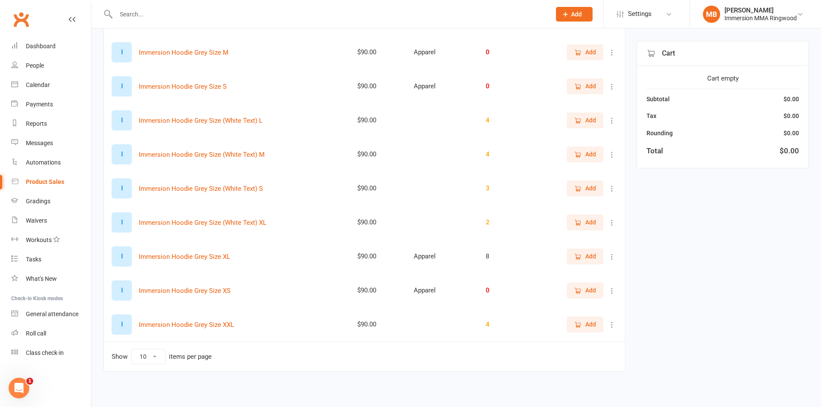
type input "hoodie grey"
click at [581, 185] on icon "button" at bounding box center [578, 189] width 8 height 8
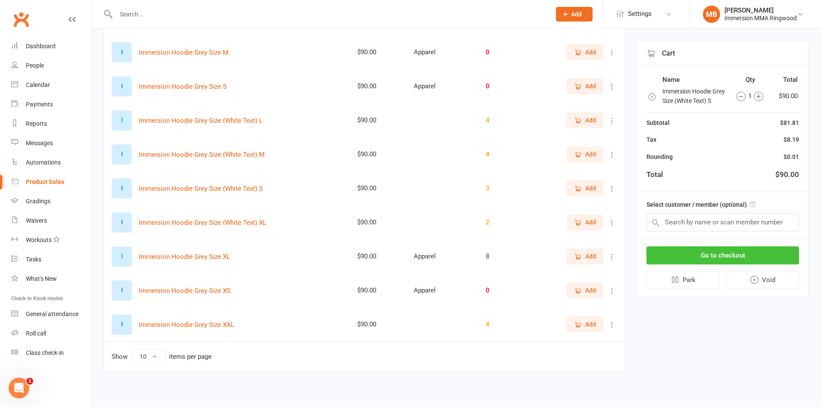
click at [736, 262] on button "Go to checkout" at bounding box center [722, 255] width 153 height 18
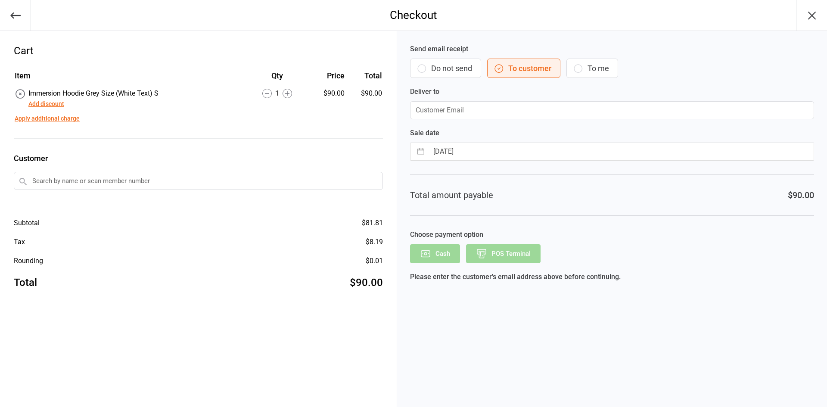
click at [444, 69] on button "Do not send" at bounding box center [445, 68] width 71 height 19
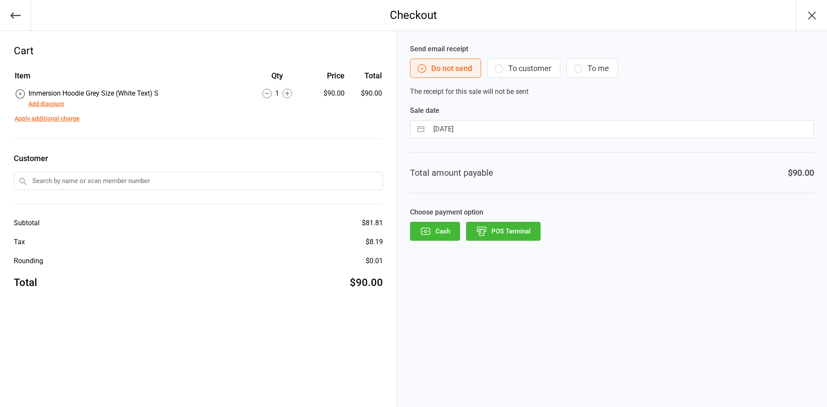
click at [497, 223] on button "POS Terminal" at bounding box center [503, 231] width 75 height 19
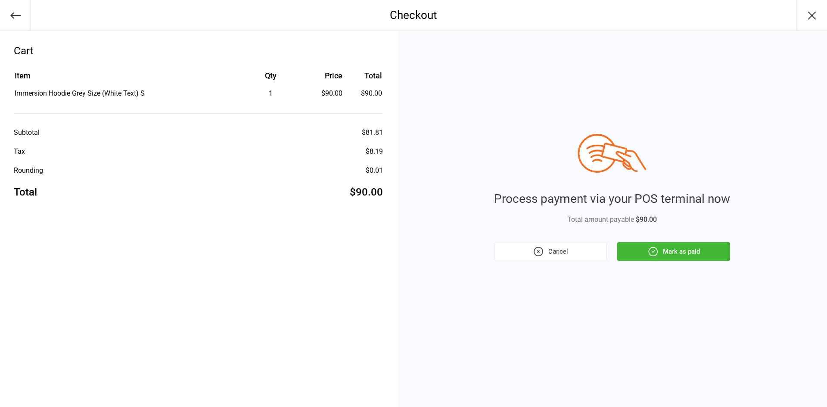
click at [669, 256] on button "Mark as paid" at bounding box center [673, 251] width 113 height 19
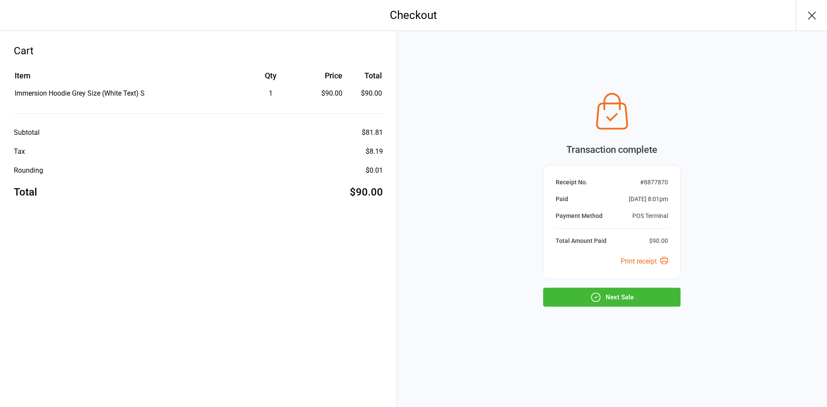
click at [629, 297] on button "Next Sale" at bounding box center [611, 297] width 137 height 19
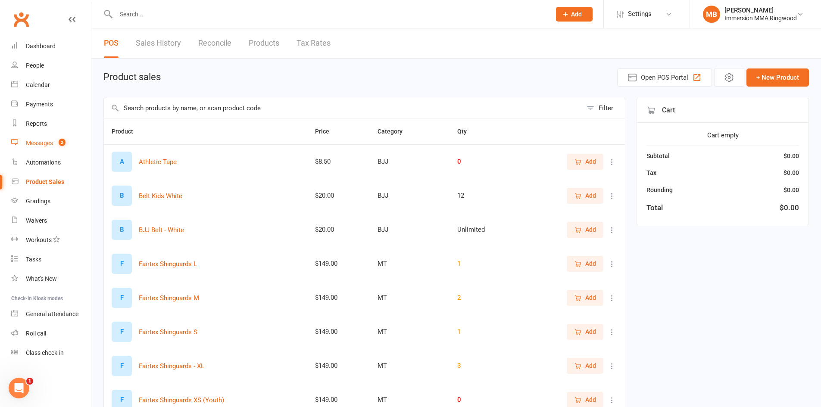
click at [41, 139] on link "Messages 2" at bounding box center [51, 143] width 80 height 19
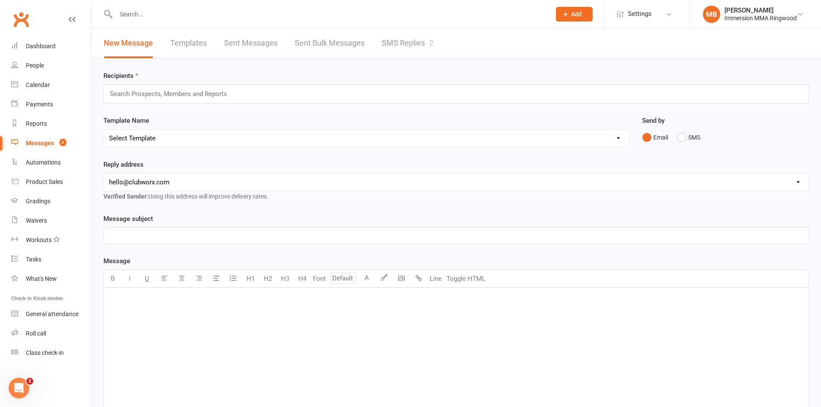
drag, startPoint x: 444, startPoint y: 39, endPoint x: 436, endPoint y: 39, distance: 7.8
click at [439, 39] on div "New Message Templates Sent Messages Sent Bulk Messages SMS Replies 2" at bounding box center [268, 43] width 355 height 30
drag, startPoint x: 430, startPoint y: 49, endPoint x: 426, endPoint y: 50, distance: 4.4
click at [430, 49] on link "SMS Replies 2" at bounding box center [408, 43] width 52 height 30
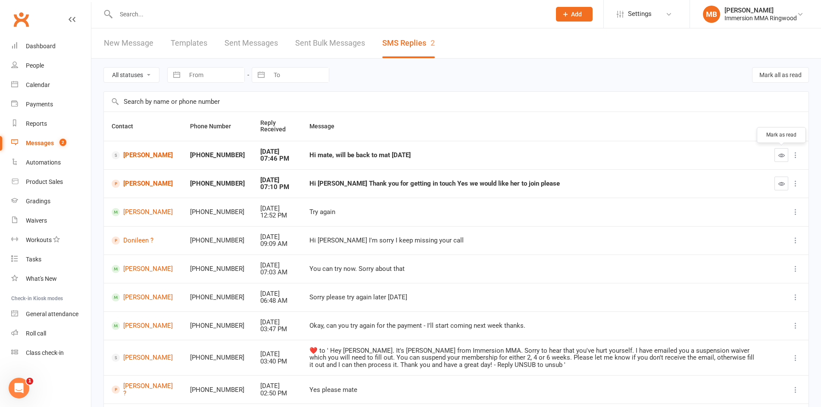
click at [781, 155] on icon "button" at bounding box center [781, 155] width 6 height 6
click at [149, 180] on link "Aditi Sood" at bounding box center [143, 184] width 63 height 8
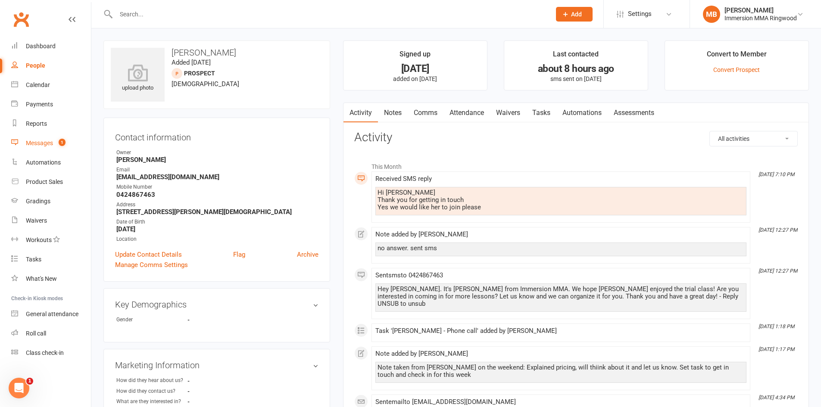
click at [49, 150] on link "Messages 1" at bounding box center [51, 143] width 80 height 19
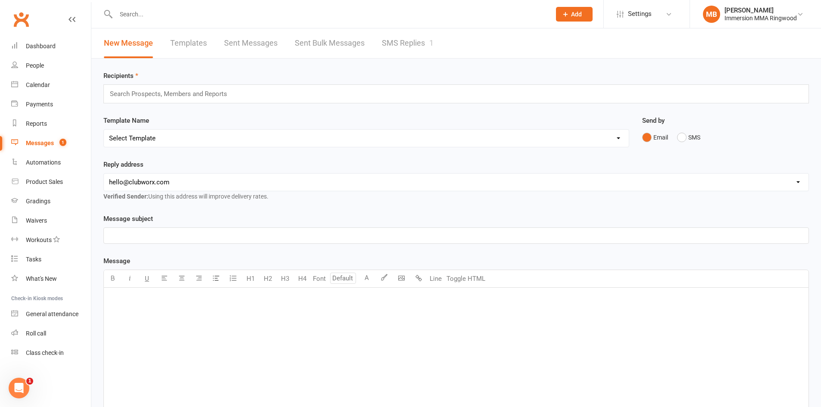
click at [378, 36] on div "New Message Templates Sent Messages Sent Bulk Messages SMS Replies 1" at bounding box center [268, 43] width 355 height 30
click at [416, 50] on link "SMS Replies 1" at bounding box center [408, 43] width 52 height 30
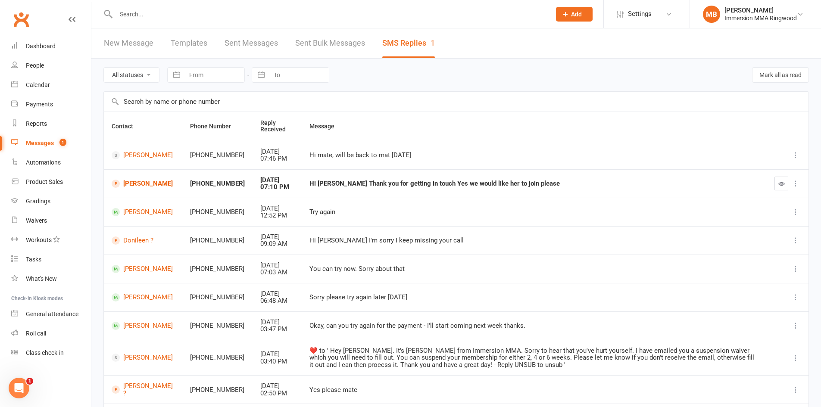
drag, startPoint x: 129, startPoint y: 24, endPoint x: 134, endPoint y: 20, distance: 6.4
click at [133, 21] on div at bounding box center [323, 14] width 441 height 28
click at [134, 20] on input "text" at bounding box center [328, 14] width 431 height 12
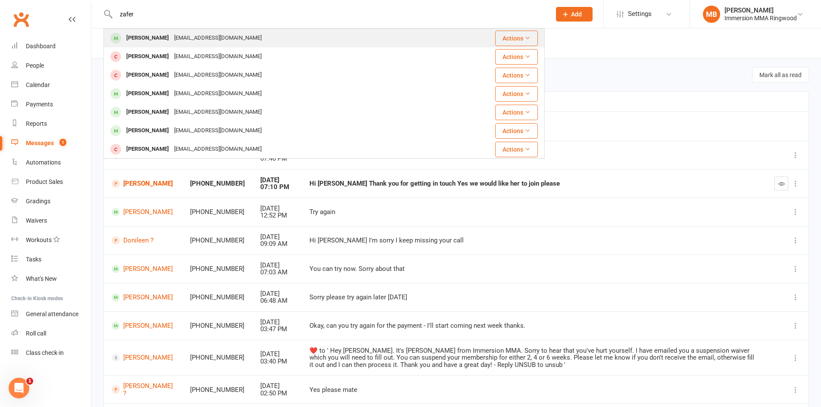
type input "zafer"
click at [142, 34] on div "Zafer Leylek" at bounding box center [148, 38] width 48 height 12
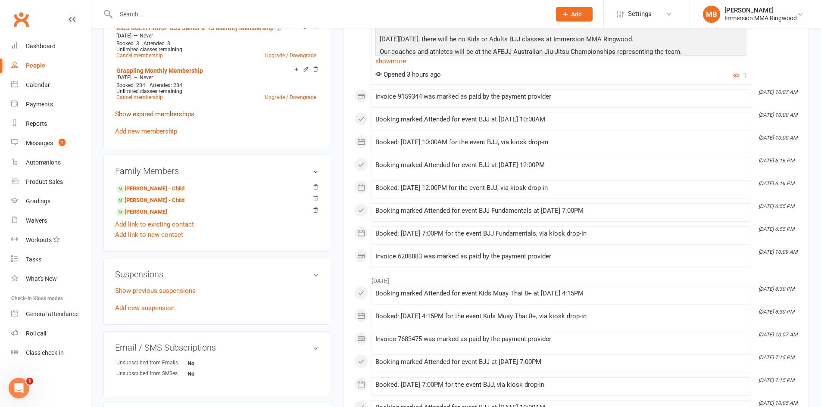
scroll to position [431, 0]
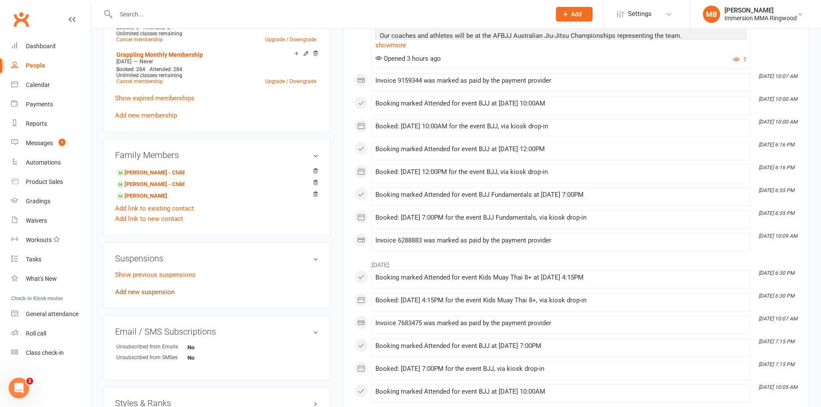
click at [157, 292] on link "Add new suspension" at bounding box center [144, 292] width 59 height 8
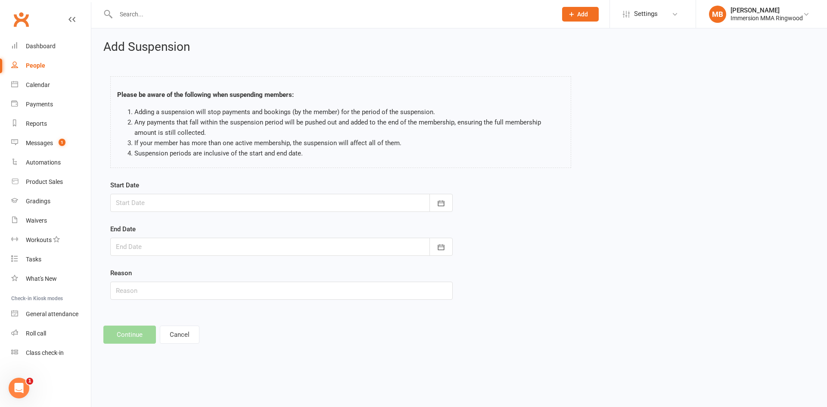
click at [160, 206] on div at bounding box center [281, 203] width 343 height 18
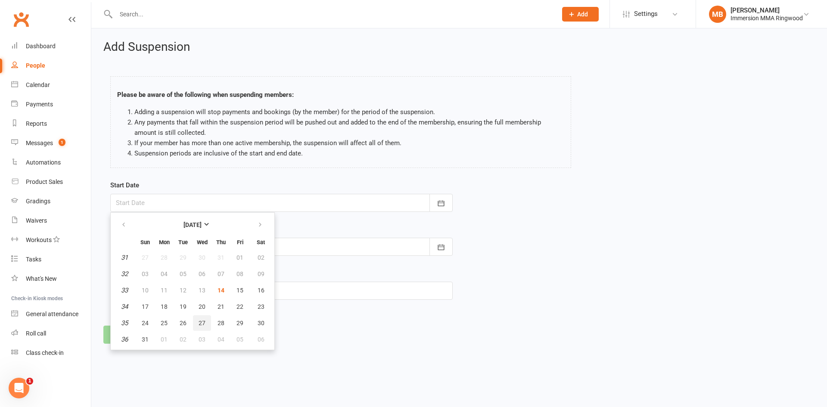
click at [203, 324] on span "27" at bounding box center [202, 323] width 7 height 7
type input "27 Aug 2025"
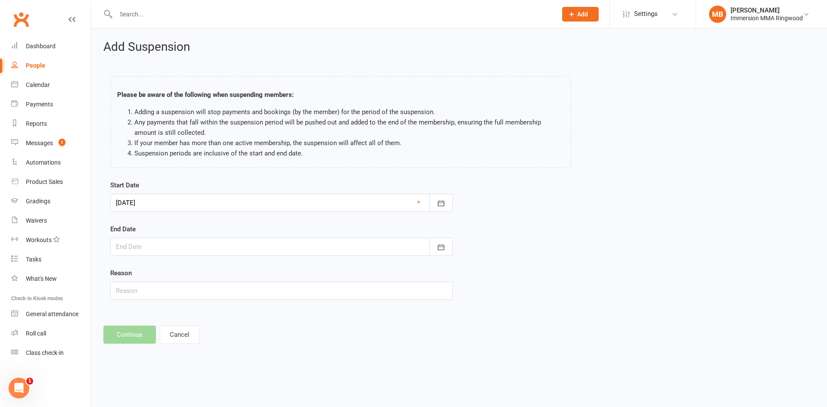
click at [183, 249] on div at bounding box center [281, 247] width 343 height 18
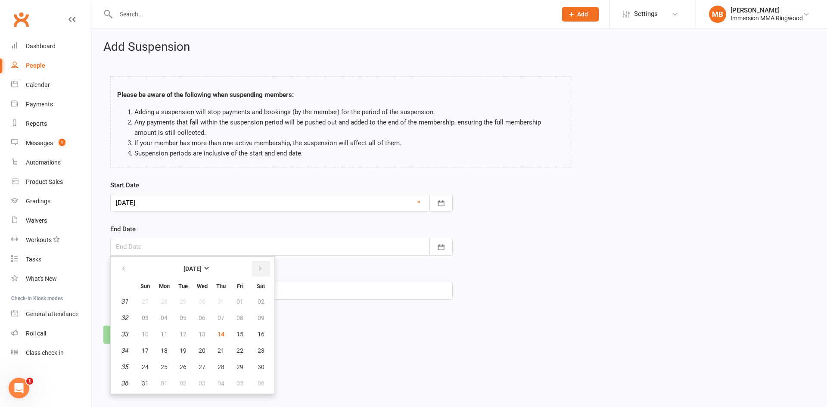
click at [262, 273] on button "button" at bounding box center [261, 269] width 19 height 16
click at [120, 268] on button "button" at bounding box center [124, 269] width 19 height 16
click at [265, 264] on button "button" at bounding box center [261, 269] width 19 height 16
click at [204, 345] on button "24" at bounding box center [202, 351] width 18 height 16
type input "24 Sep 2025"
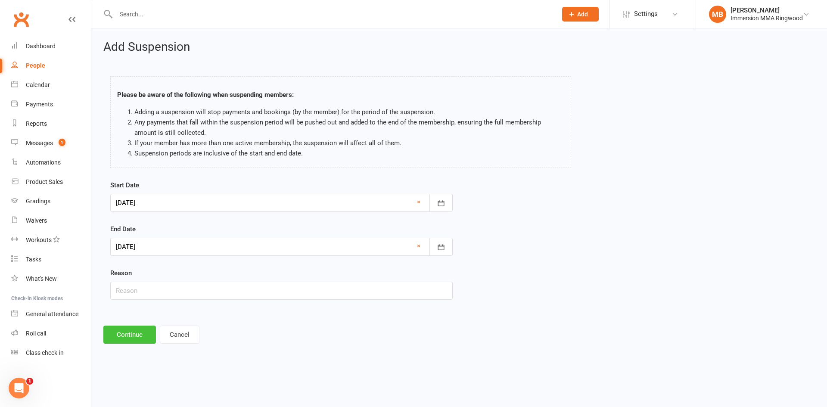
click at [126, 329] on button "Continue" at bounding box center [129, 335] width 53 height 18
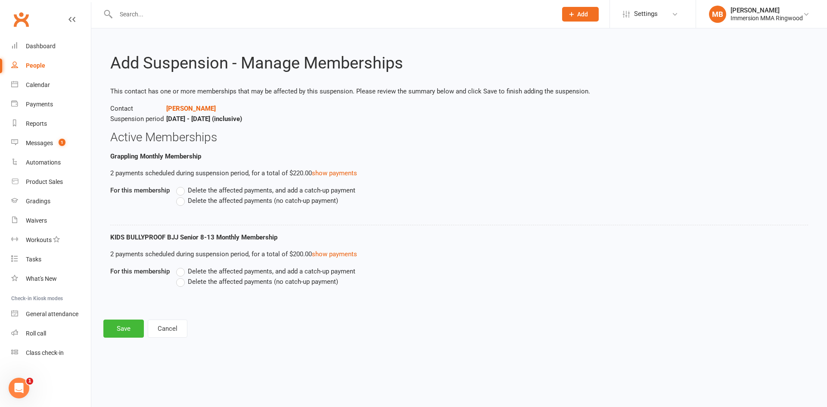
click at [183, 202] on label "Delete the affected payments (no catch-up payment)" at bounding box center [257, 201] width 162 height 10
click at [182, 196] on input "Delete the affected payments (no catch-up payment)" at bounding box center [179, 196] width 6 height 0
click at [132, 324] on button "Save" at bounding box center [123, 329] width 41 height 18
click at [180, 282] on label "Delete the affected payments (no catch-up payment)" at bounding box center [257, 282] width 162 height 10
click at [180, 277] on input "Delete the affected payments (no catch-up payment)" at bounding box center [179, 277] width 6 height 0
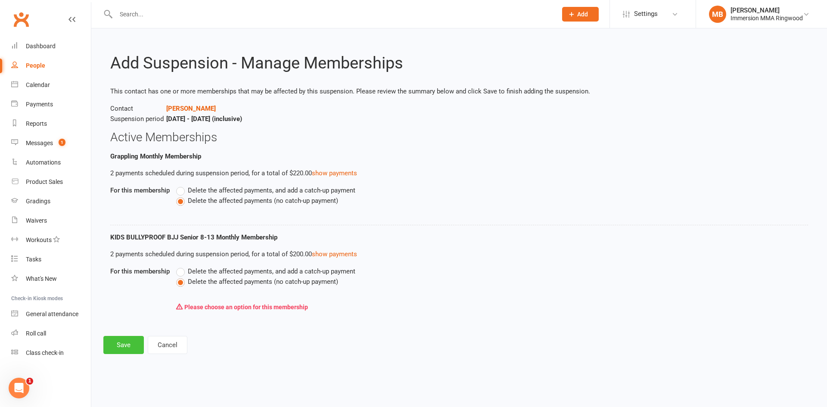
click at [123, 350] on button "Save" at bounding box center [123, 345] width 41 height 18
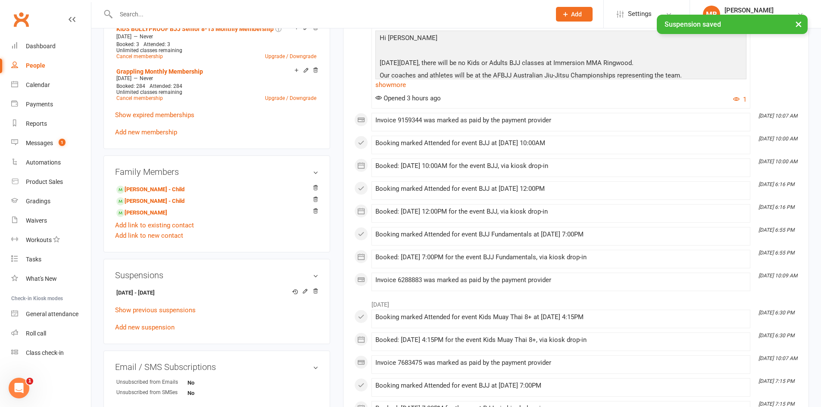
scroll to position [431, 0]
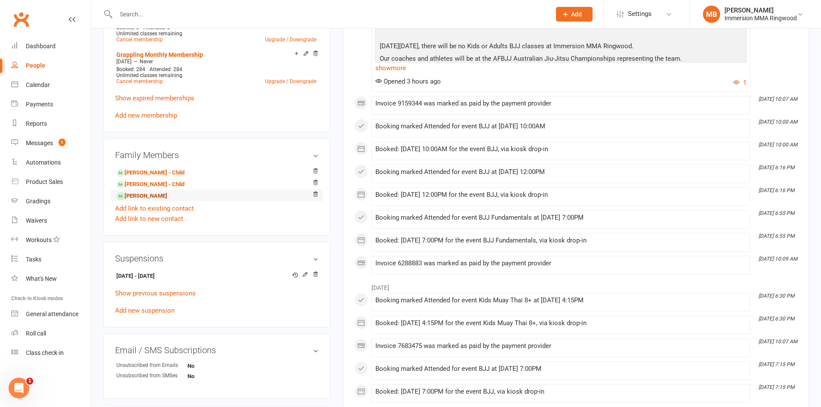
click at [158, 195] on link "Ibrahim Jayder - Child" at bounding box center [141, 196] width 51 height 9
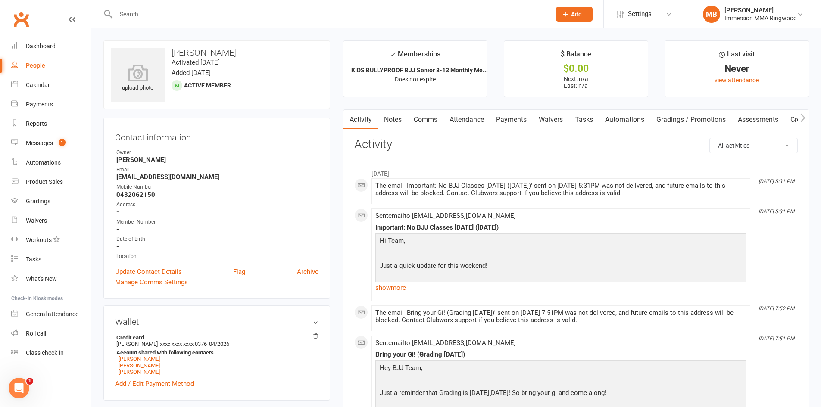
click at [510, 122] on link "Payments" at bounding box center [511, 120] width 43 height 20
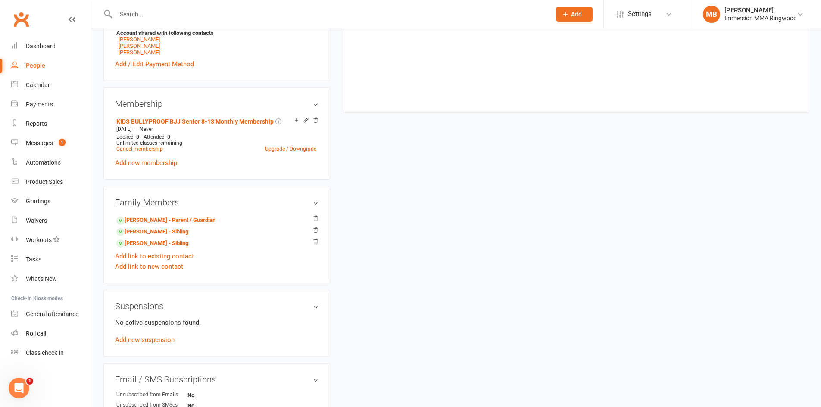
scroll to position [431, 0]
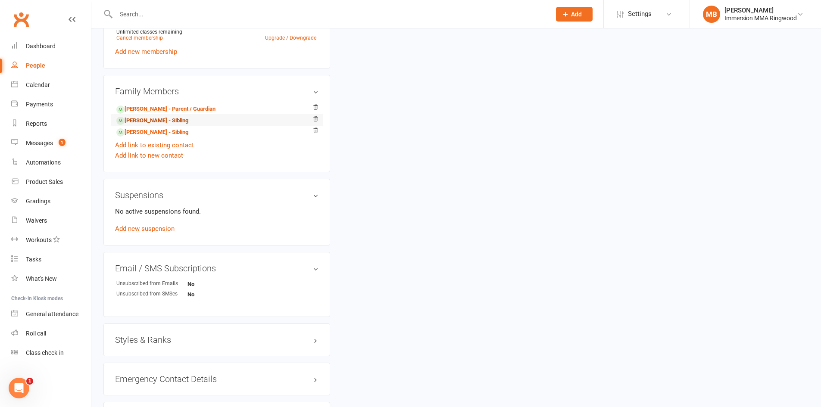
click at [145, 122] on link "Dila Leylek - Sibling" at bounding box center [152, 120] width 72 height 9
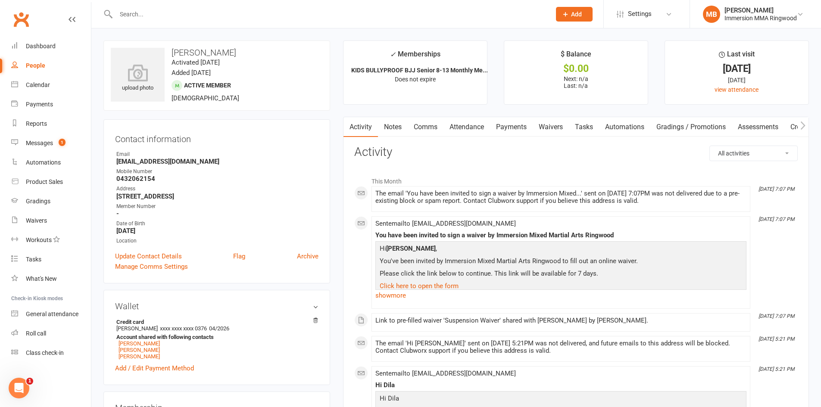
click at [502, 120] on link "Payments" at bounding box center [511, 127] width 43 height 20
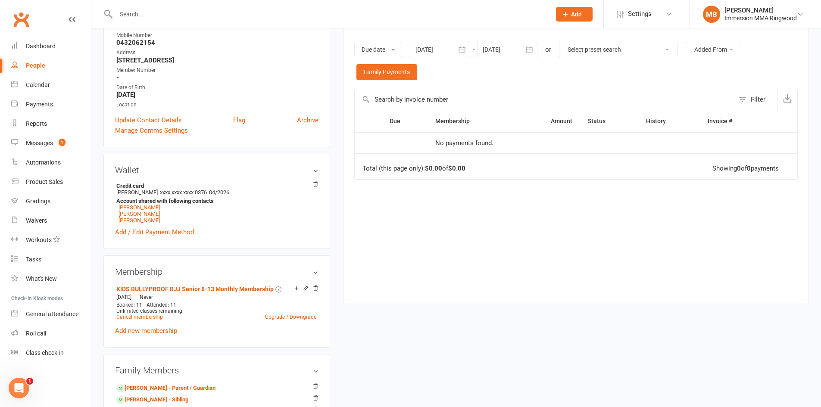
scroll to position [143, 0]
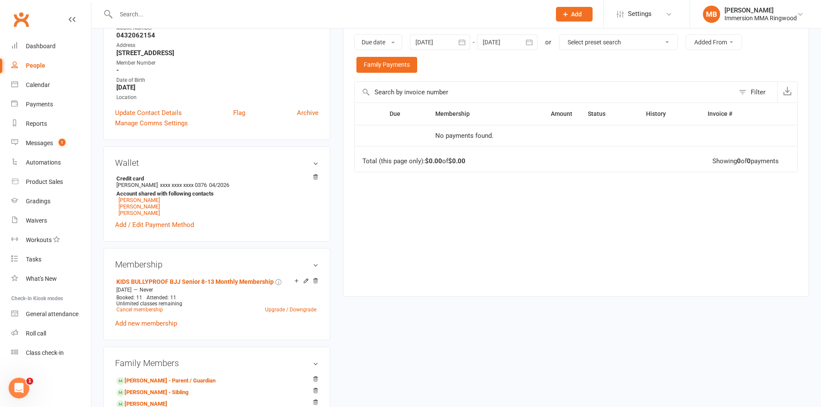
click at [387, 309] on div "upload photo Dila Leylek Activated 18 February, 2019 Added 16 February, 2019 Ac…" at bounding box center [456, 354] width 718 height 915
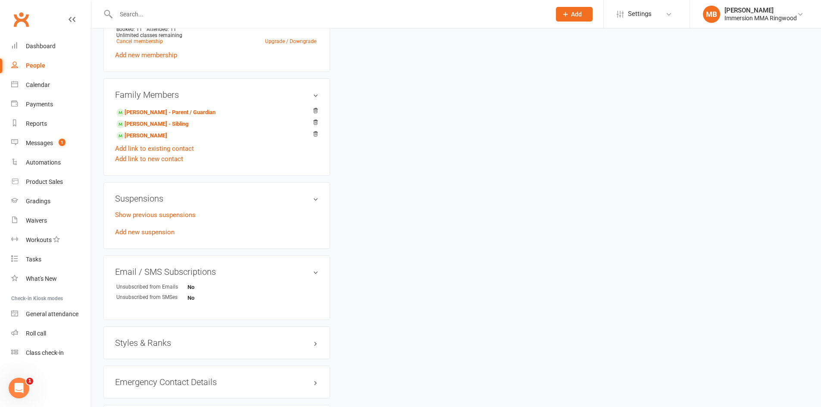
scroll to position [431, 0]
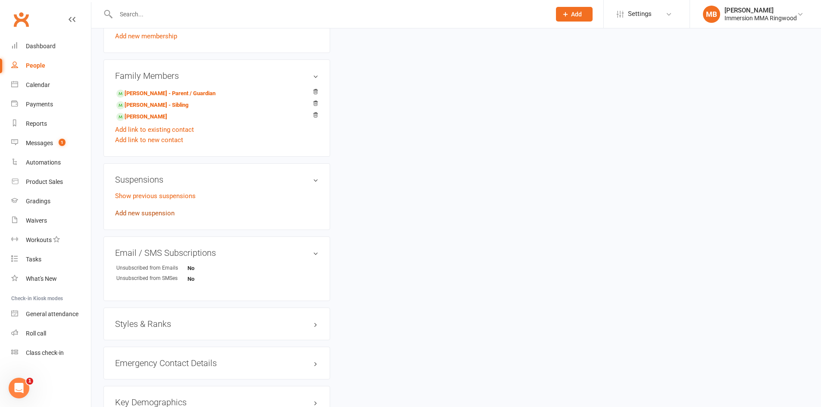
click at [165, 214] on link "Add new suspension" at bounding box center [144, 213] width 59 height 8
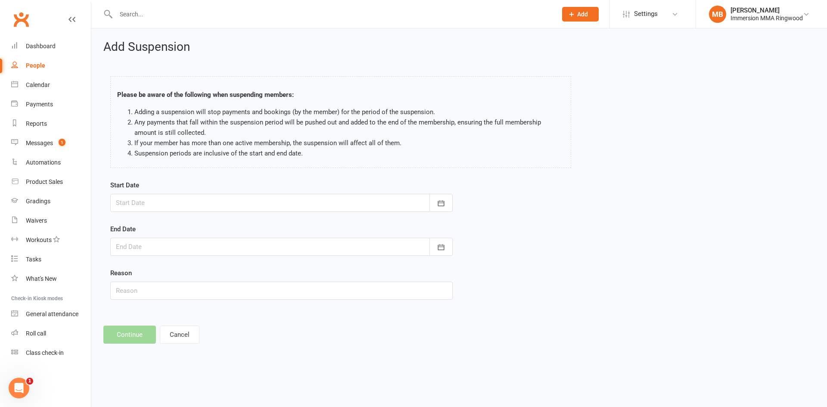
click at [177, 207] on div at bounding box center [281, 203] width 343 height 18
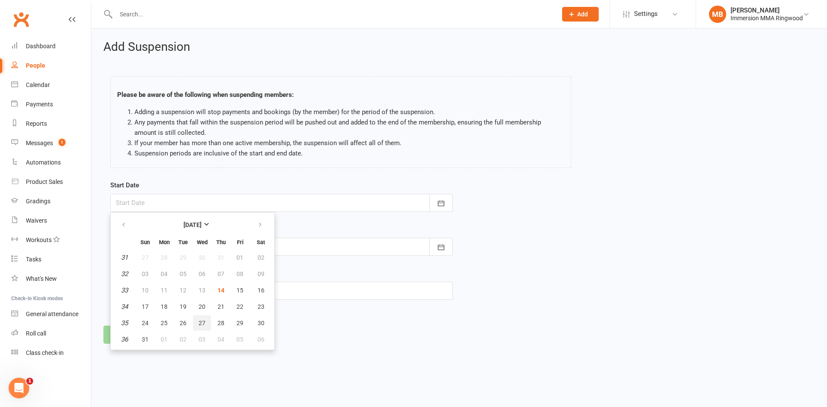
click at [207, 320] on button "27" at bounding box center [202, 323] width 18 height 16
type input "27 Aug 2025"
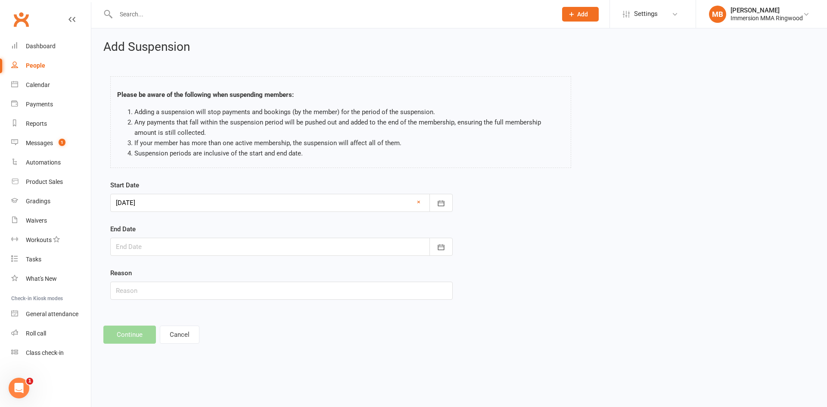
click at [183, 248] on div at bounding box center [281, 247] width 343 height 18
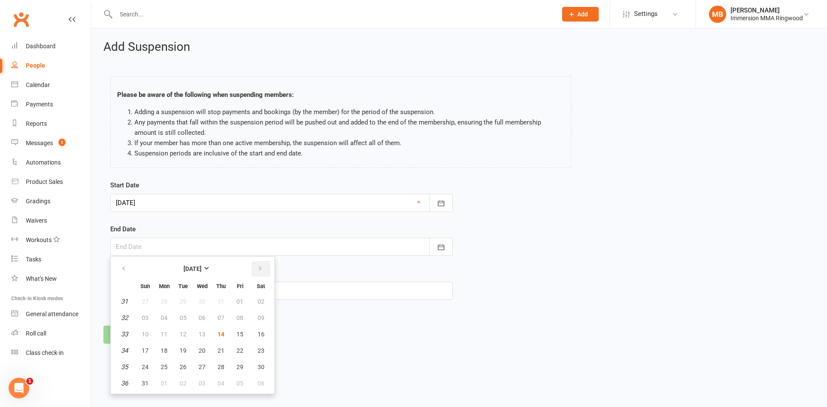
click at [262, 267] on icon "button" at bounding box center [260, 268] width 6 height 7
click at [254, 271] on button "button" at bounding box center [261, 269] width 19 height 16
click at [204, 316] on span "08" at bounding box center [202, 318] width 7 height 7
type input "08 Oct 2025"
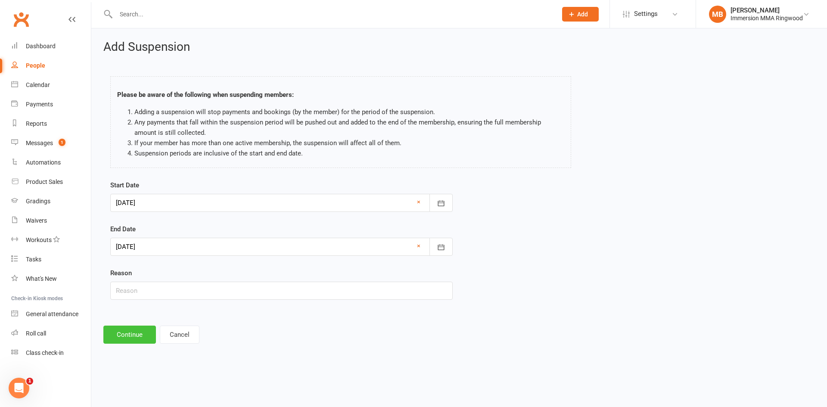
click at [145, 329] on button "Continue" at bounding box center [129, 335] width 53 height 18
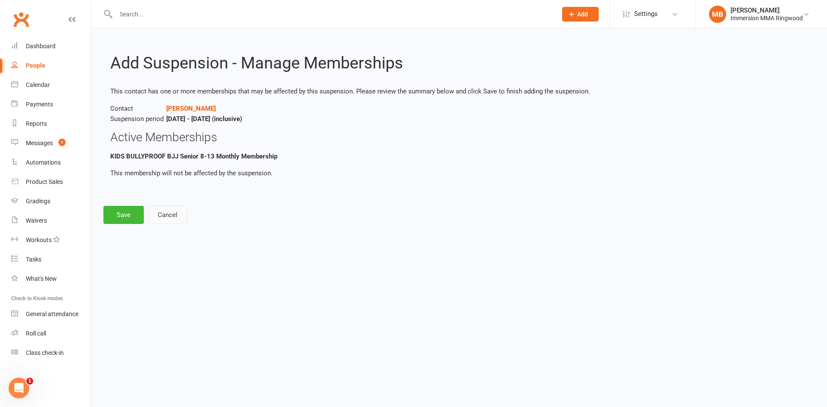
click at [154, 215] on button "Cancel" at bounding box center [168, 215] width 40 height 18
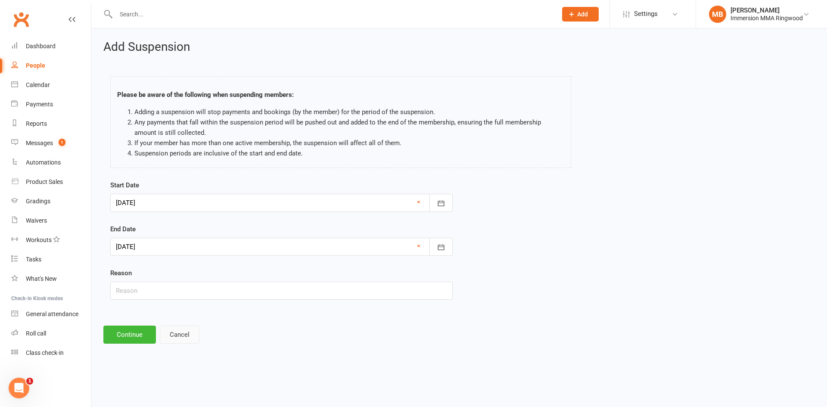
click at [169, 339] on button "Cancel" at bounding box center [180, 335] width 40 height 18
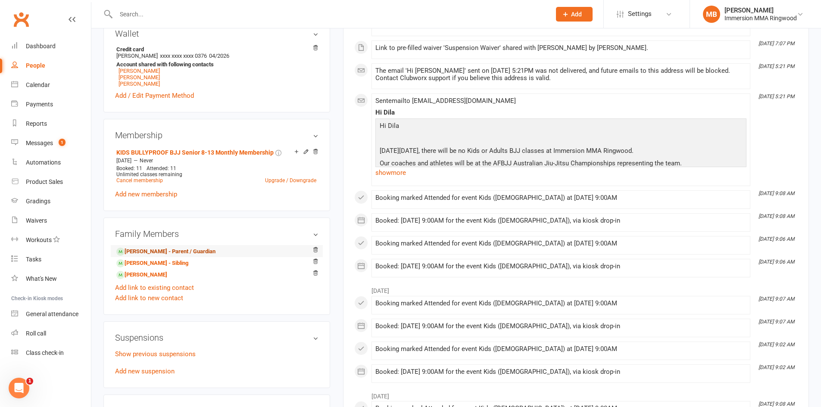
scroll to position [287, 0]
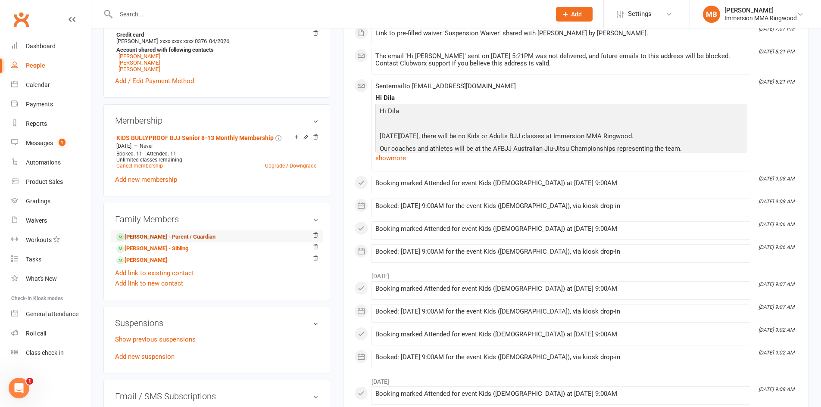
click at [164, 239] on link "Zafer Leylek - Parent / Guardian" at bounding box center [165, 237] width 99 height 9
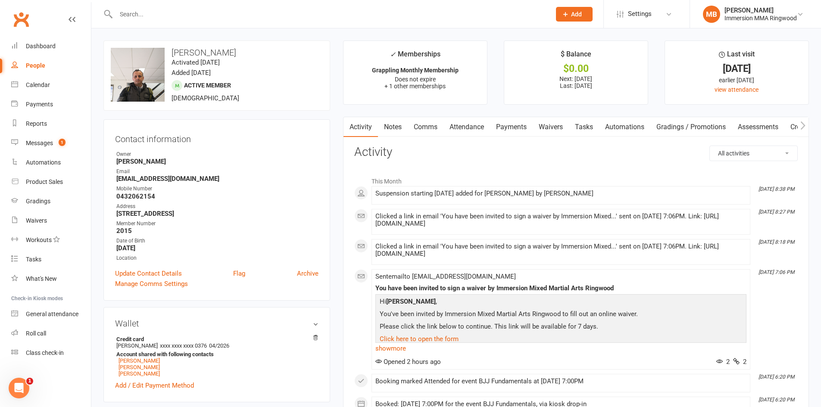
click at [496, 127] on link "Payments" at bounding box center [511, 127] width 43 height 20
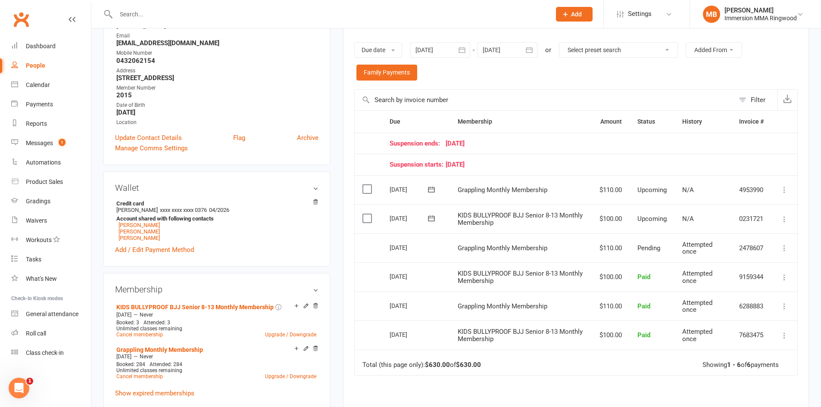
scroll to position [143, 0]
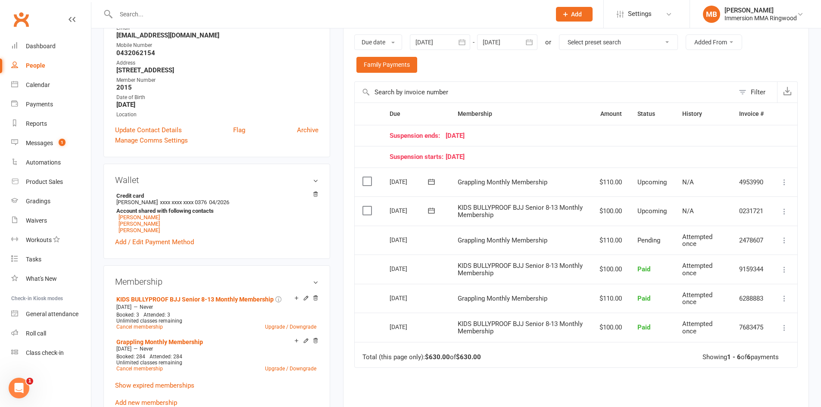
click at [510, 43] on div at bounding box center [507, 42] width 60 height 16
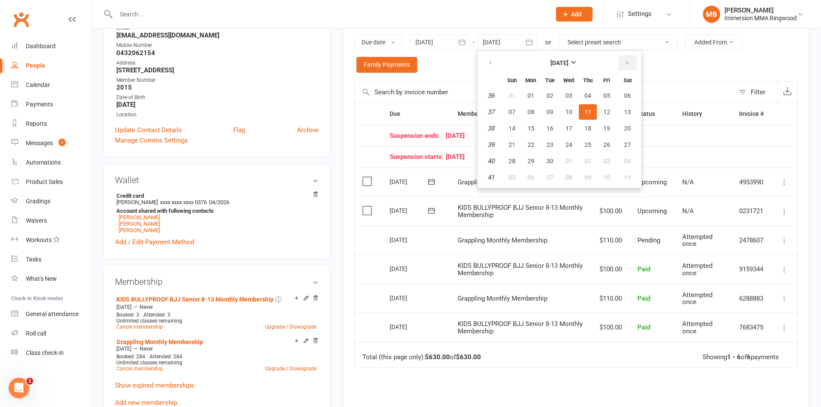
click at [628, 62] on icon "button" at bounding box center [627, 62] width 6 height 7
click at [612, 156] on button "31" at bounding box center [607, 161] width 18 height 16
type input "31 Oct 2025"
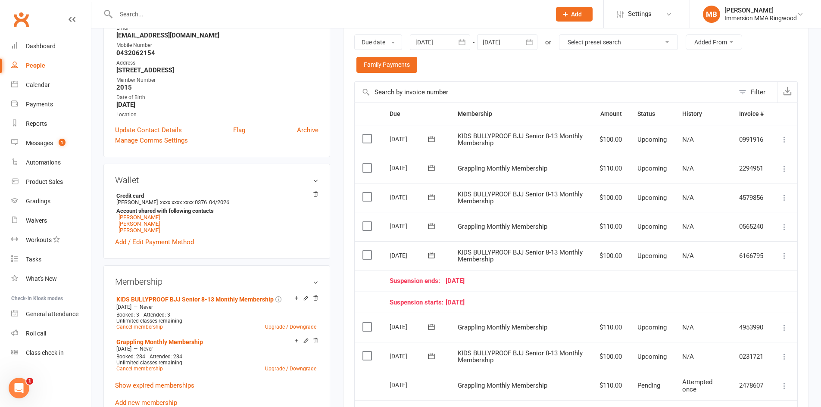
click at [782, 257] on icon at bounding box center [784, 256] width 9 height 9
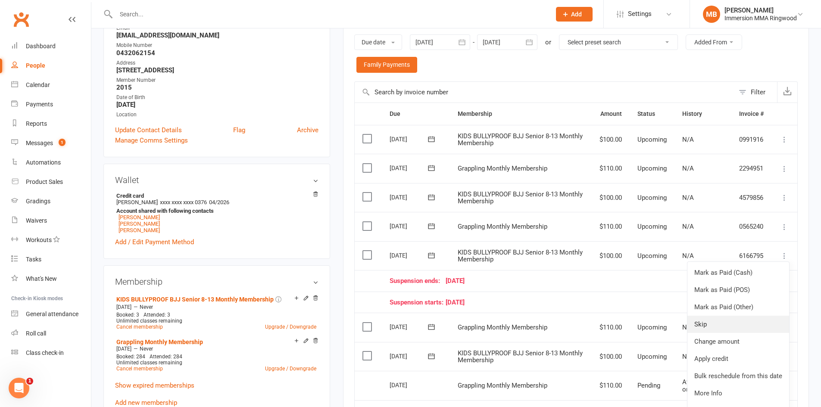
click at [714, 330] on link "Skip" at bounding box center [738, 324] width 102 height 17
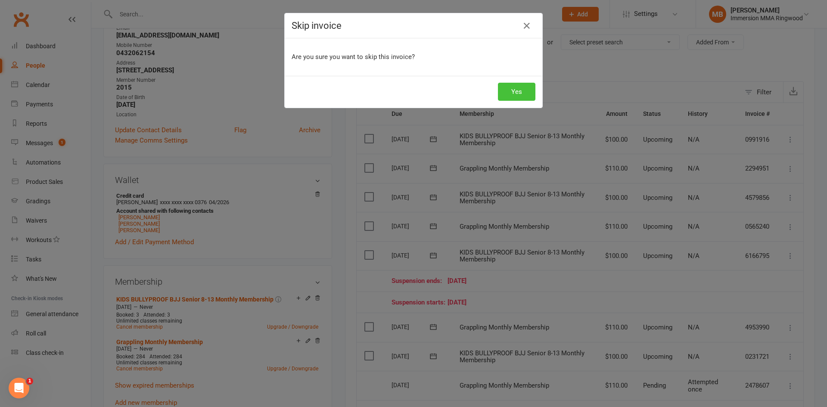
click at [518, 96] on button "Yes" at bounding box center [516, 92] width 37 height 18
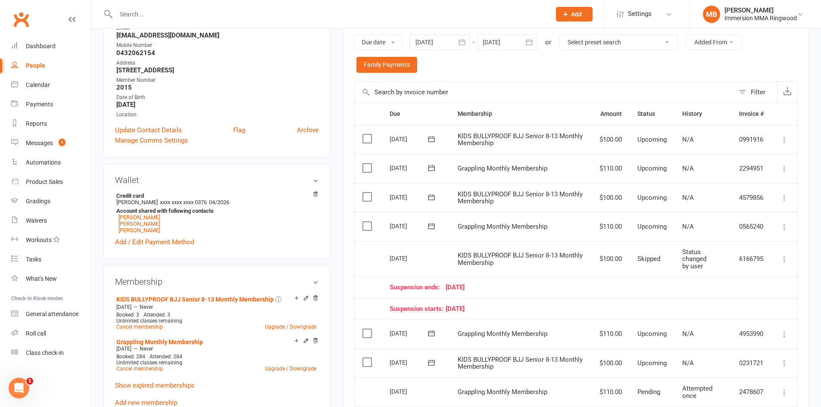
click at [782, 223] on icon at bounding box center [784, 227] width 9 height 9
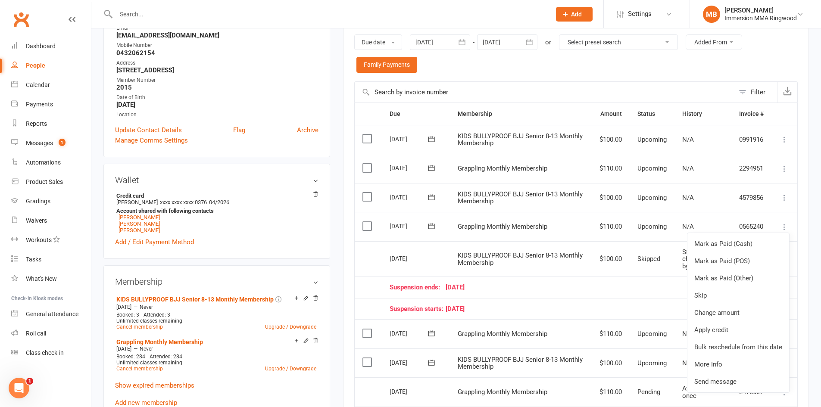
drag, startPoint x: 522, startPoint y: 225, endPoint x: 527, endPoint y: 225, distance: 4.7
click at [523, 225] on span "Grappling Monthly Membership" at bounding box center [503, 227] width 90 height 8
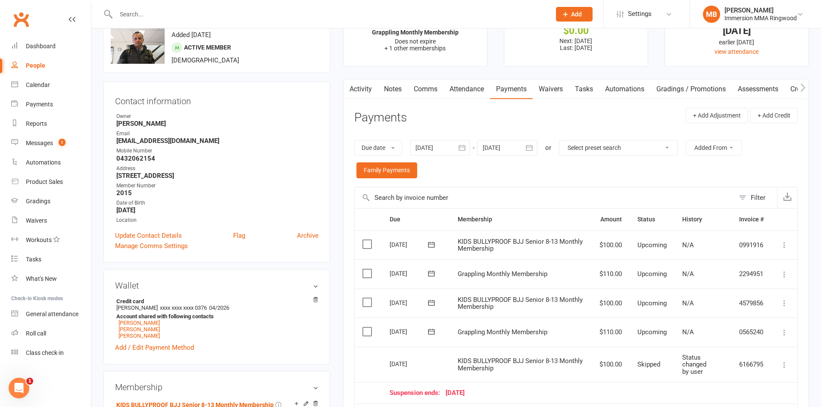
scroll to position [0, 0]
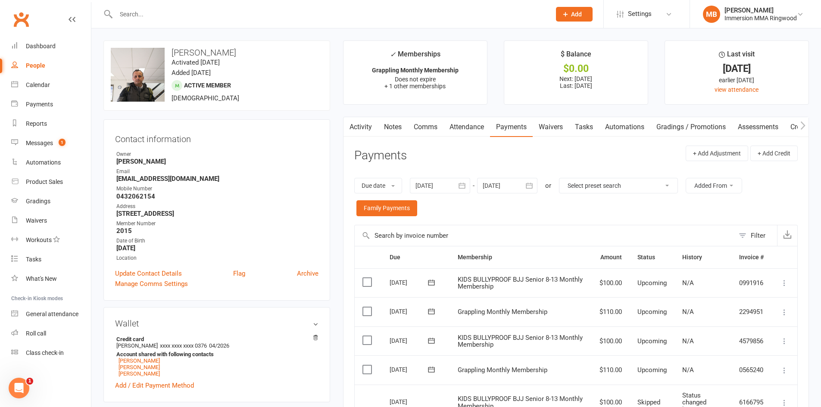
click at [143, 11] on input "text" at bounding box center [328, 14] width 431 height 12
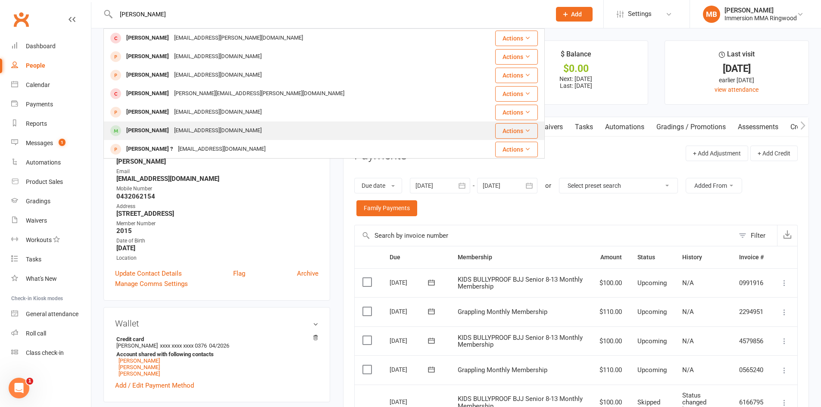
type input "simon"
click at [162, 123] on div "simon lam simon.lam96@hotmail.com" at bounding box center [287, 131] width 366 height 18
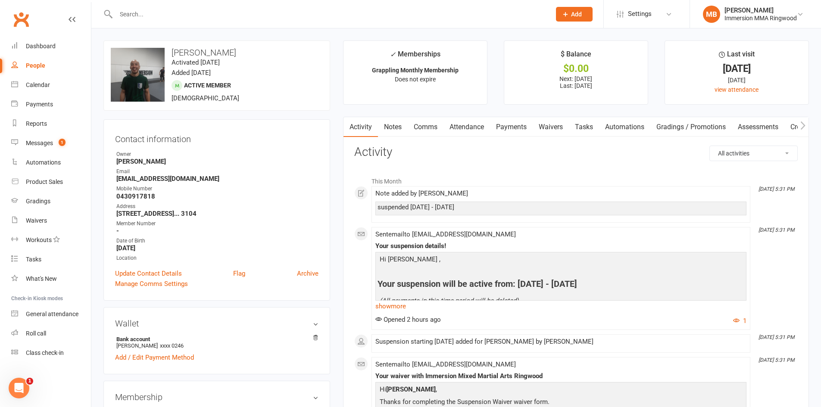
click at [542, 122] on link "Waivers" at bounding box center [551, 127] width 36 height 20
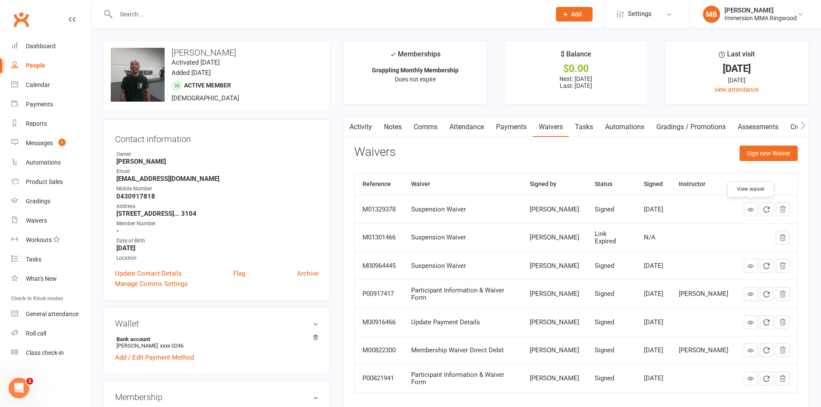
click at [753, 210] on icon at bounding box center [750, 209] width 6 height 6
click at [154, 22] on div at bounding box center [323, 14] width 441 height 28
click at [156, 20] on div at bounding box center [323, 14] width 441 height 28
click at [156, 20] on input "text" at bounding box center [328, 14] width 431 height 12
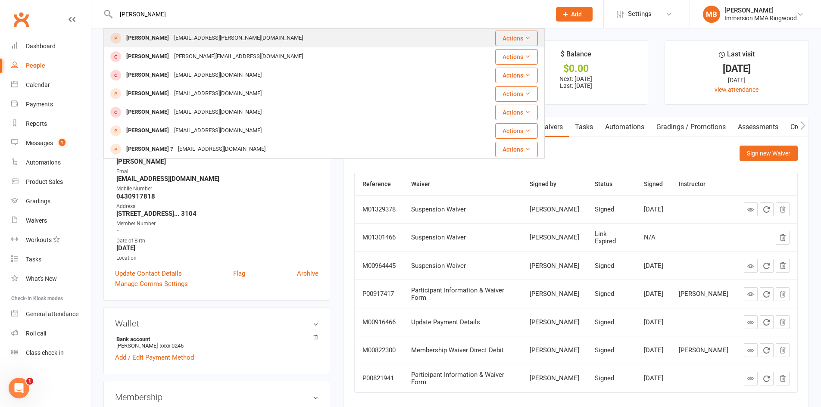
type input "clare thomas"
click at [171, 38] on div "clare.thomas.95@gmail.com" at bounding box center [238, 38] width 134 height 12
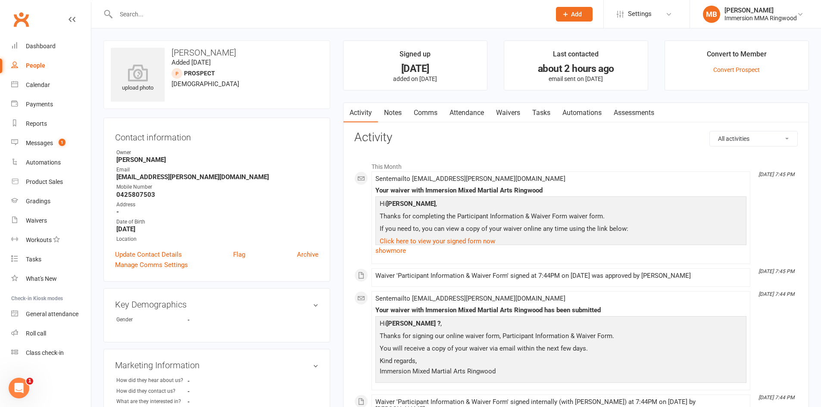
click at [397, 114] on link "Notes" at bounding box center [393, 113] width 30 height 20
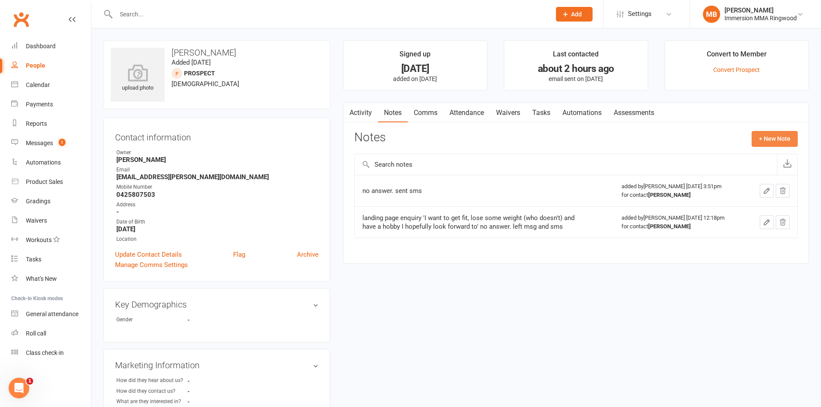
click at [788, 140] on button "+ New Note" at bounding box center [774, 139] width 46 height 16
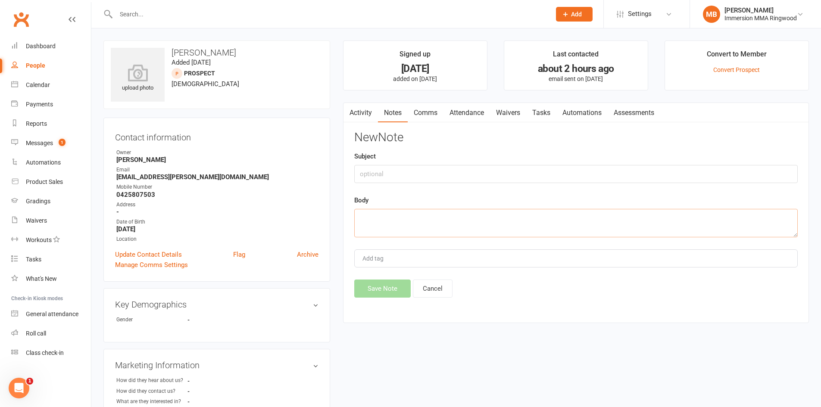
click at [405, 218] on textarea at bounding box center [575, 223] width 443 height 28
type textarea "if she calls to cancel within two weeks of her membership then please cancel"
click at [379, 282] on button "Save Note" at bounding box center [382, 289] width 56 height 18
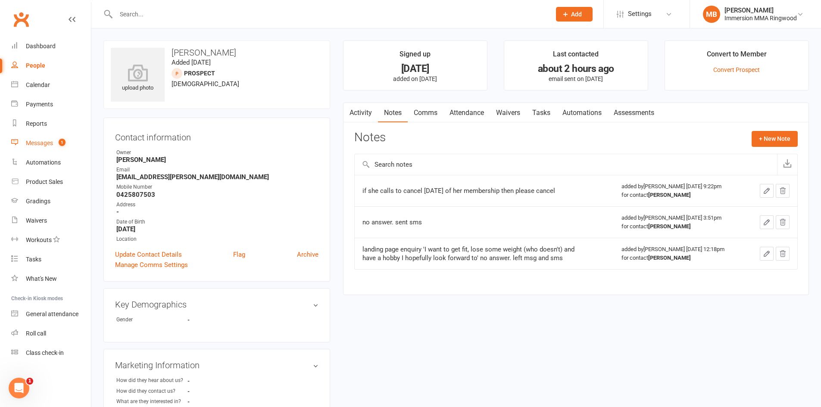
click at [63, 140] on span "1" at bounding box center [62, 142] width 7 height 7
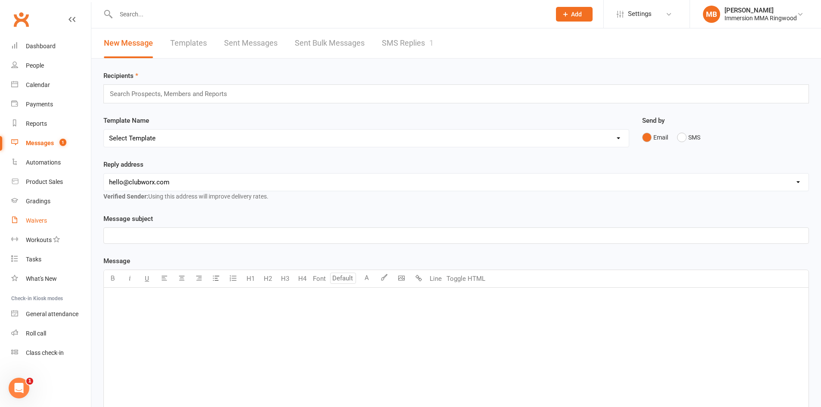
click at [40, 226] on link "Waivers" at bounding box center [51, 220] width 80 height 19
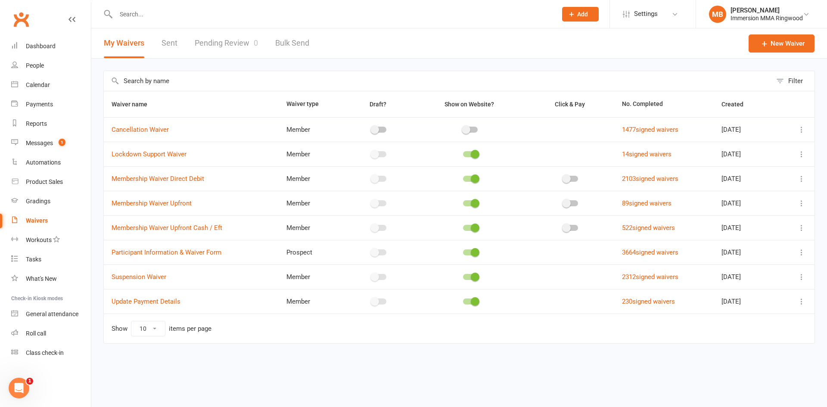
click at [228, 37] on link "Pending Review 0" at bounding box center [226, 43] width 63 height 30
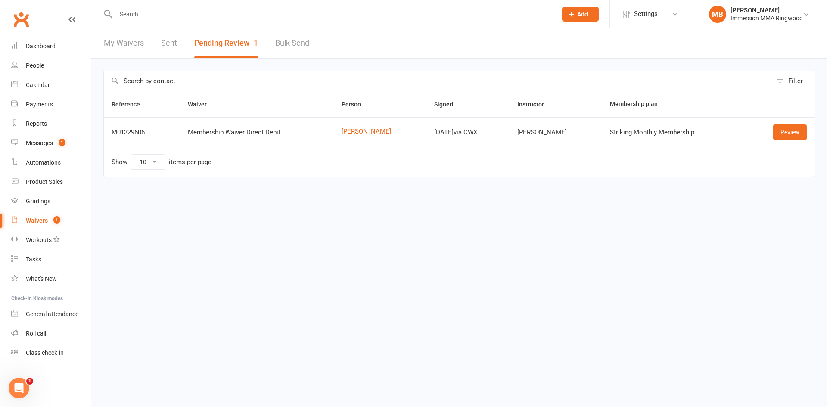
click at [772, 125] on td "Review" at bounding box center [780, 132] width 70 height 30
click at [774, 125] on link "Review" at bounding box center [790, 133] width 34 height 16
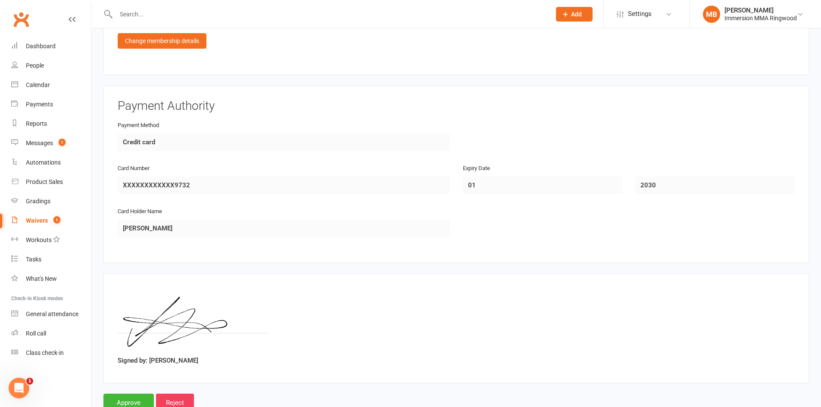
scroll to position [882, 0]
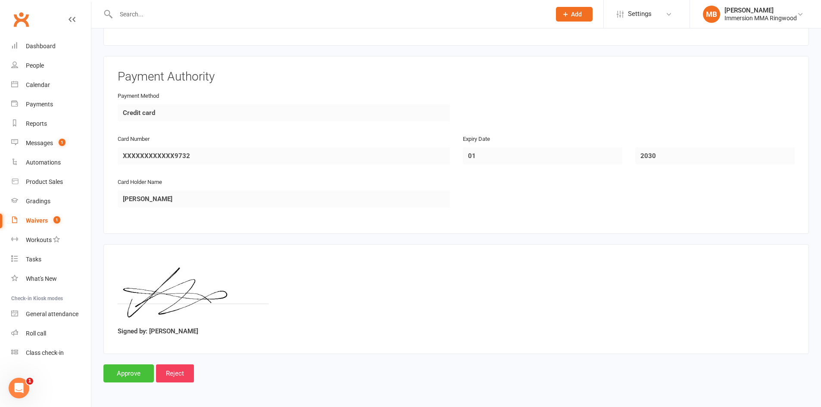
click at [135, 366] on input "Approve" at bounding box center [128, 374] width 50 height 18
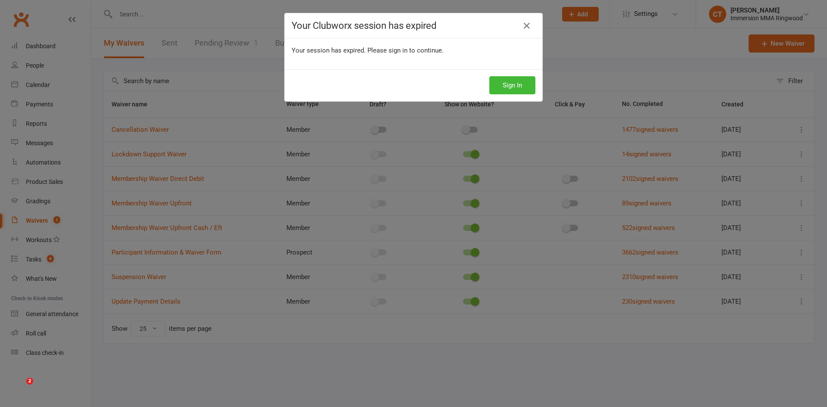
select select "25"
